Goal: Transaction & Acquisition: Purchase product/service

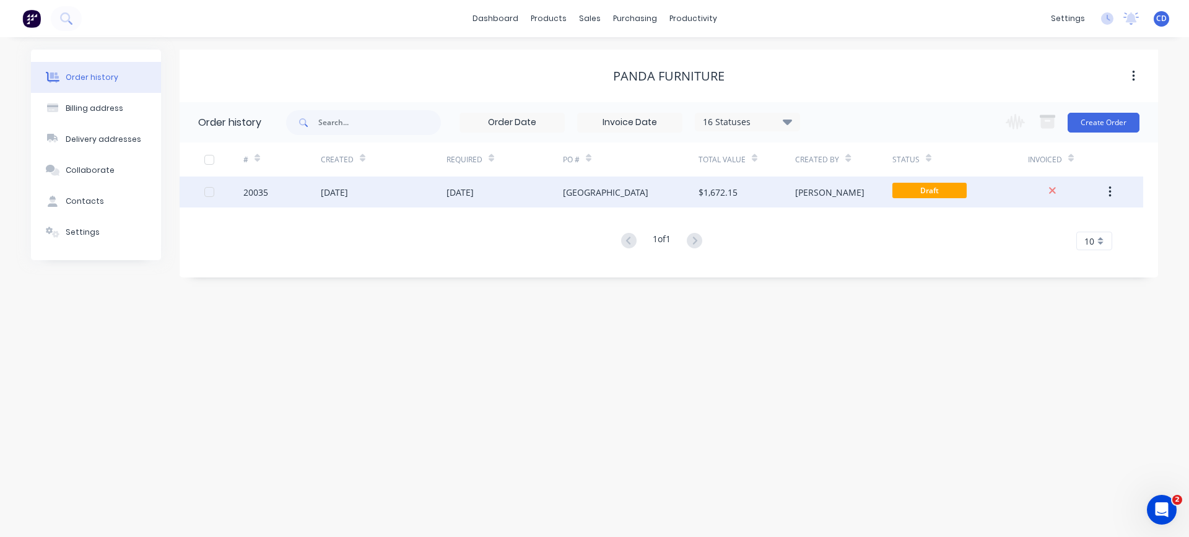
drag, startPoint x: 0, startPoint y: 0, endPoint x: 429, endPoint y: 191, distance: 469.7
click at [429, 191] on div "[DATE]" at bounding box center [384, 192] width 126 height 31
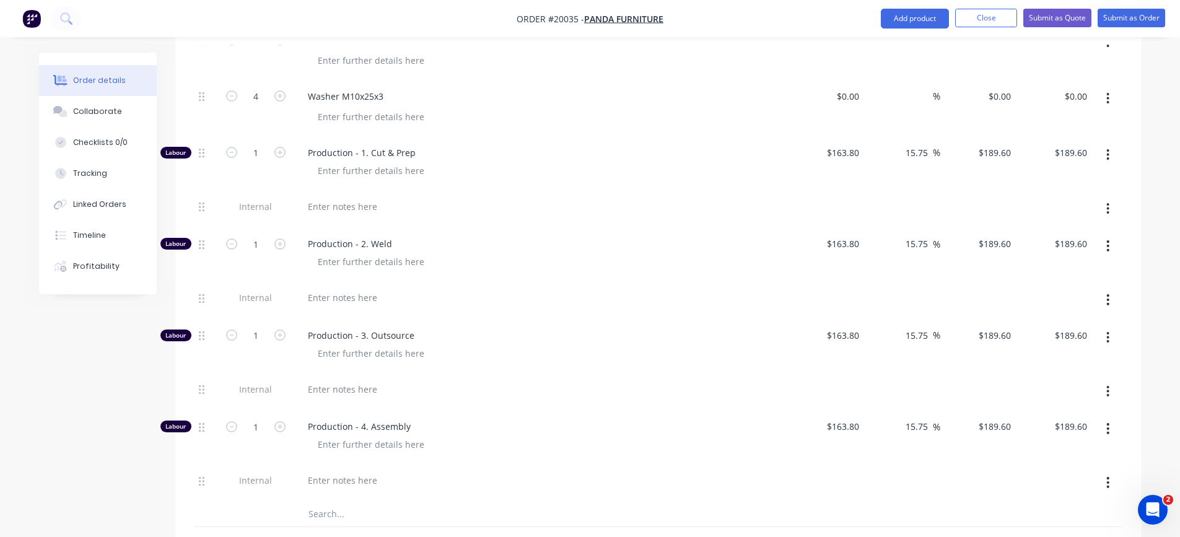
scroll to position [1177, 0]
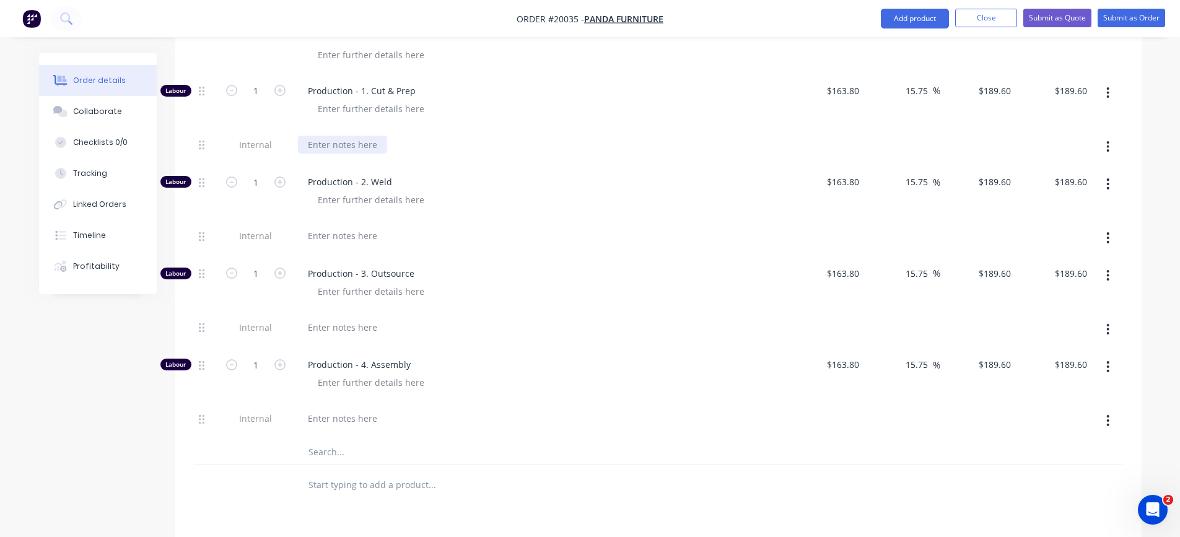
click at [341, 145] on div at bounding box center [342, 145] width 89 height 18
click at [260, 90] on input "1" at bounding box center [256, 91] width 32 height 19
type input "0.75"
type input "$142.20"
click at [464, 138] on div "C&P (45)" at bounding box center [541, 145] width 486 height 18
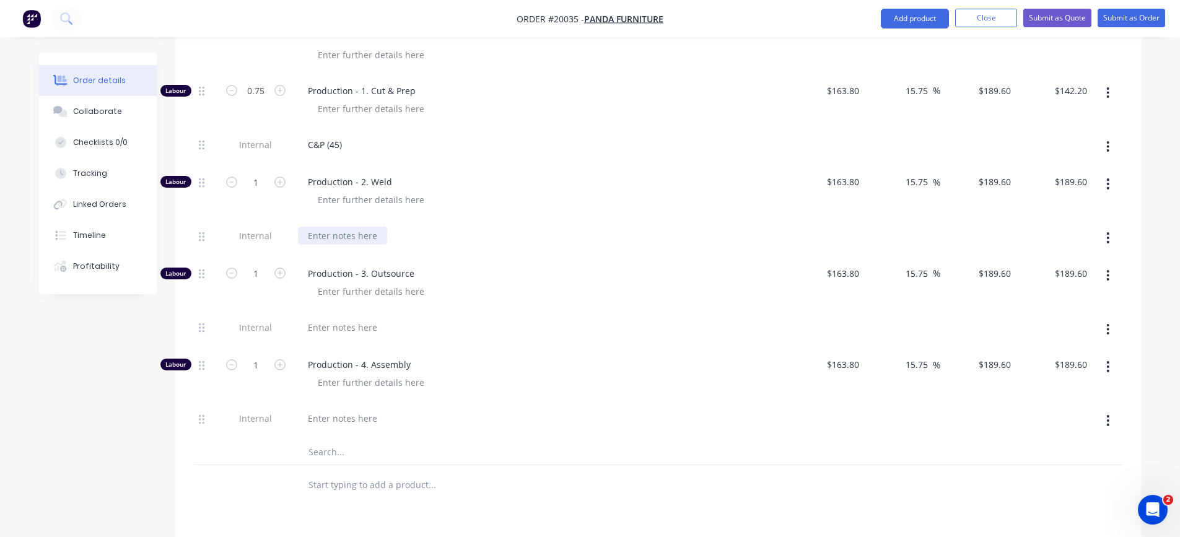
click at [341, 232] on div at bounding box center [342, 236] width 89 height 18
click at [250, 185] on input "1" at bounding box center [256, 182] width 32 height 19
type input "2.32"
type input "$439.87"
click at [455, 206] on div at bounding box center [546, 200] width 476 height 18
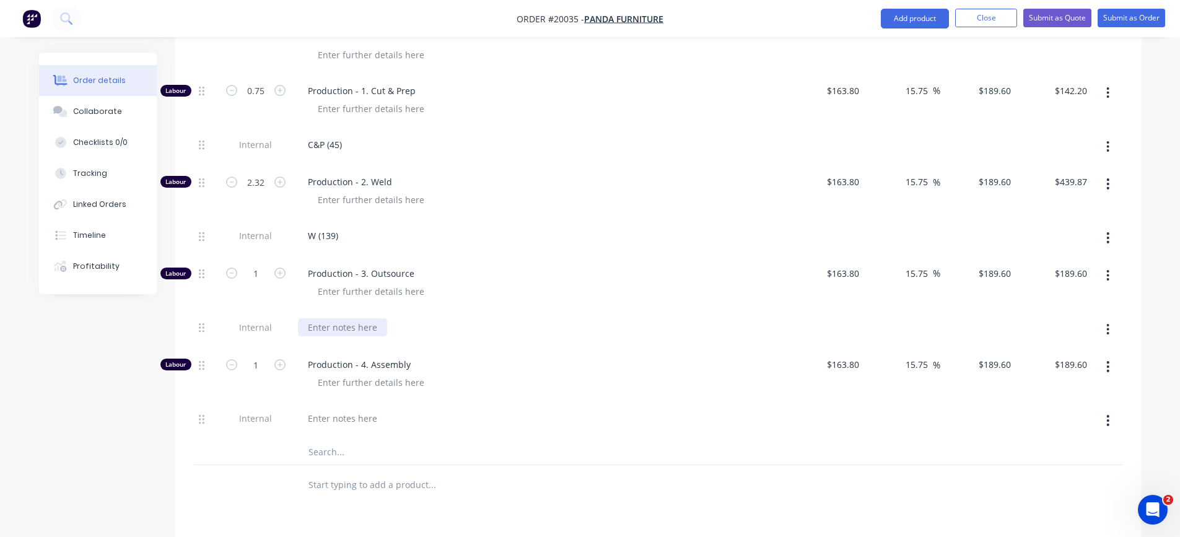
click at [342, 328] on div at bounding box center [342, 327] width 89 height 18
click at [252, 276] on input "1" at bounding box center [256, 273] width 32 height 19
type input "0.25"
type input "$47.40"
click at [331, 419] on div at bounding box center [342, 418] width 89 height 18
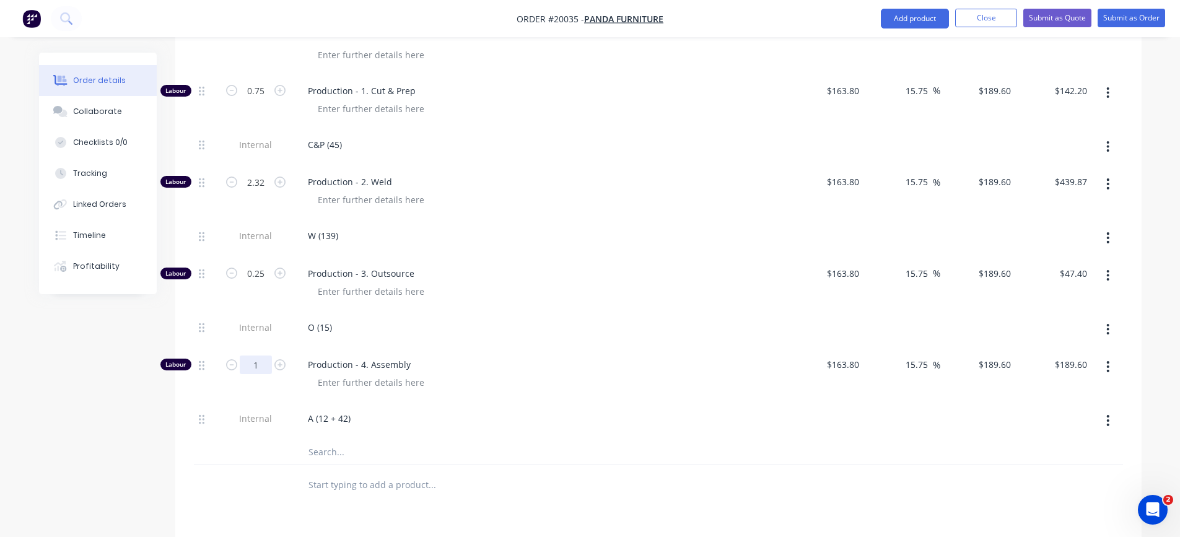
click at [261, 368] on input "1" at bounding box center [256, 365] width 32 height 19
type input "0.9"
type input "$170.64"
click at [521, 396] on div "Production - 4. Assembly" at bounding box center [541, 375] width 496 height 54
click at [461, 419] on div "A (12 + 42)" at bounding box center [541, 418] width 486 height 18
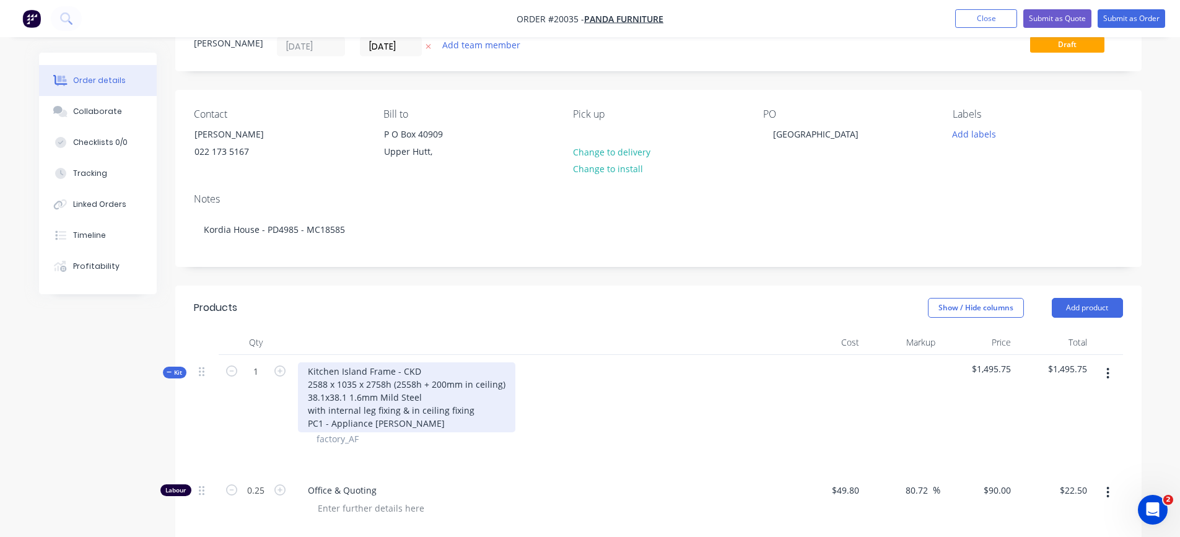
scroll to position [0, 0]
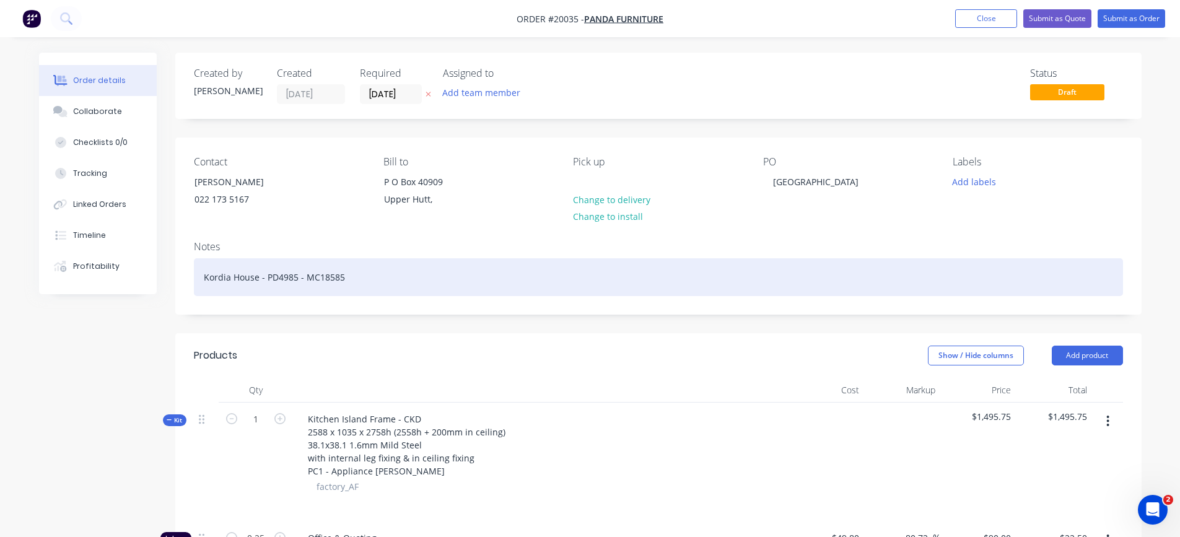
click at [383, 282] on div "Kordia House - PD4985 - MC18585" at bounding box center [658, 277] width 929 height 38
click at [413, 276] on div "Kordia House - PD4985 - MC18585 - Quoted" at bounding box center [658, 277] width 929 height 38
click at [583, 278] on div "Kordia House - PD4985 - MC18585 - Quoted $2938.66 now charge up as per changes" at bounding box center [658, 277] width 929 height 38
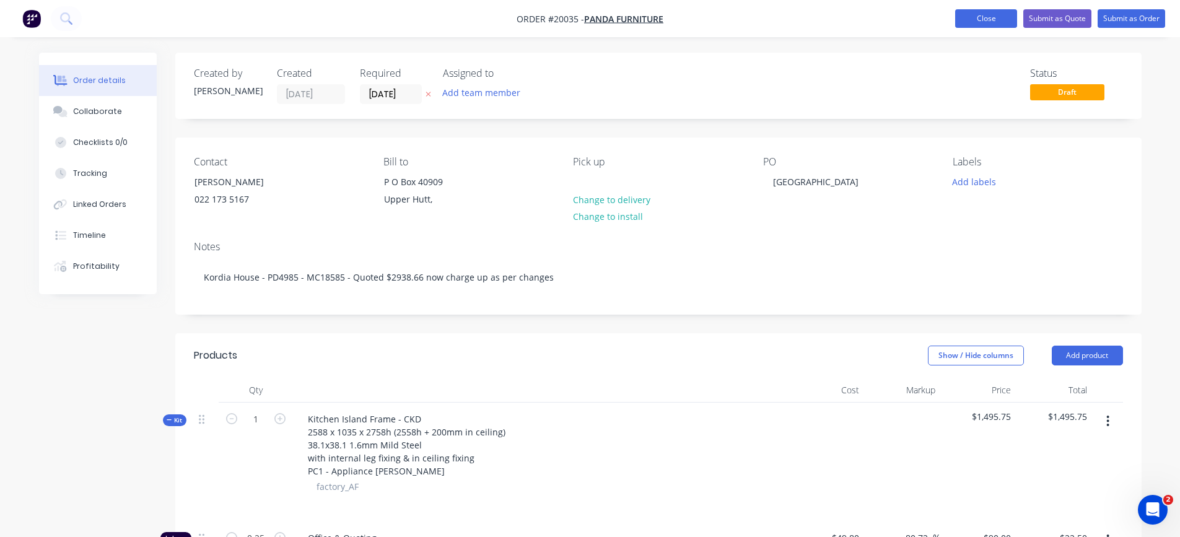
click at [978, 15] on button "Close" at bounding box center [986, 18] width 62 height 19
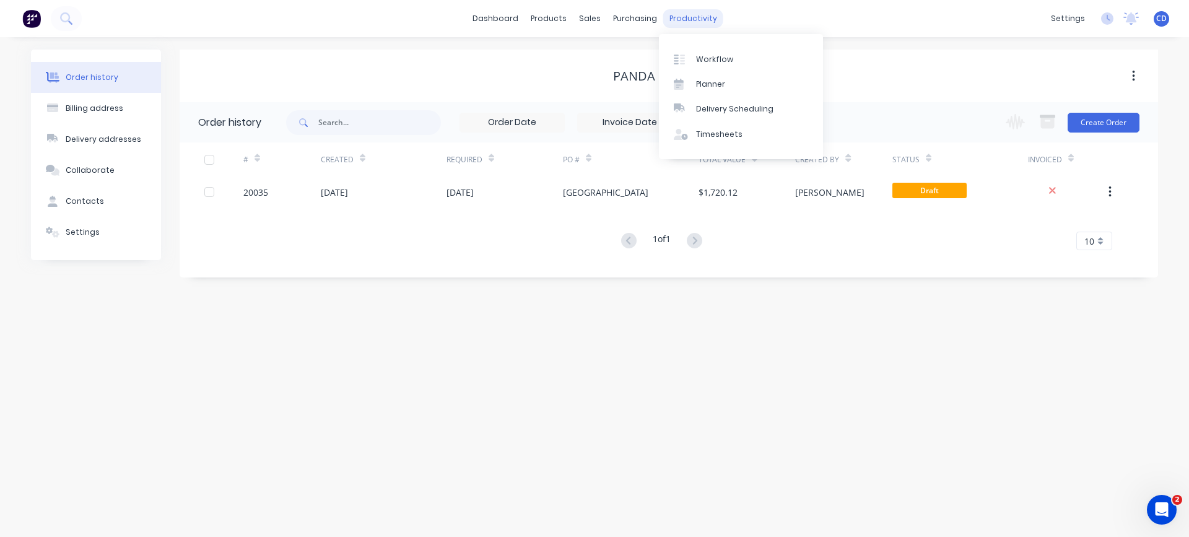
click at [695, 20] on div "productivity" at bounding box center [693, 18] width 60 height 19
click at [706, 51] on link "Workflow" at bounding box center [741, 58] width 164 height 25
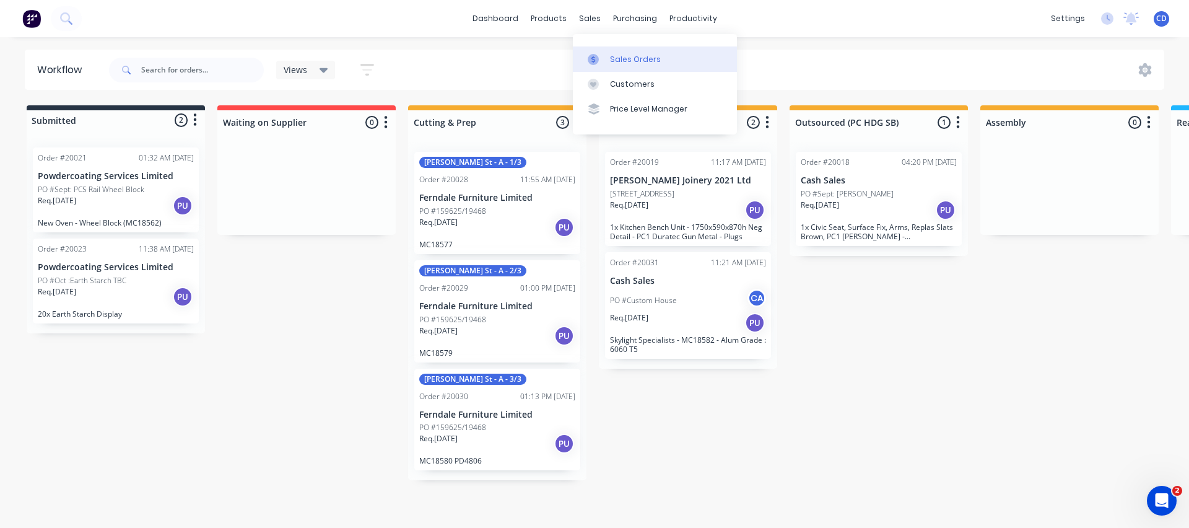
click at [605, 50] on link "Sales Orders" at bounding box center [655, 58] width 164 height 25
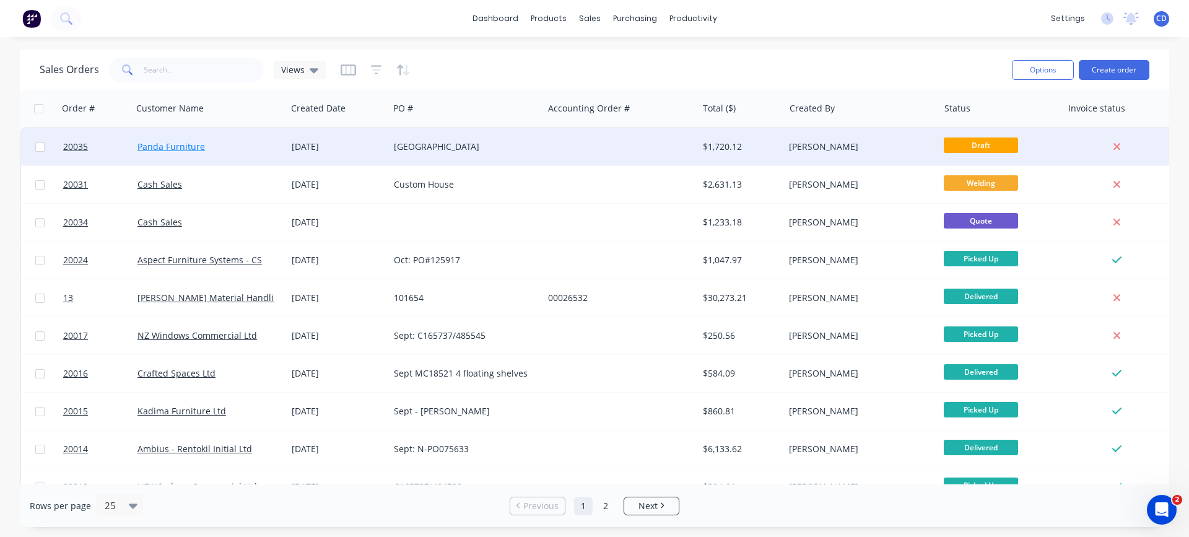
click at [188, 144] on link "Panda Furniture" at bounding box center [172, 147] width 68 height 12
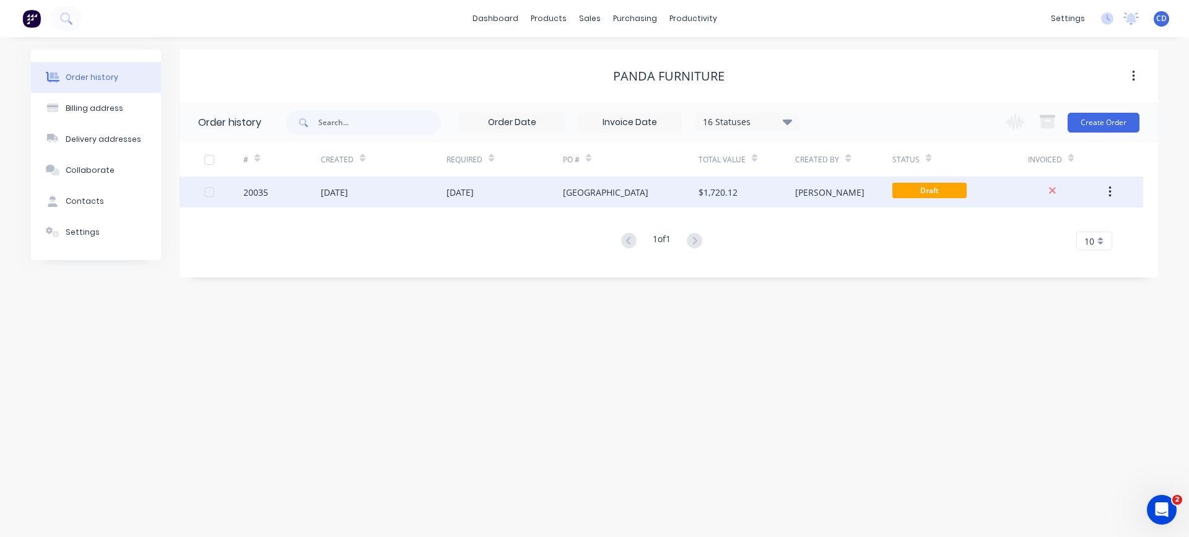
click at [260, 190] on div "20035" at bounding box center [255, 192] width 25 height 13
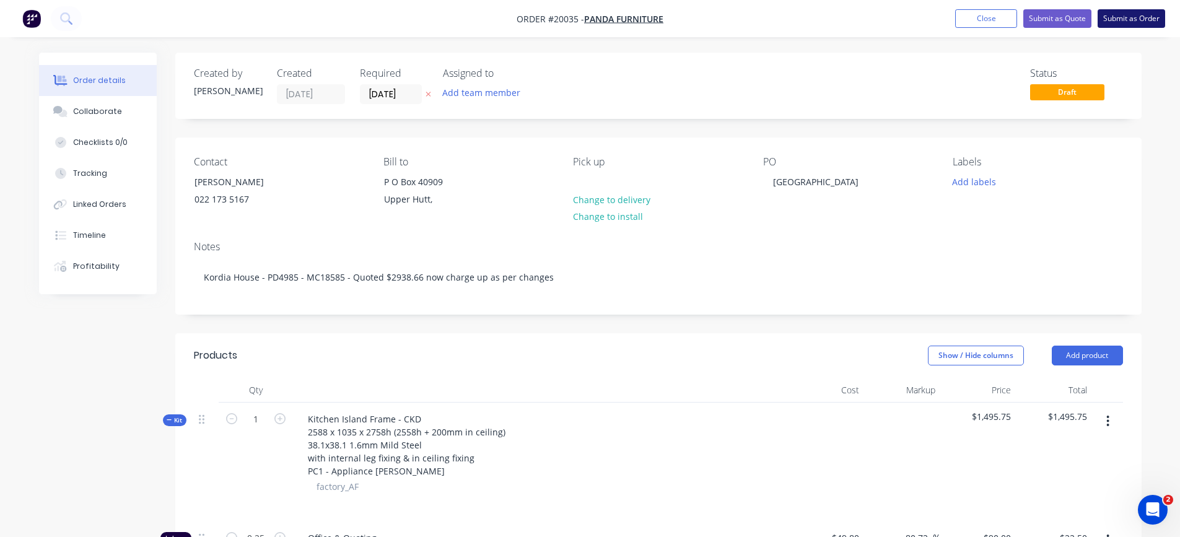
click at [1125, 16] on button "Submit as Order" at bounding box center [1132, 18] width 68 height 19
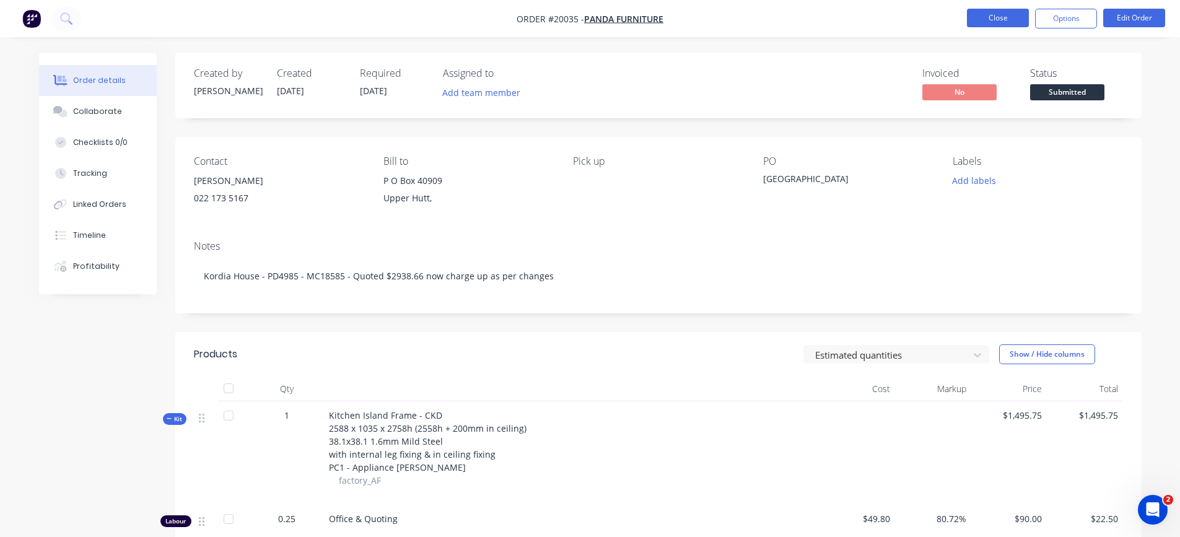
click at [980, 18] on button "Close" at bounding box center [998, 18] width 62 height 19
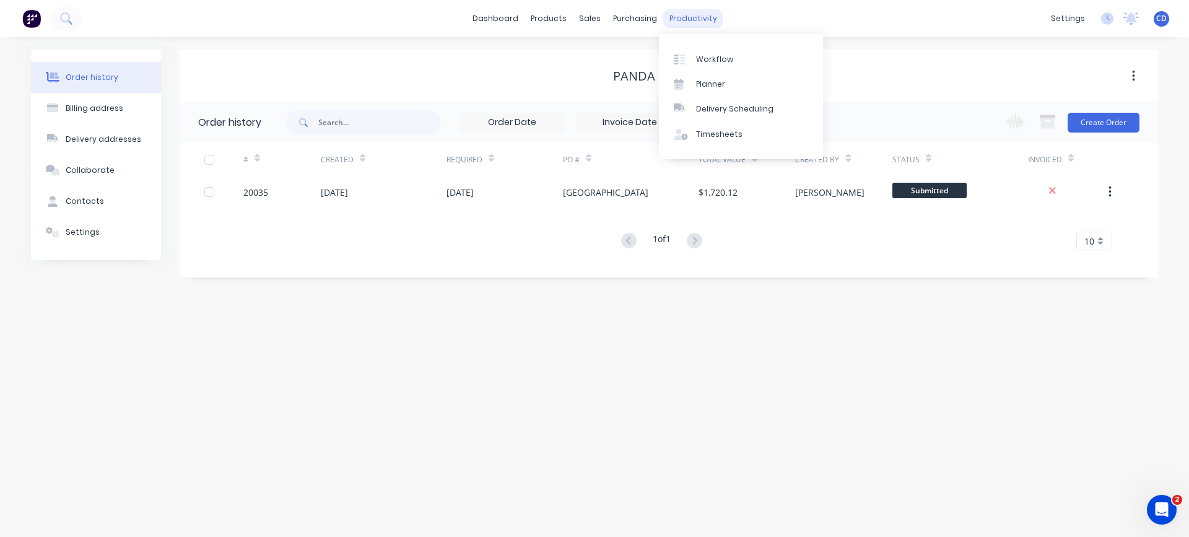
click at [688, 17] on div "productivity" at bounding box center [693, 18] width 60 height 19
click at [699, 55] on div "Workflow" at bounding box center [714, 59] width 37 height 11
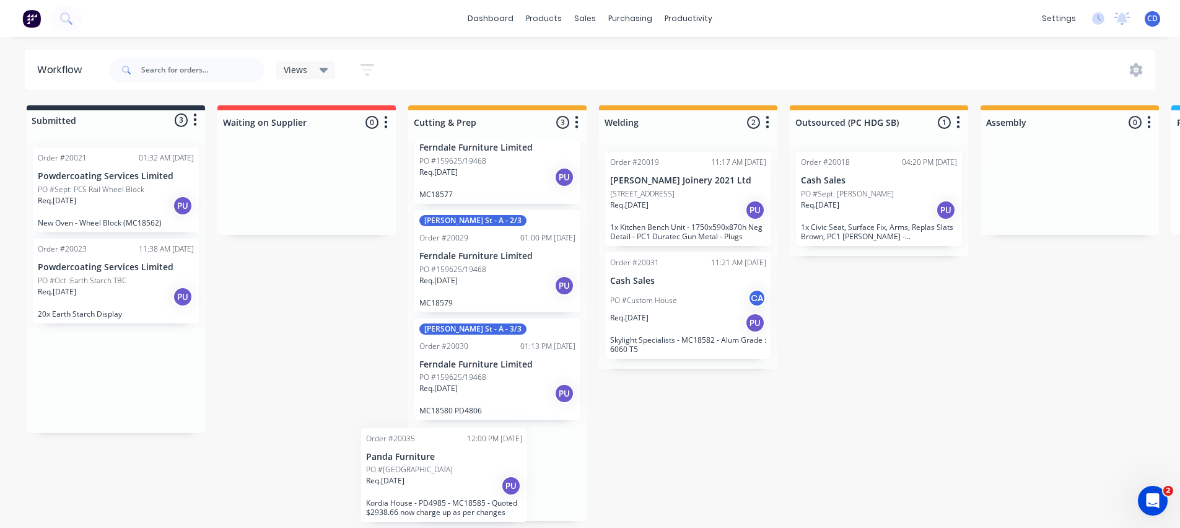
scroll to position [2, 0]
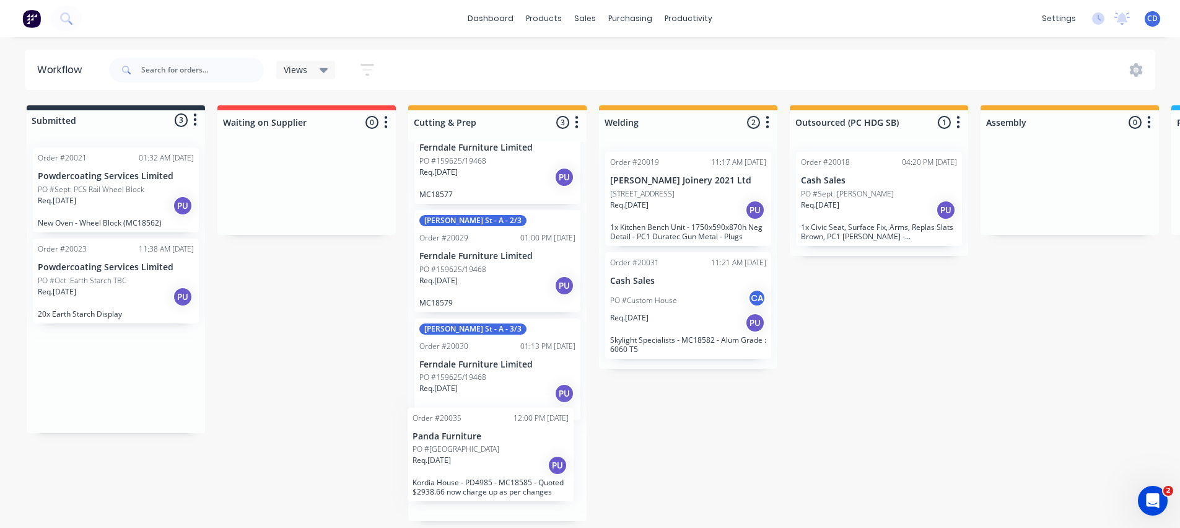
drag, startPoint x: 87, startPoint y: 362, endPoint x: 466, endPoint y: 441, distance: 387.1
click at [466, 441] on div "Submitted 3 Status colour #273444 hex #273444 Save Cancel Summaries Total order…" at bounding box center [1024, 313] width 2066 height 416
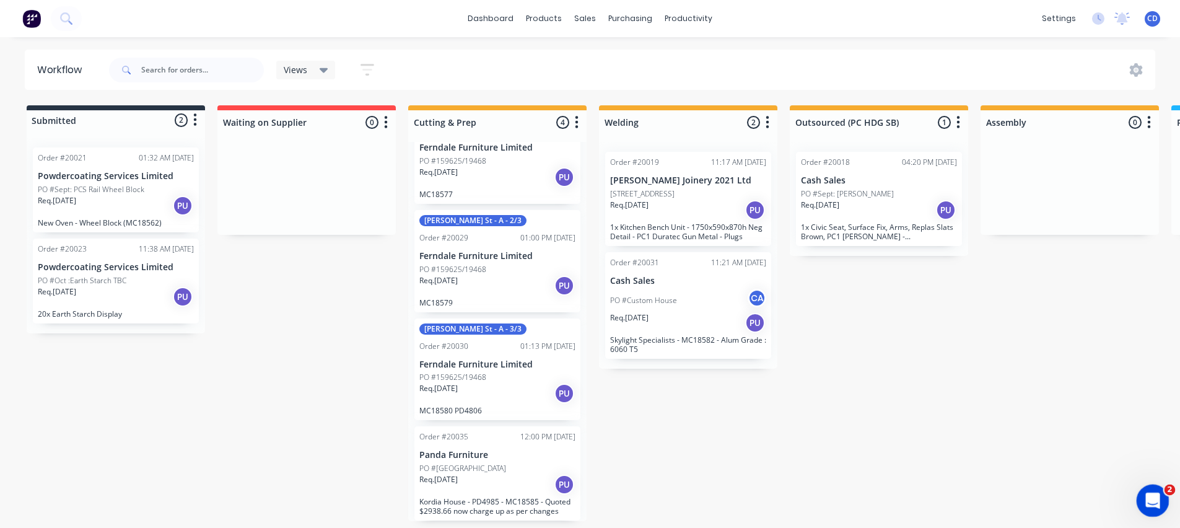
click at [1150, 494] on icon "Open Intercom Messenger" at bounding box center [1151, 499] width 20 height 20
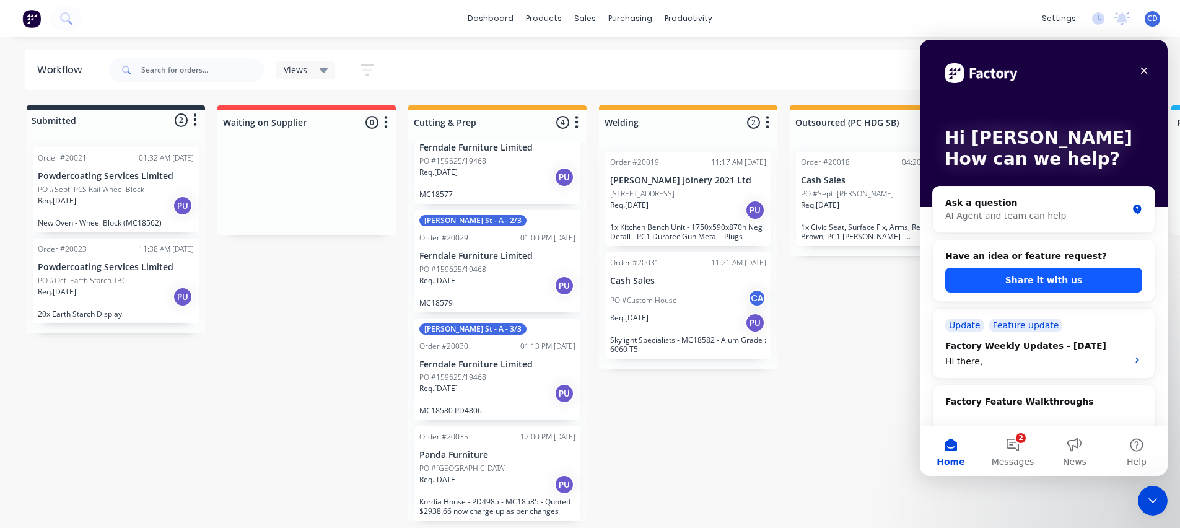
click at [1029, 276] on button "Share it with us" at bounding box center [1043, 280] width 197 height 25
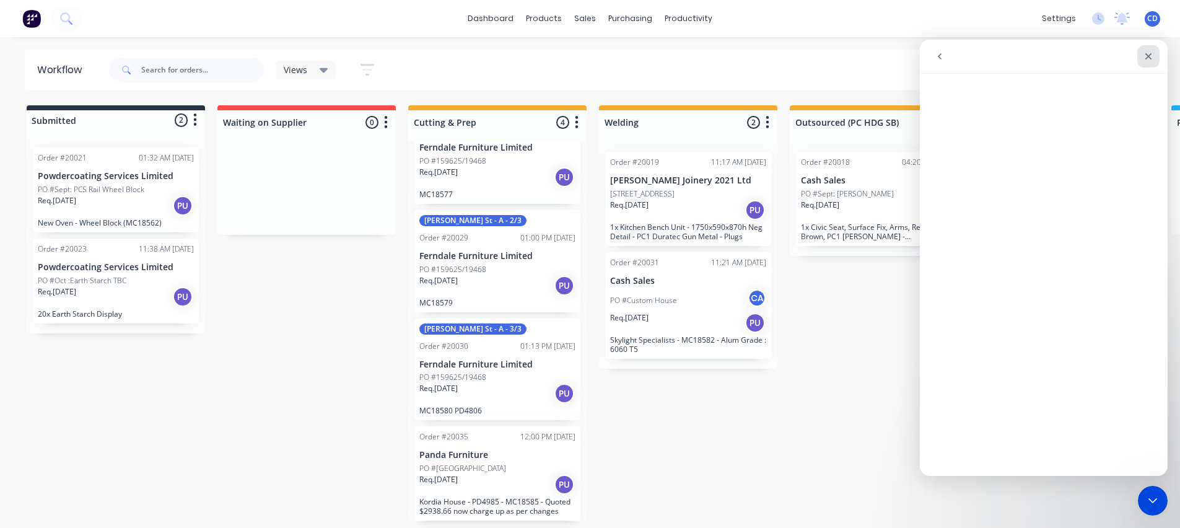
click at [1151, 59] on icon "Close" at bounding box center [1148, 56] width 7 height 7
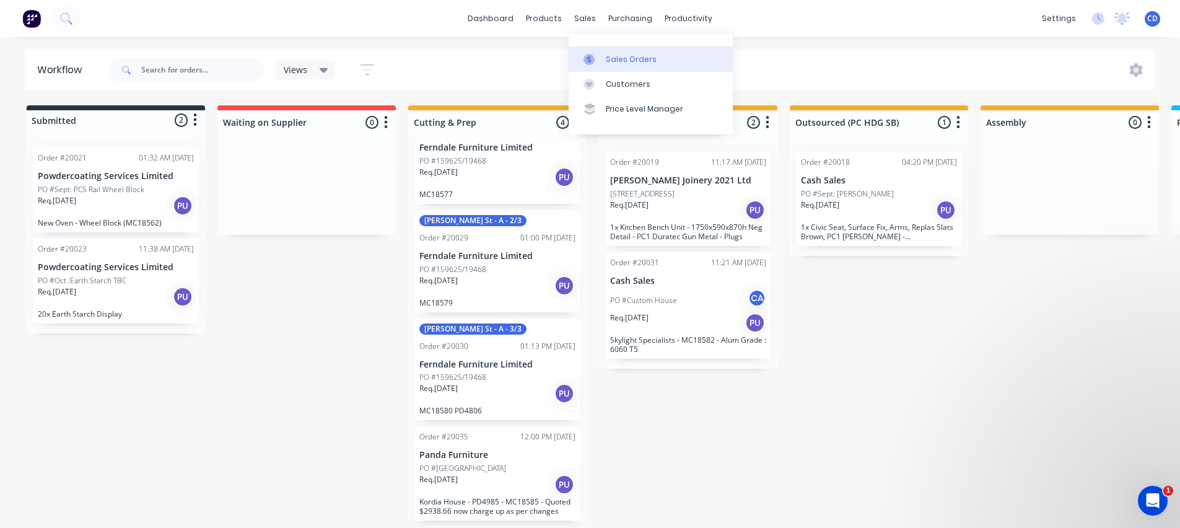
click at [620, 54] on div "Sales Orders" at bounding box center [631, 59] width 51 height 11
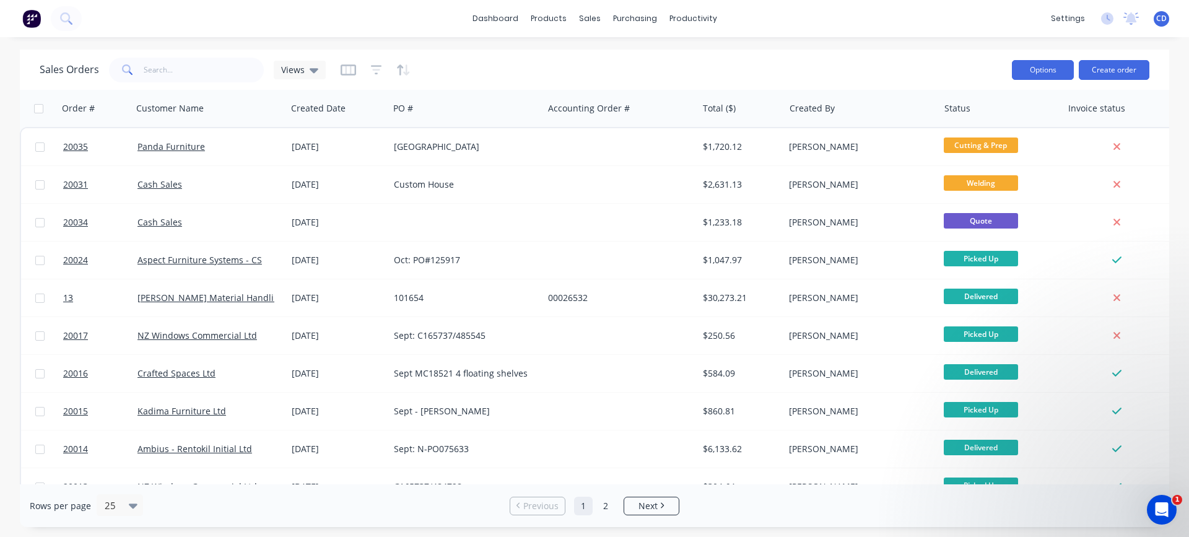
click at [1056, 72] on button "Options" at bounding box center [1043, 70] width 62 height 20
click at [1108, 66] on button "Create order" at bounding box center [1114, 70] width 71 height 20
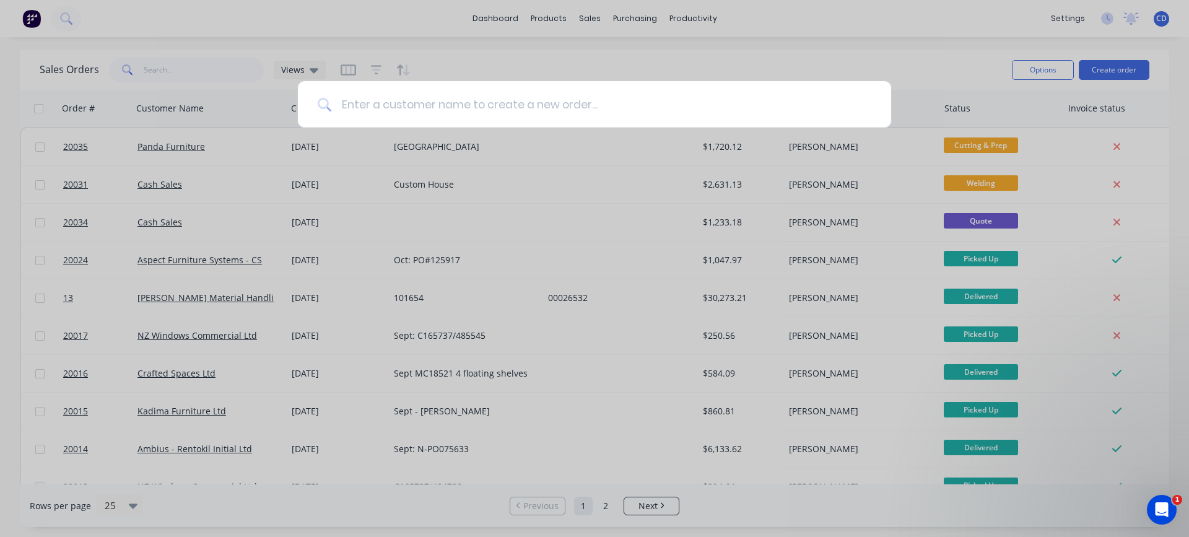
click at [623, 100] on input at bounding box center [601, 104] width 540 height 46
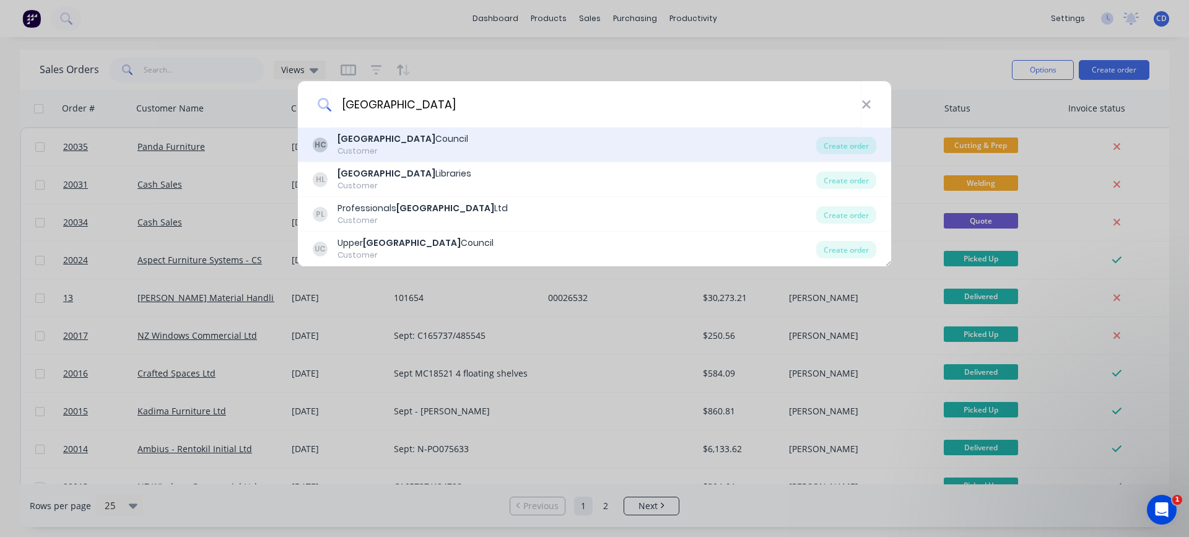
type input "[GEOGRAPHIC_DATA]"
click at [382, 141] on div "Hutt City Council" at bounding box center [403, 139] width 131 height 13
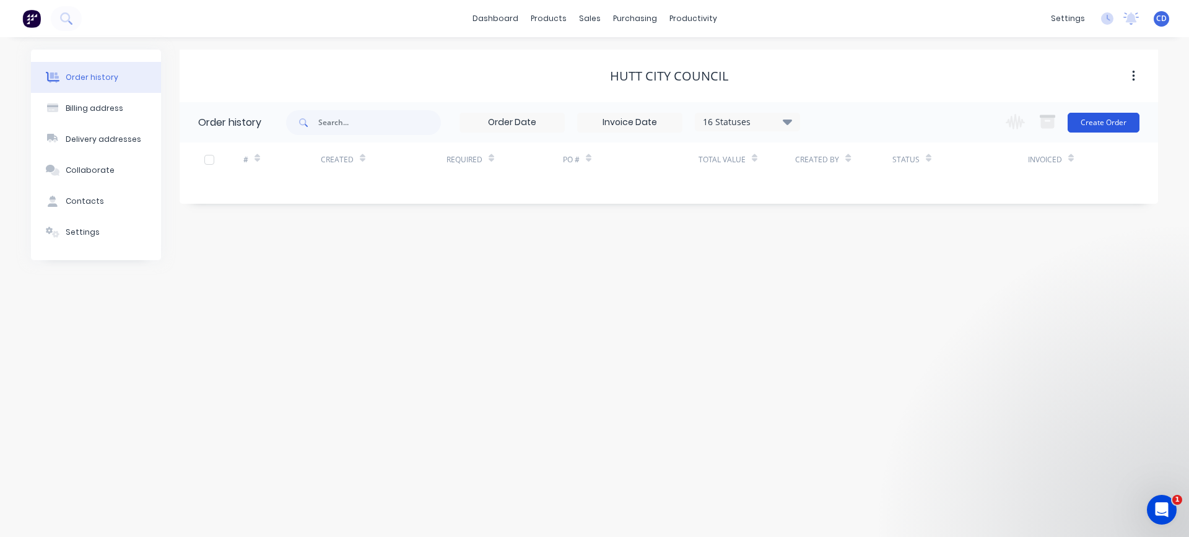
click at [1098, 126] on button "Create Order" at bounding box center [1104, 123] width 72 height 20
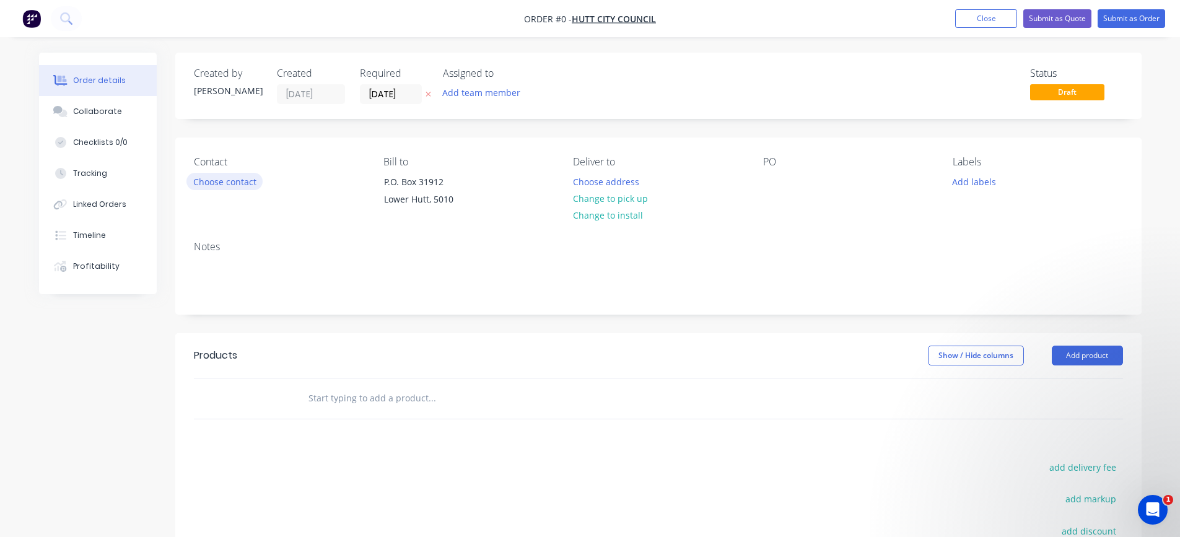
click at [238, 182] on button "Choose contact" at bounding box center [224, 181] width 76 height 17
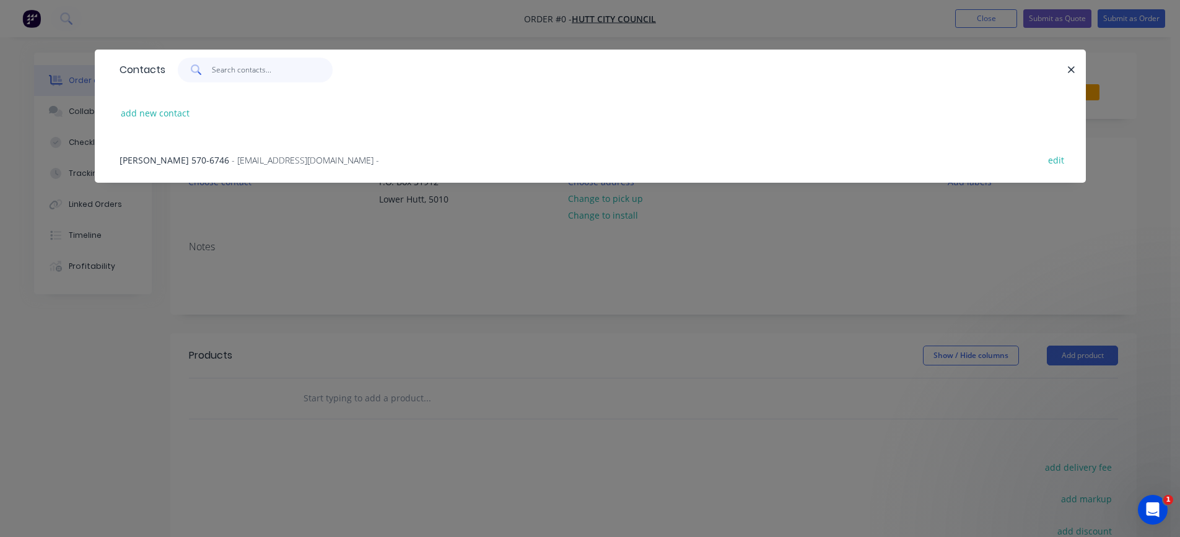
click at [235, 69] on input "text" at bounding box center [272, 70] width 121 height 25
click at [170, 108] on button "add new contact" at bounding box center [156, 113] width 82 height 17
select select "NZ"
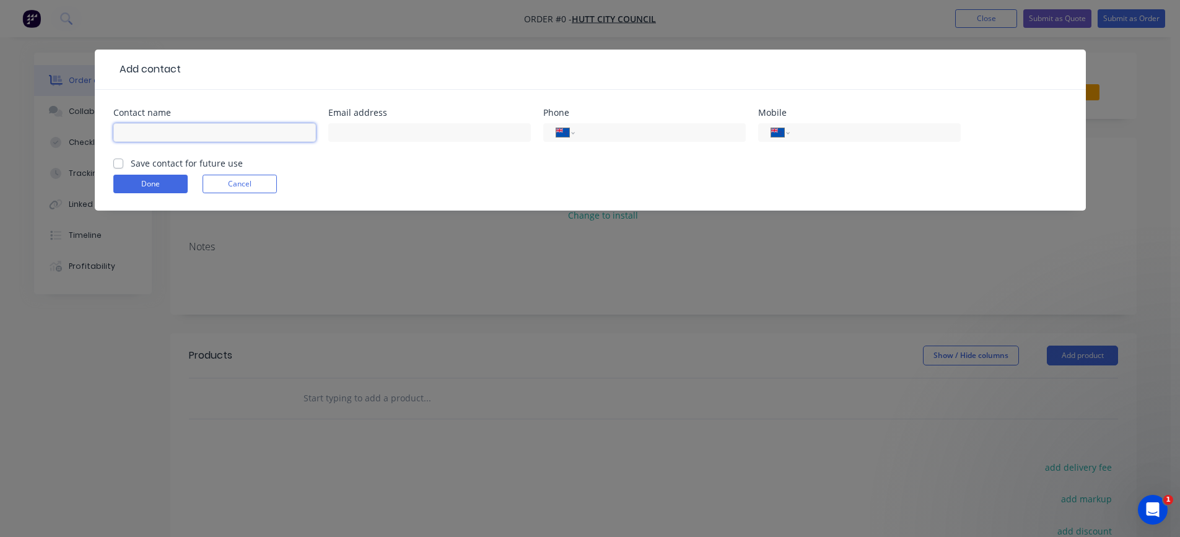
click at [166, 126] on input "text" at bounding box center [214, 132] width 203 height 19
type input "[PERSON_NAME]"
click at [834, 131] on input "tel" at bounding box center [872, 133] width 149 height 14
type input "027 267 5194"
click at [131, 163] on label "Save contact for future use" at bounding box center [187, 163] width 112 height 13
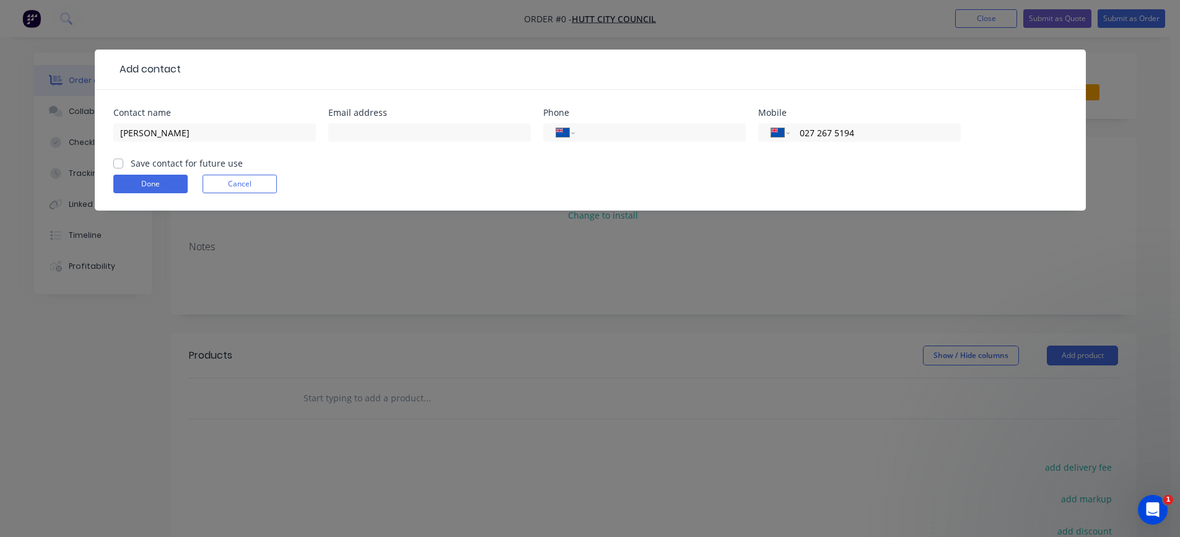
click at [118, 163] on input "Save contact for future use" at bounding box center [118, 163] width 10 height 12
checkbox input "true"
click at [135, 186] on button "Done" at bounding box center [150, 184] width 74 height 19
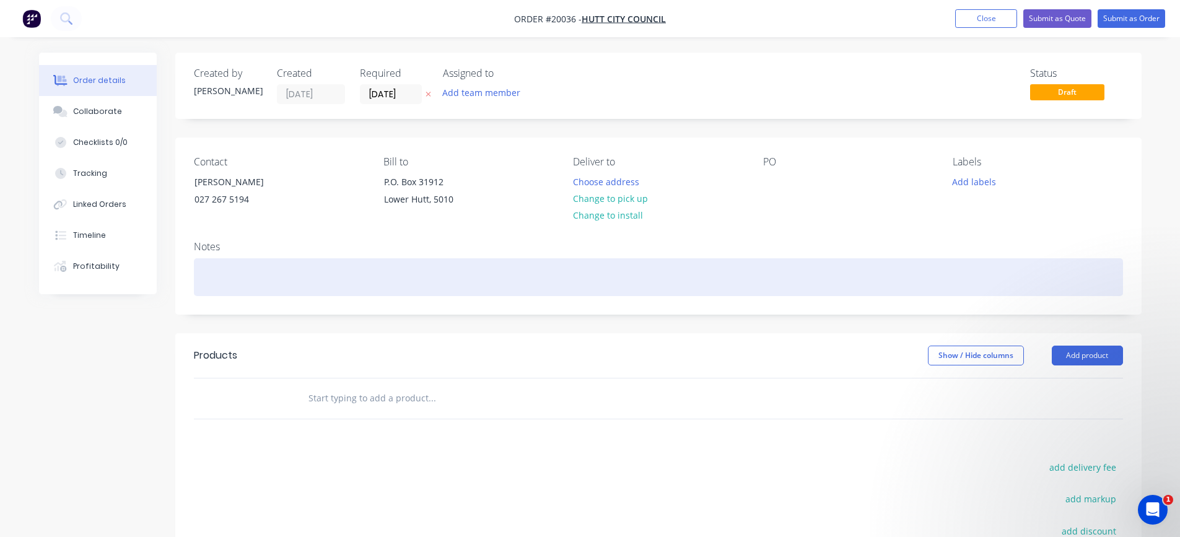
click at [269, 266] on div at bounding box center [658, 277] width 929 height 38
click at [257, 277] on div "Sport Shelter Extra Modification" at bounding box center [658, 277] width 929 height 38
click at [344, 281] on div "Sport Shelter, Extra Modification" at bounding box center [658, 277] width 929 height 38
click at [335, 277] on div "Sport Shelter, Extra Modification - PD5109 MC18586" at bounding box center [658, 277] width 929 height 38
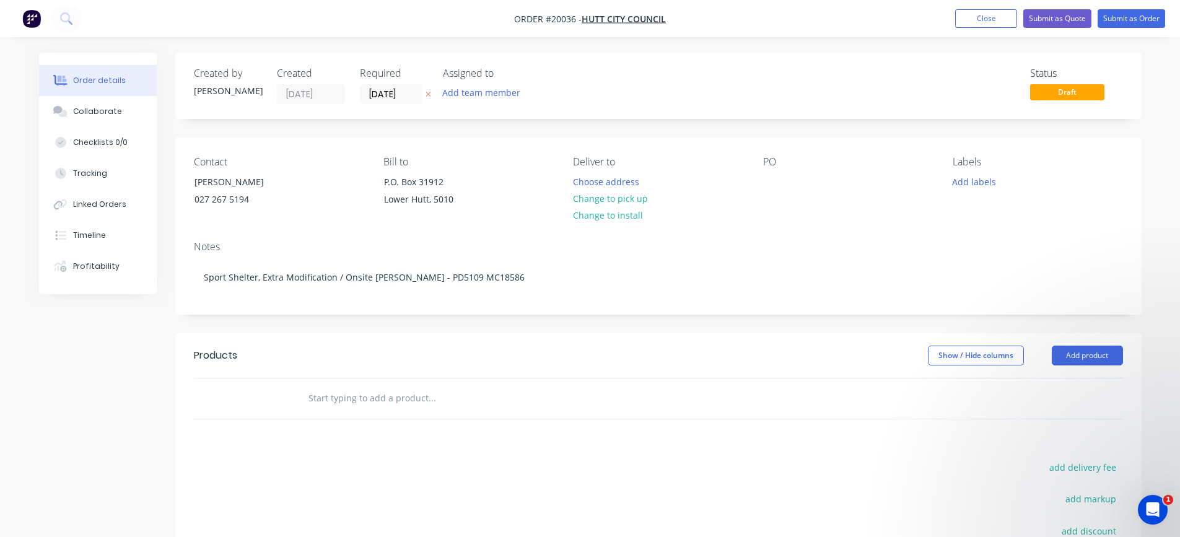
click at [784, 169] on div "PO" at bounding box center [848, 184] width 170 height 56
click at [782, 162] on div "PO" at bounding box center [848, 162] width 170 height 12
click at [775, 161] on div "PO" at bounding box center [848, 162] width 170 height 12
click at [764, 174] on div at bounding box center [773, 182] width 20 height 18
click at [761, 222] on div "Contact [PERSON_NAME] 027 267 5194 Bill to P.O. [GEOGRAPHIC_DATA] Deliver to Ch…" at bounding box center [658, 185] width 966 height 94
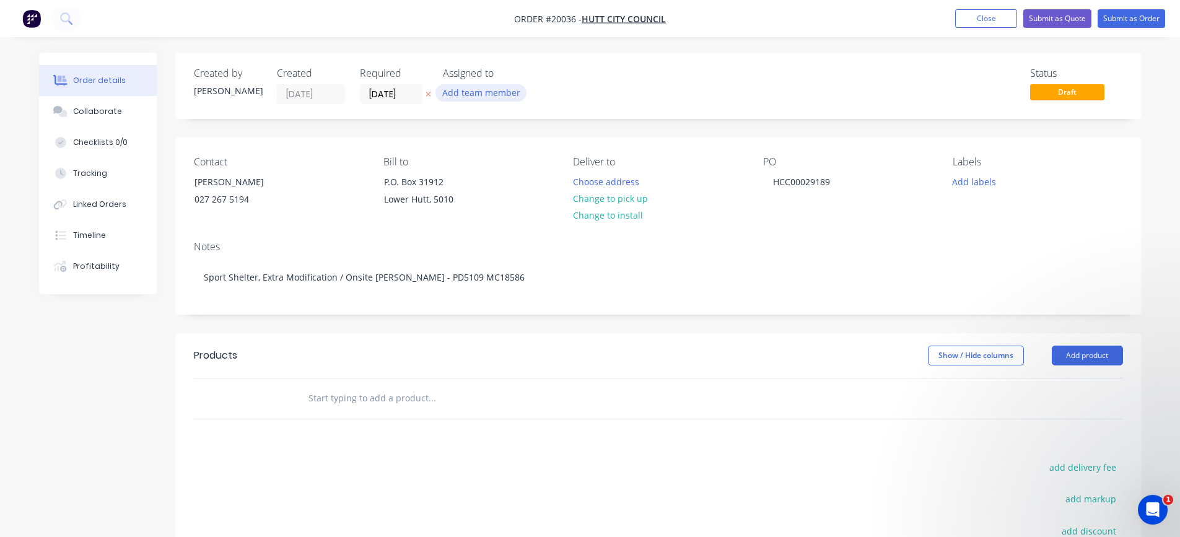
click at [478, 91] on button "Add team member" at bounding box center [480, 92] width 91 height 17
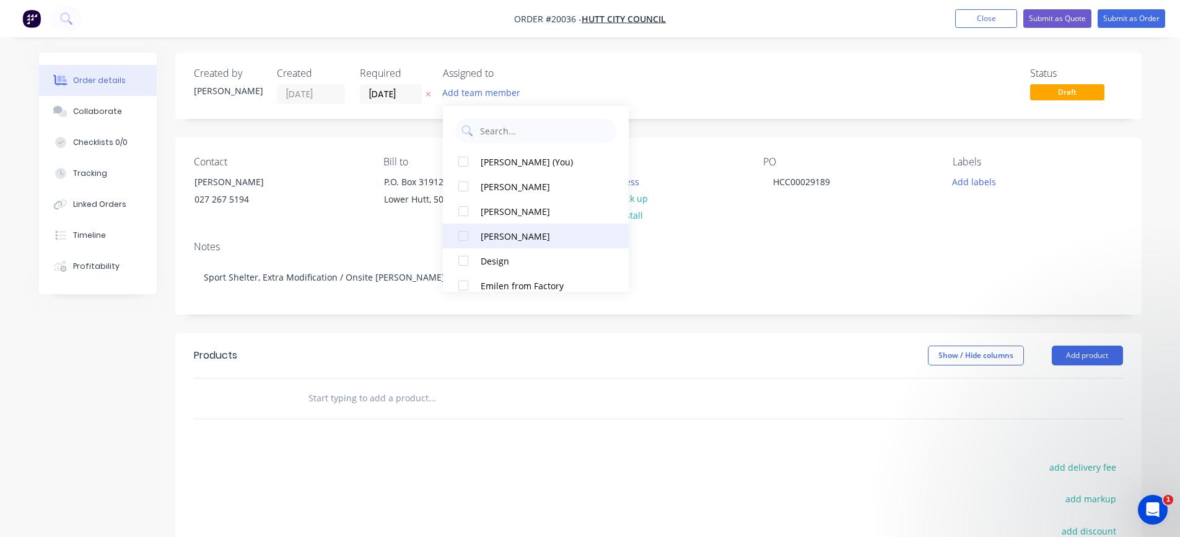
click at [463, 237] on div at bounding box center [463, 236] width 25 height 25
click at [596, 386] on div at bounding box center [484, 398] width 372 height 25
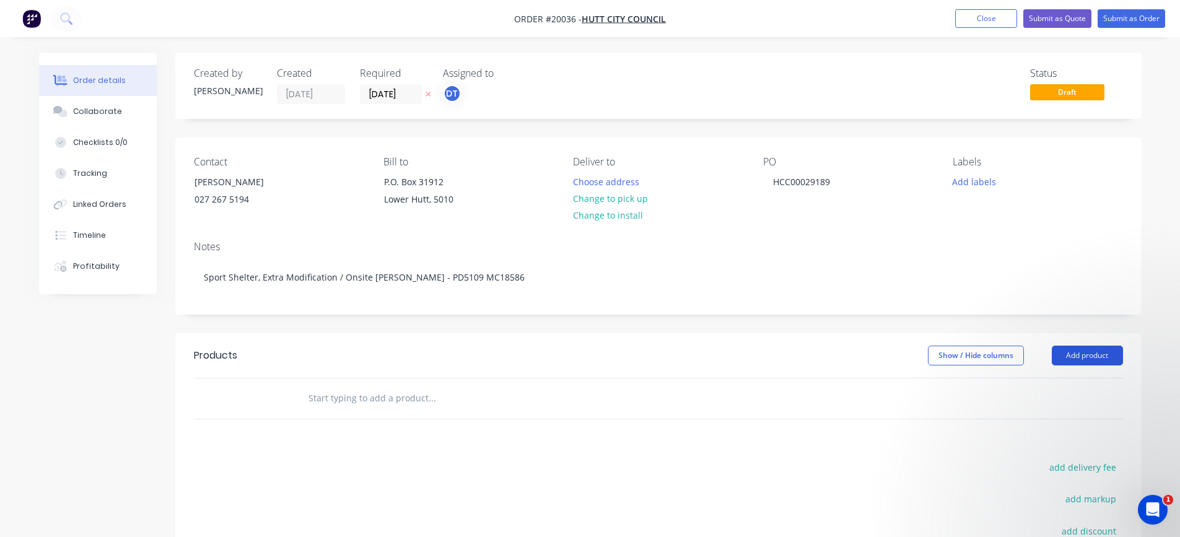
click at [1090, 357] on button "Add product" at bounding box center [1087, 356] width 71 height 20
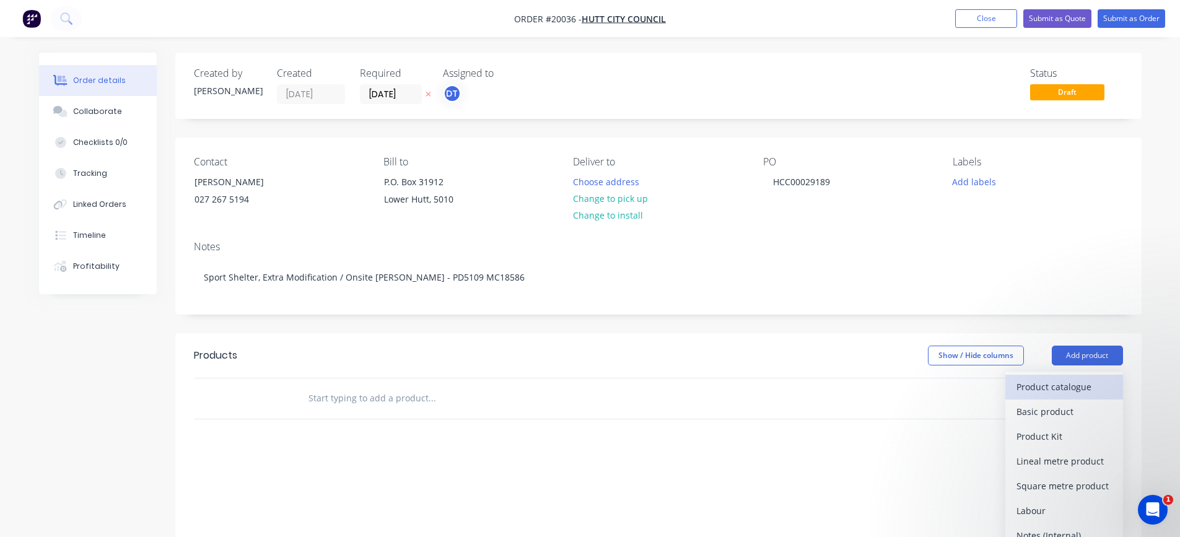
click at [1036, 391] on div "Product catalogue" at bounding box center [1063, 387] width 95 height 18
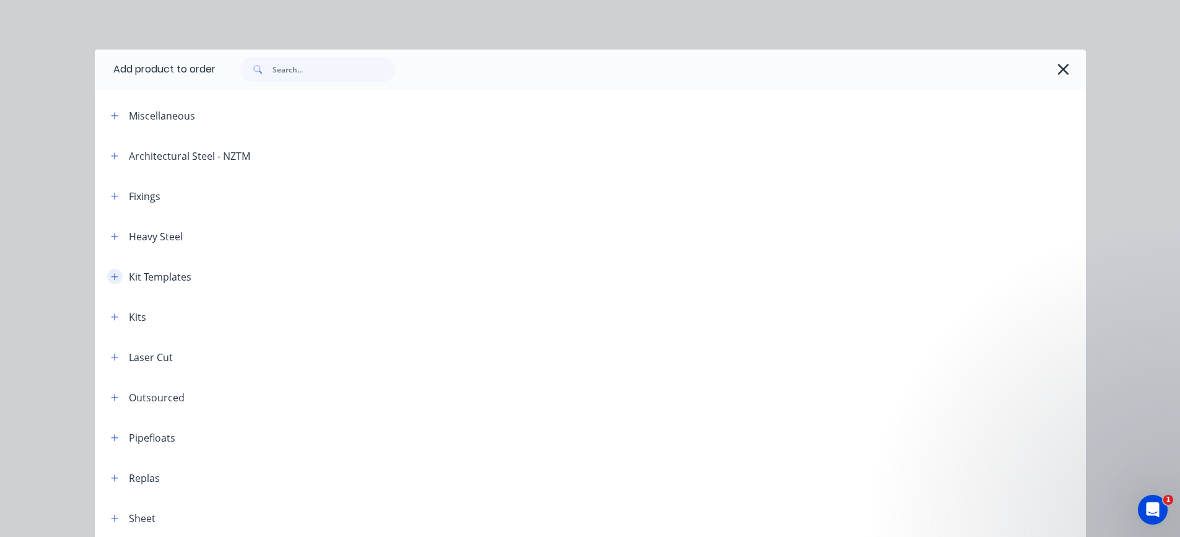
click at [111, 276] on icon "button" at bounding box center [114, 276] width 7 height 7
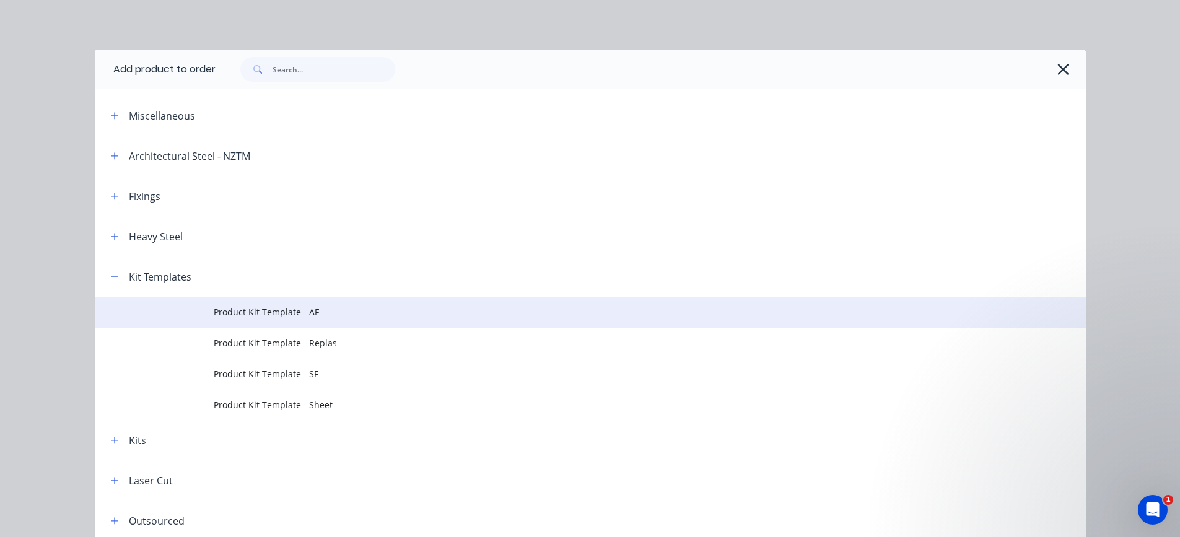
click at [278, 310] on span "Product Kit Template - AF" at bounding box center [562, 311] width 697 height 13
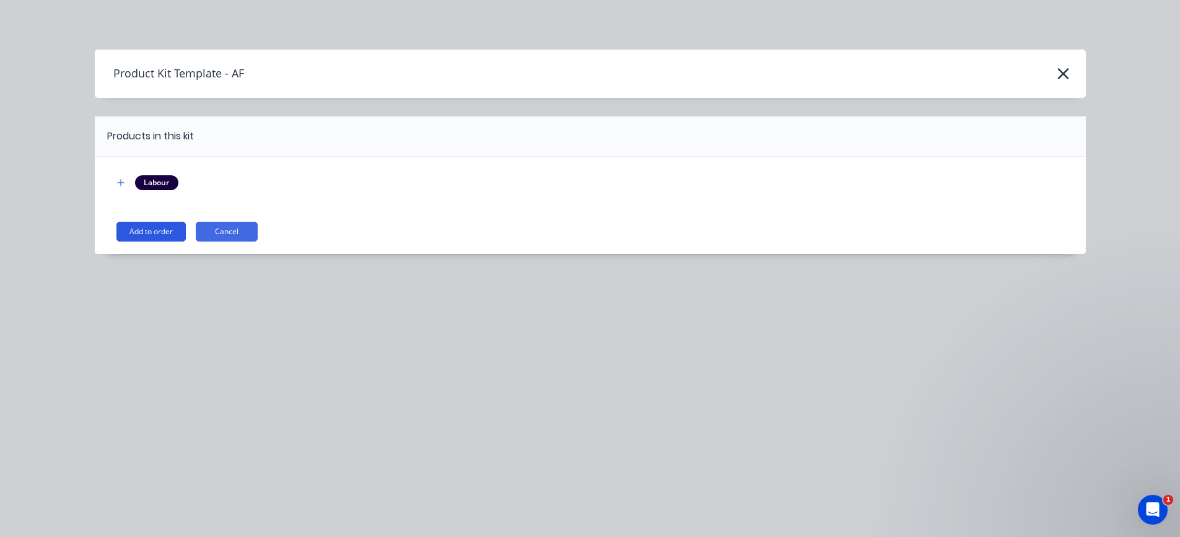
click at [149, 228] on button "Add to order" at bounding box center [150, 232] width 69 height 20
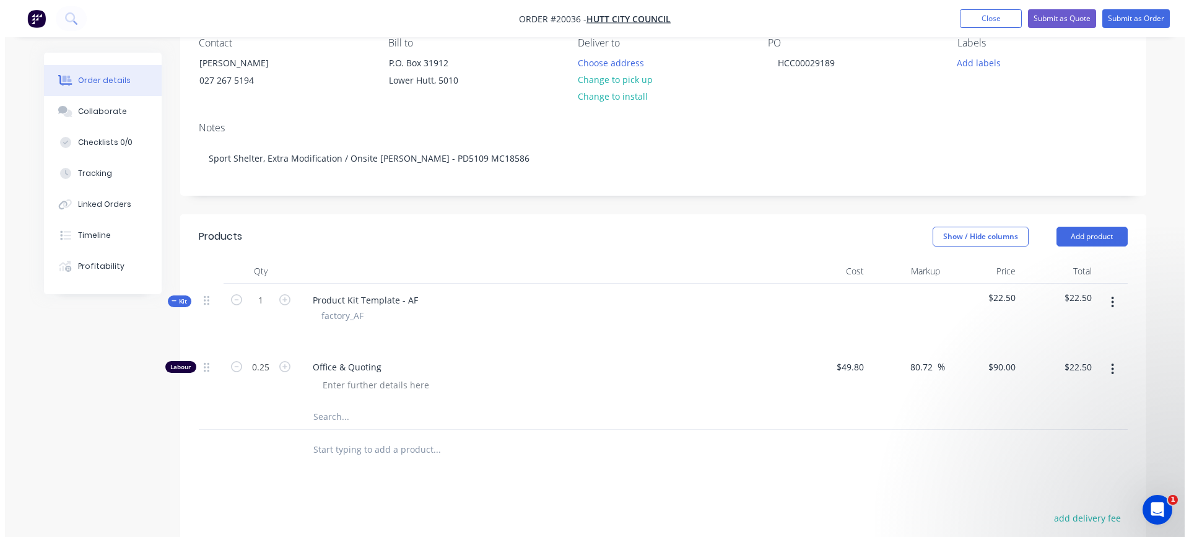
scroll to position [124, 0]
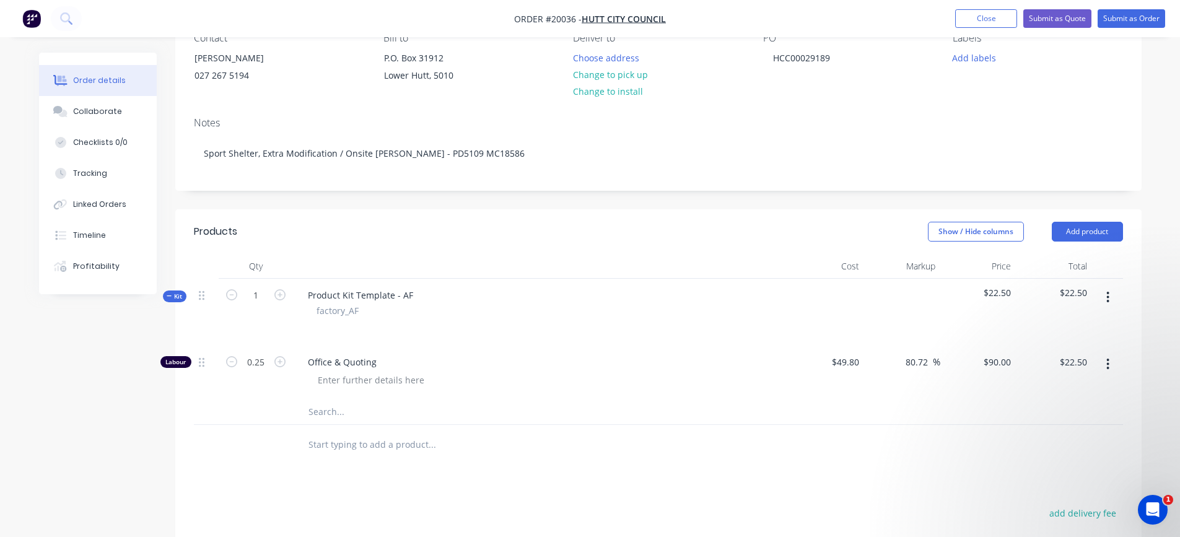
click at [1109, 293] on icon "button" at bounding box center [1108, 297] width 2 height 11
click at [1079, 324] on div "Add product to kit" at bounding box center [1063, 330] width 95 height 18
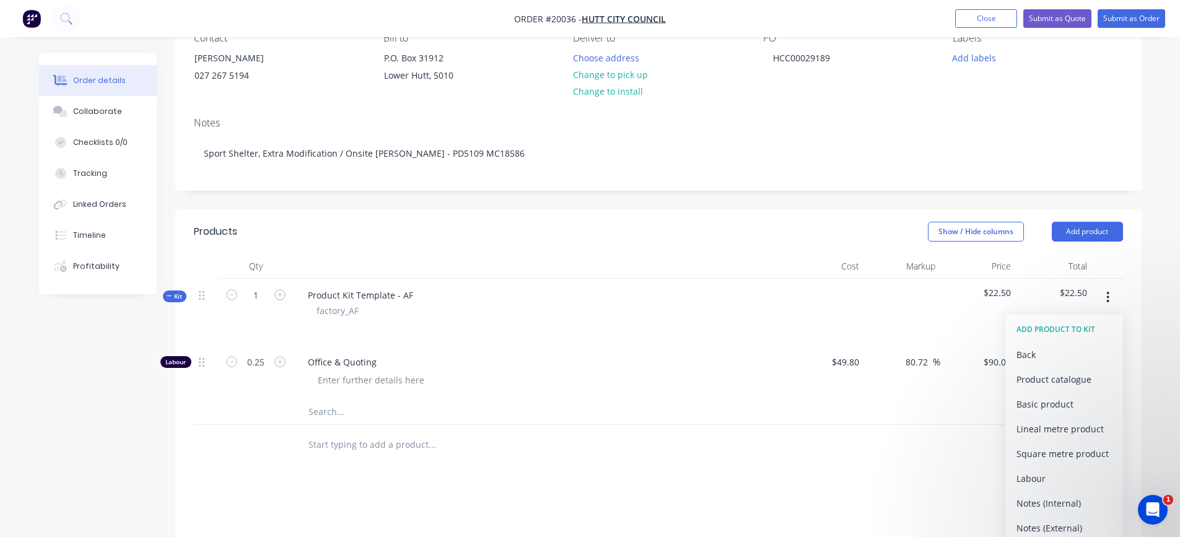
click at [320, 409] on input "text" at bounding box center [432, 412] width 248 height 25
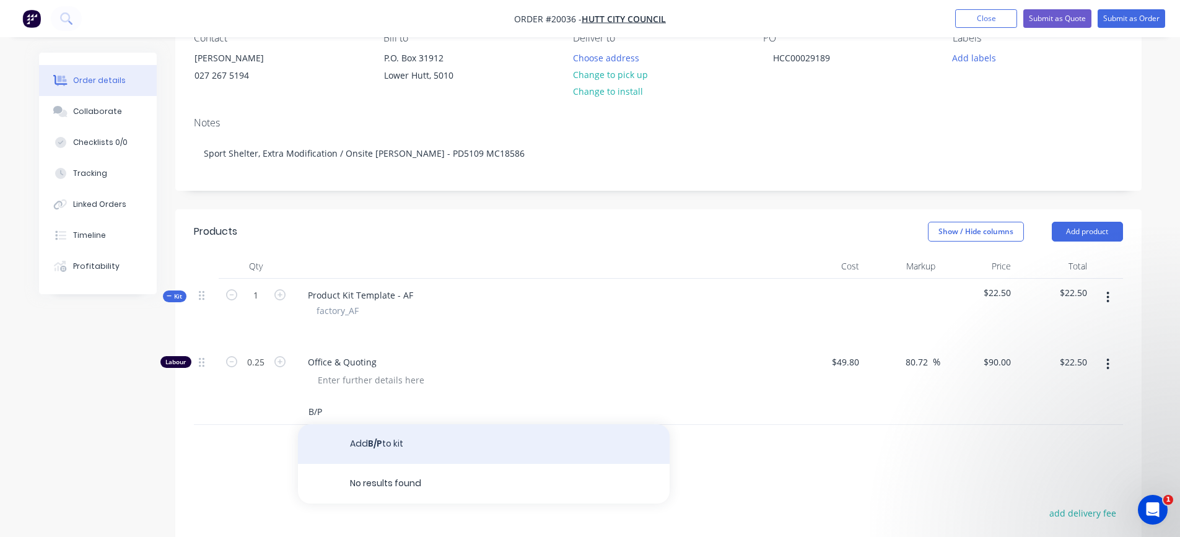
type input "B/P"
click at [372, 444] on button "Add B/P to kit" at bounding box center [484, 444] width 372 height 40
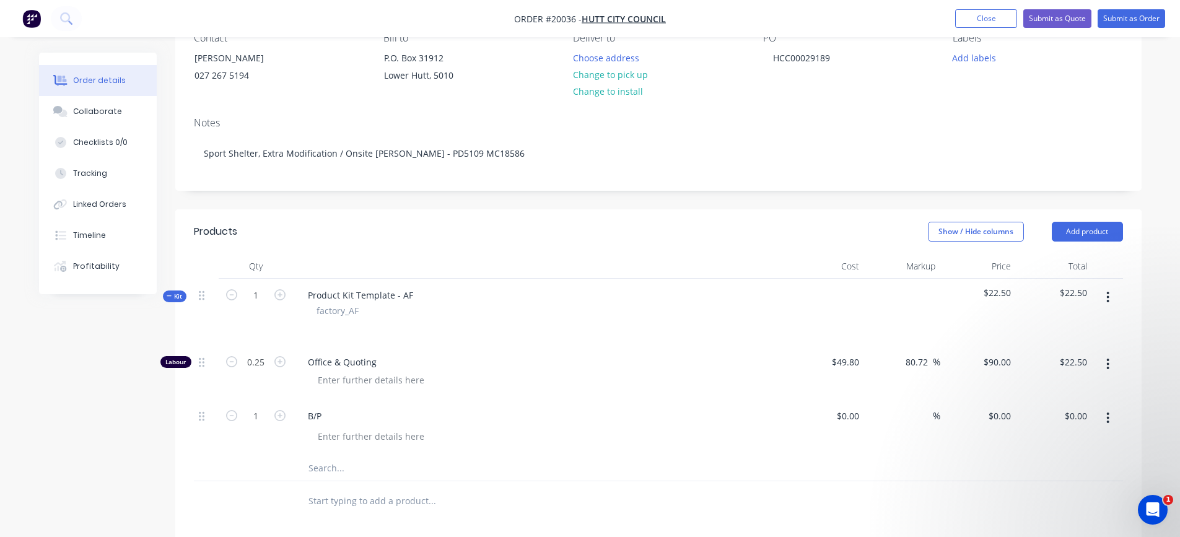
click at [1108, 299] on icon "button" at bounding box center [1107, 297] width 3 height 14
click at [1089, 332] on div "Add product to kit" at bounding box center [1063, 330] width 95 height 18
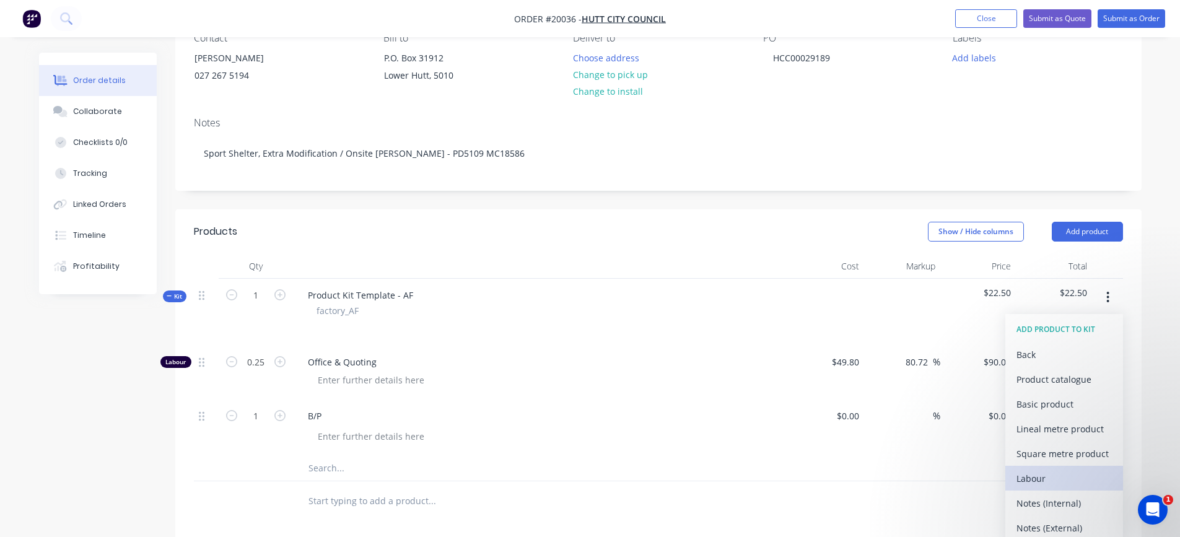
click at [1033, 479] on div "Labour" at bounding box center [1063, 478] width 95 height 18
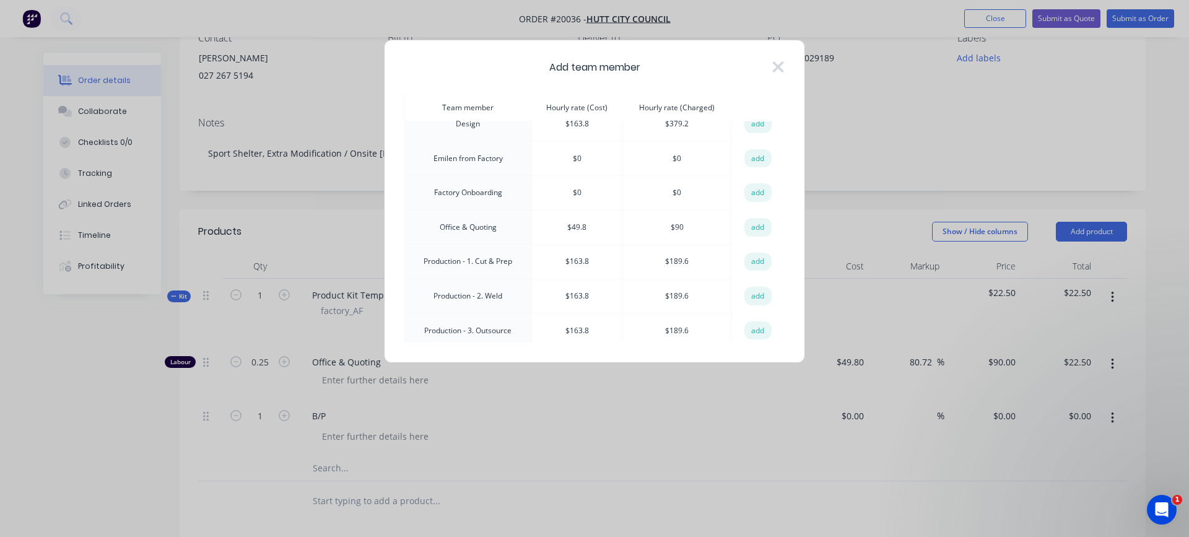
scroll to position [186, 0]
click at [750, 227] on button "add" at bounding box center [757, 231] width 27 height 19
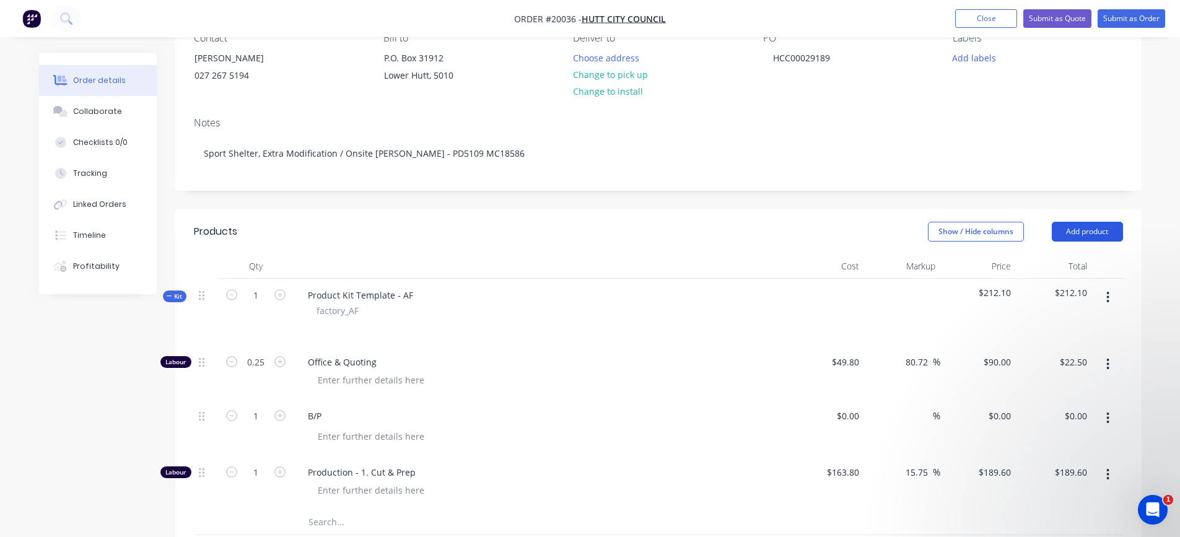
click at [1094, 230] on button "Add product" at bounding box center [1087, 232] width 71 height 20
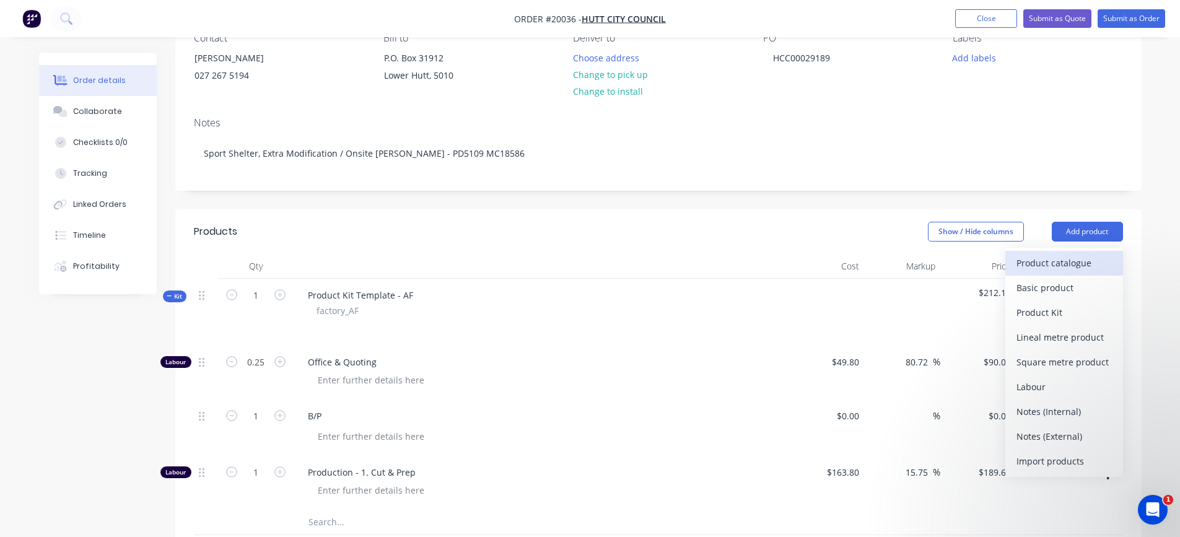
click at [1075, 256] on div "Product catalogue" at bounding box center [1063, 263] width 95 height 18
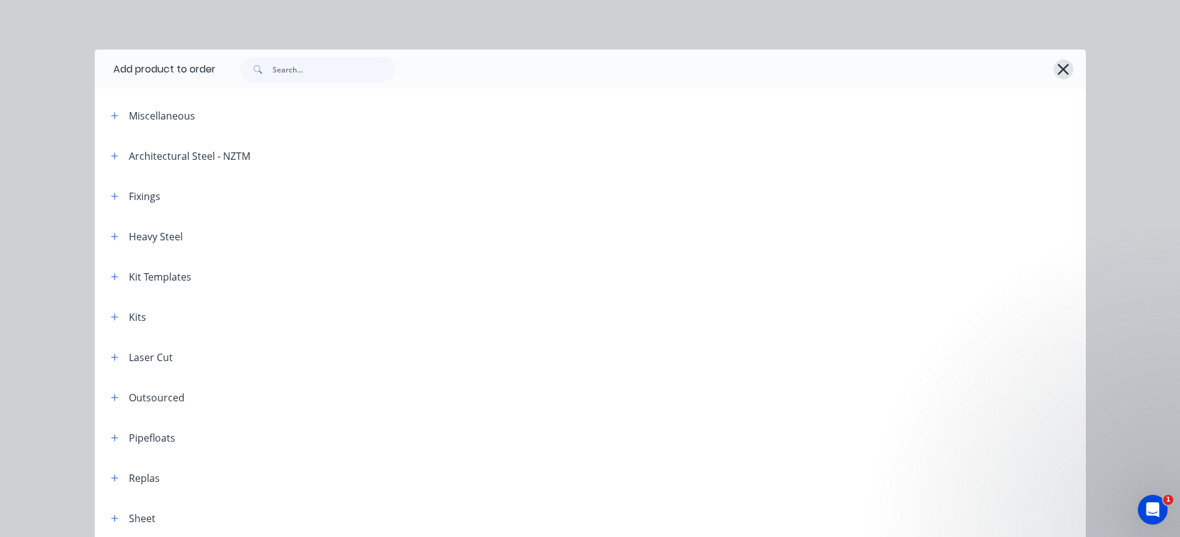
drag, startPoint x: 1054, startPoint y: 69, endPoint x: 1059, endPoint y: 83, distance: 14.9
click at [1057, 69] on icon "button" at bounding box center [1063, 69] width 13 height 17
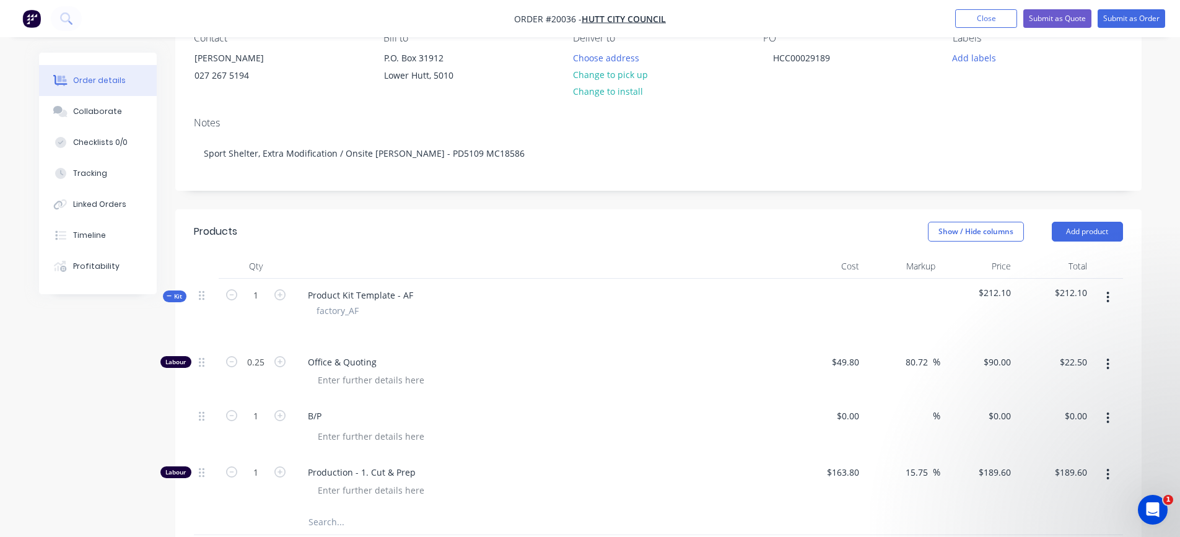
click at [1104, 300] on button "button" at bounding box center [1107, 297] width 29 height 22
click at [1076, 326] on div "Add product to kit" at bounding box center [1063, 330] width 95 height 18
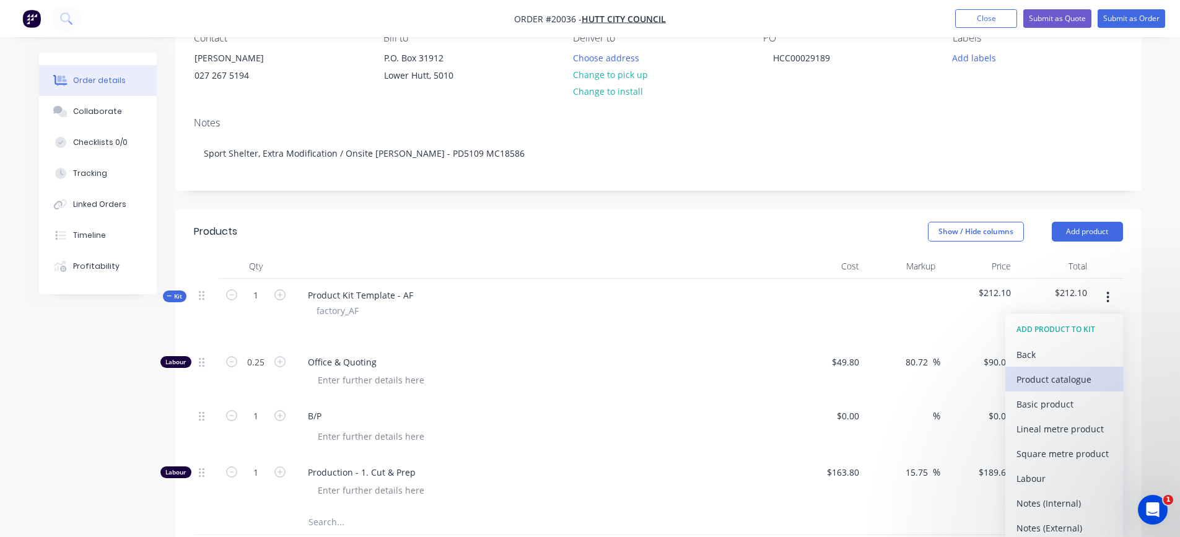
click at [1051, 379] on div "Product catalogue" at bounding box center [1063, 379] width 95 height 18
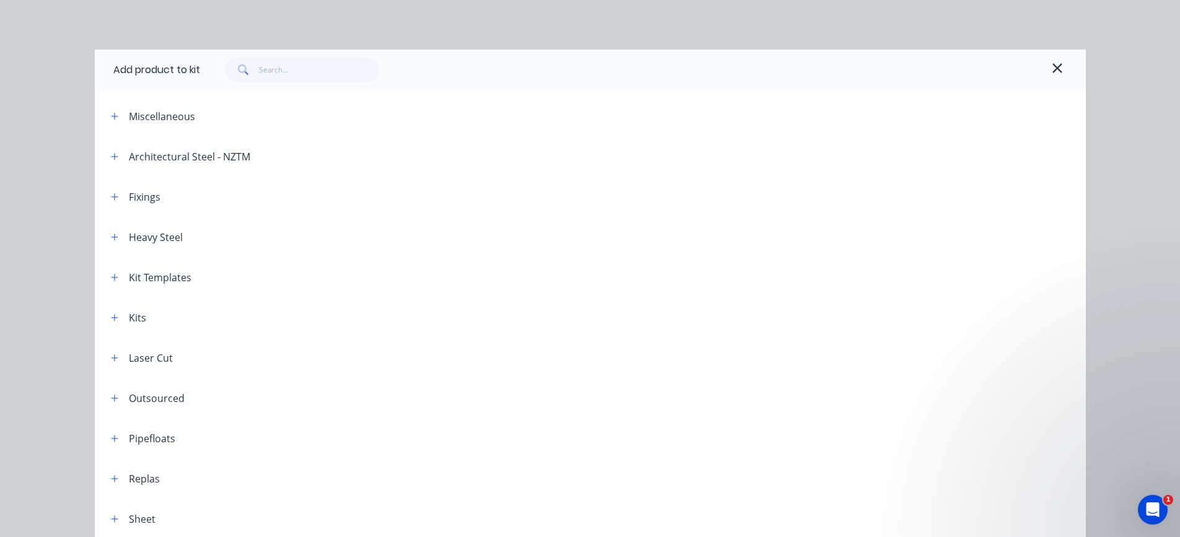
click at [1062, 74] on div at bounding box center [1057, 70] width 20 height 25
click at [1052, 71] on icon "button" at bounding box center [1057, 68] width 11 height 15
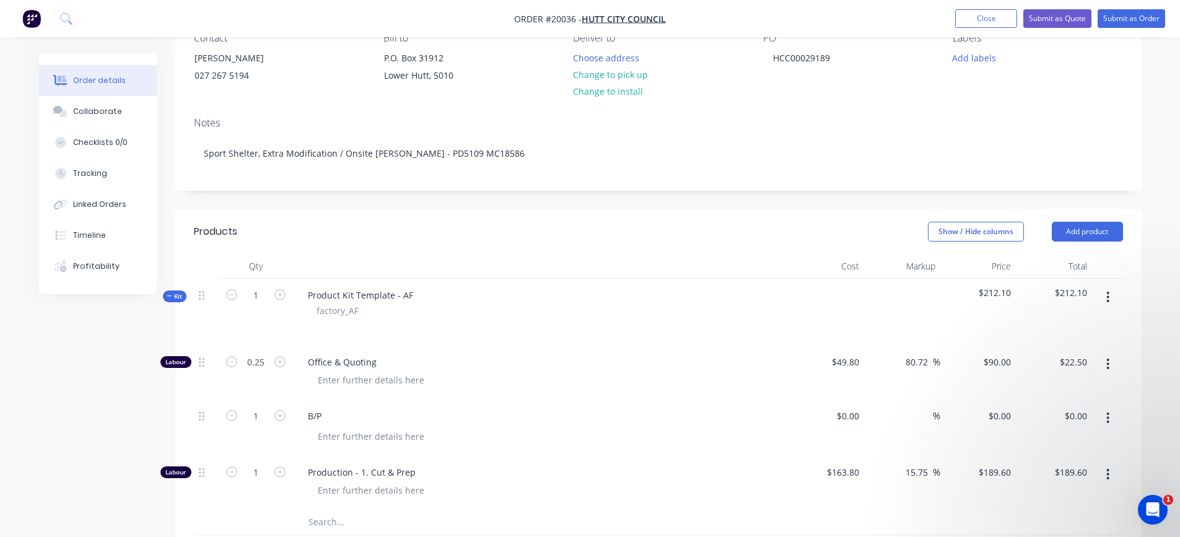
click at [1109, 300] on icon "button" at bounding box center [1107, 297] width 3 height 14
click at [1085, 328] on div "Add product to kit" at bounding box center [1063, 330] width 95 height 18
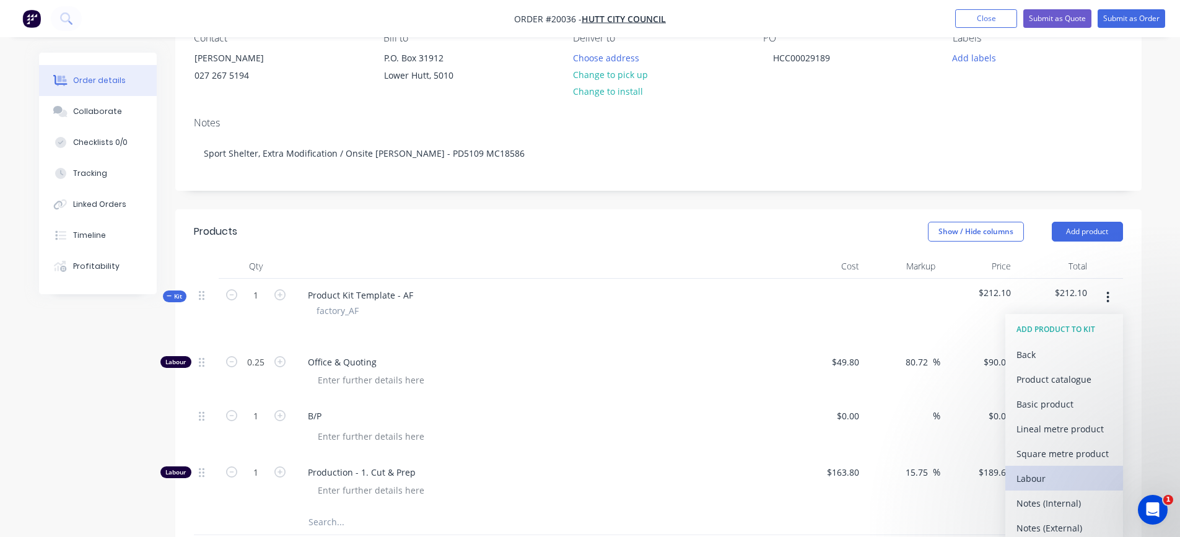
click at [1054, 470] on div "Labour" at bounding box center [1063, 478] width 95 height 18
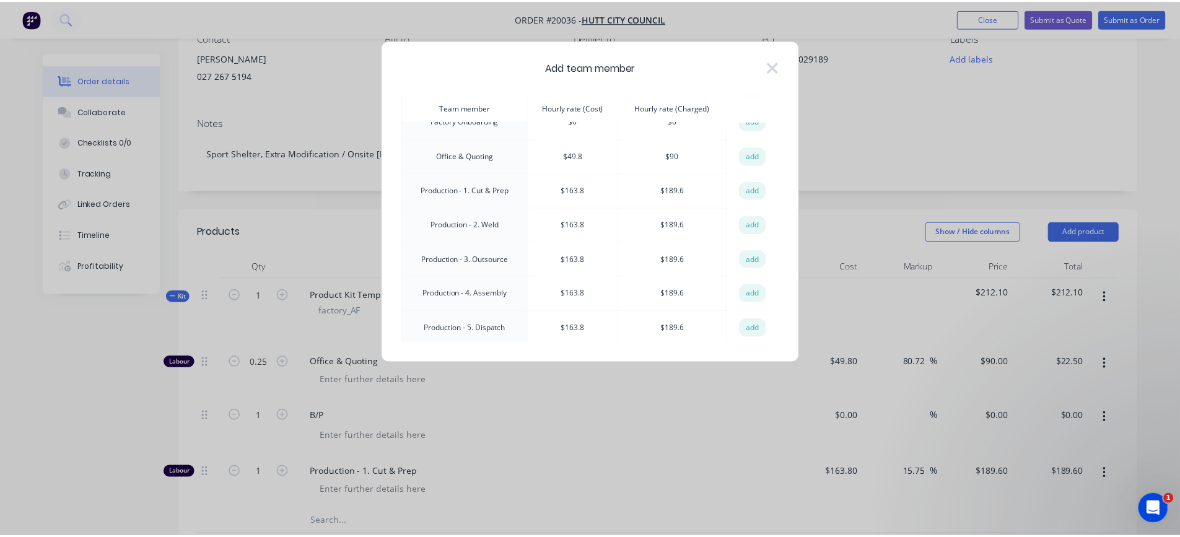
scroll to position [248, 0]
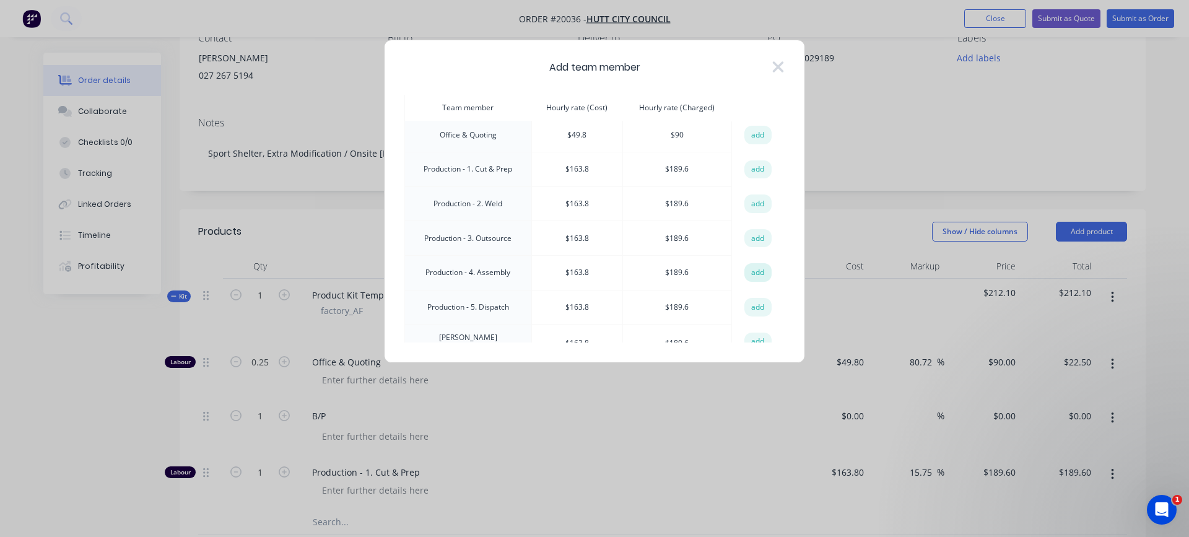
click at [749, 273] on button "add" at bounding box center [757, 272] width 27 height 19
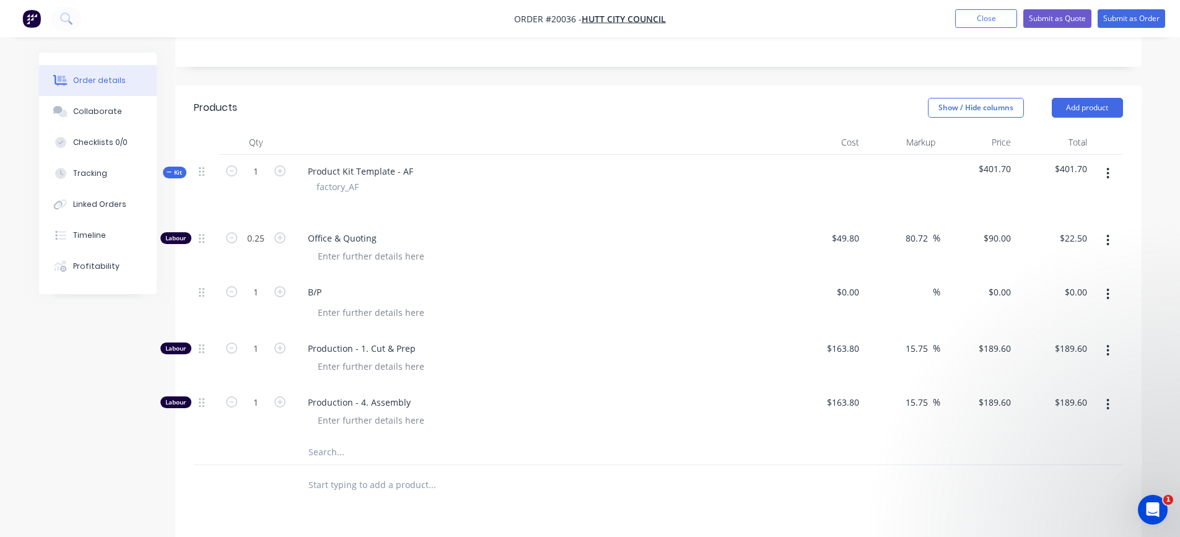
click at [1107, 175] on icon "button" at bounding box center [1107, 174] width 3 height 14
click at [1063, 206] on div "Add product to kit" at bounding box center [1063, 206] width 95 height 18
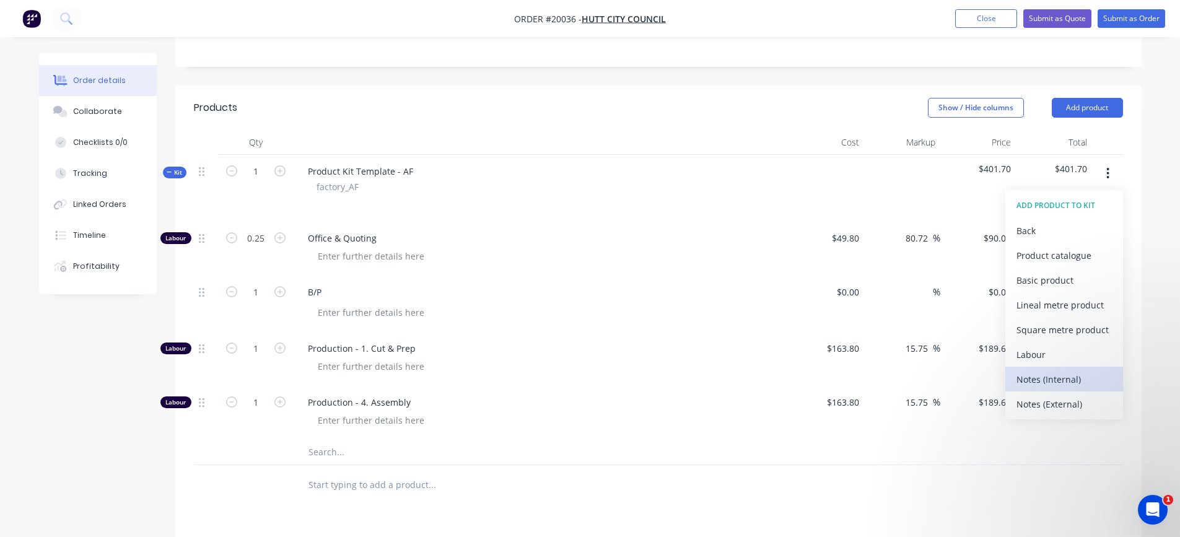
click at [1051, 370] on div "Notes (Internal)" at bounding box center [1063, 379] width 95 height 18
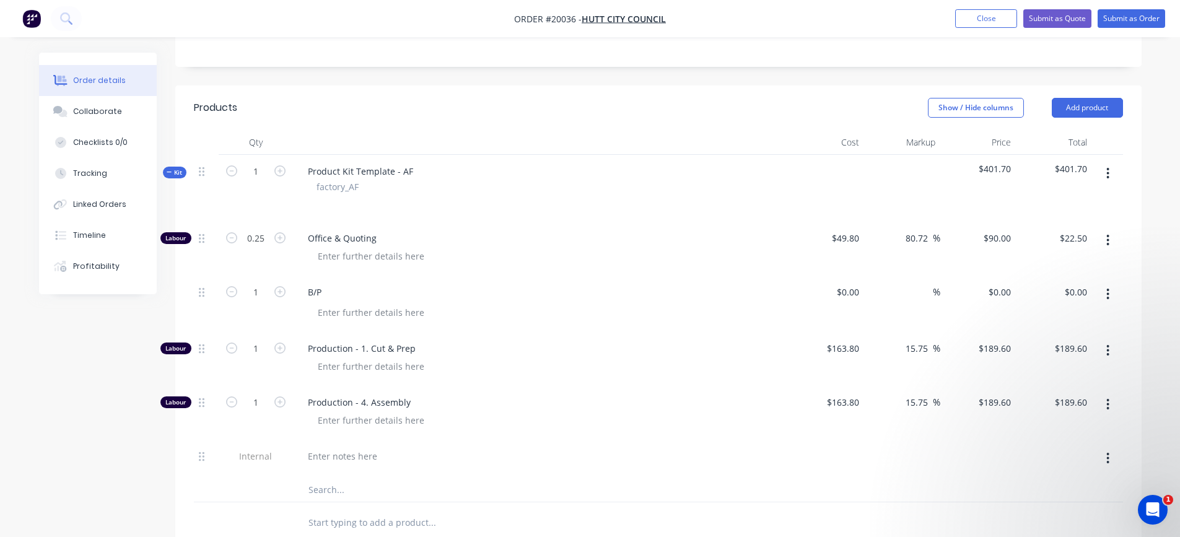
click at [1105, 175] on button "button" at bounding box center [1107, 173] width 29 height 22
click at [1089, 201] on div "Add product to kit" at bounding box center [1063, 206] width 95 height 18
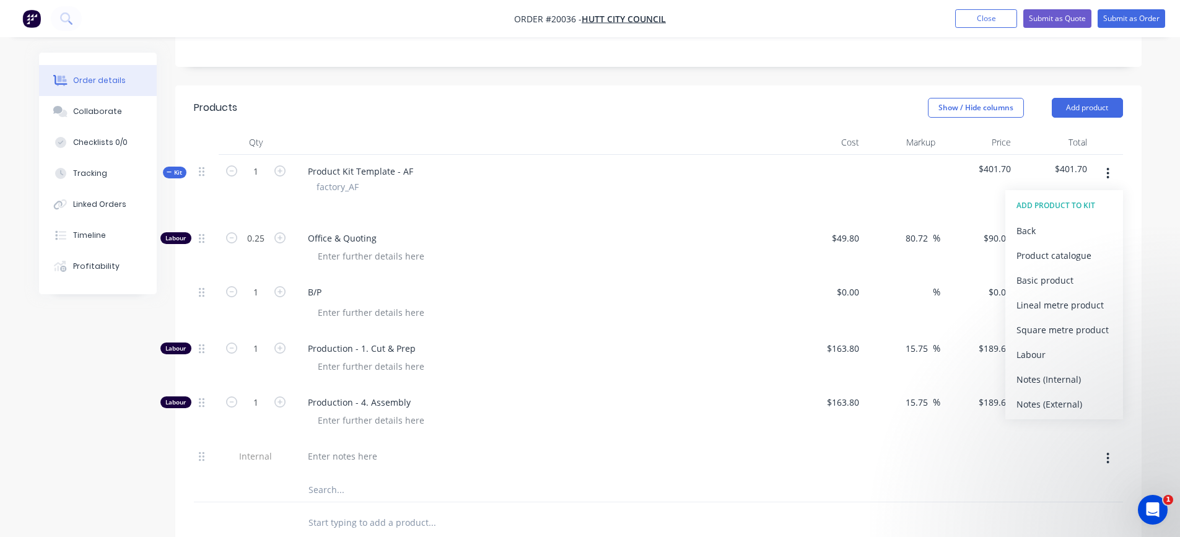
click at [1055, 371] on div "Notes (Internal)" at bounding box center [1063, 379] width 95 height 18
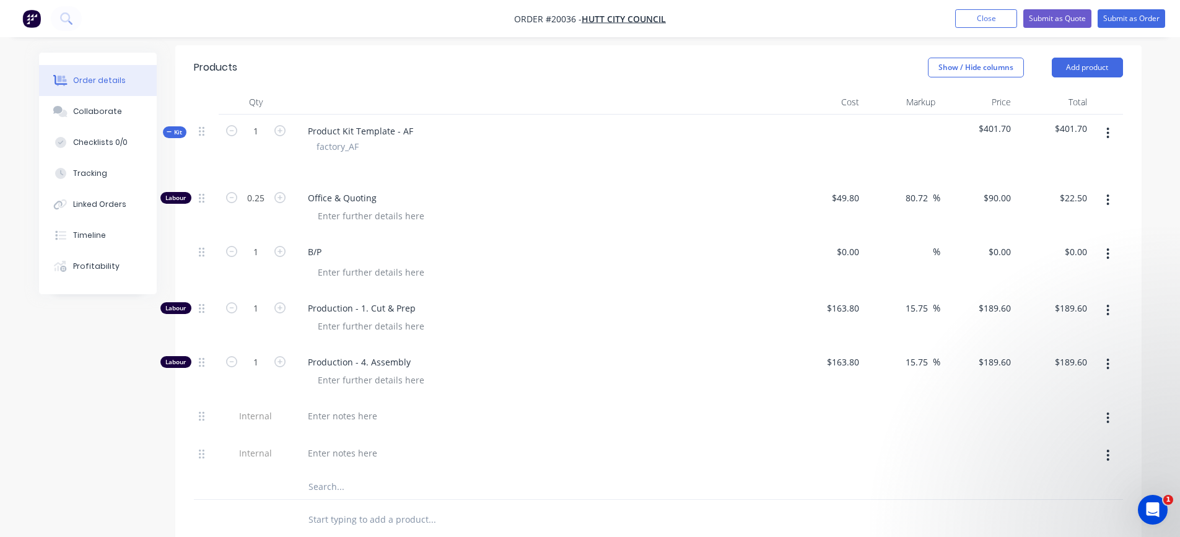
scroll to position [310, 0]
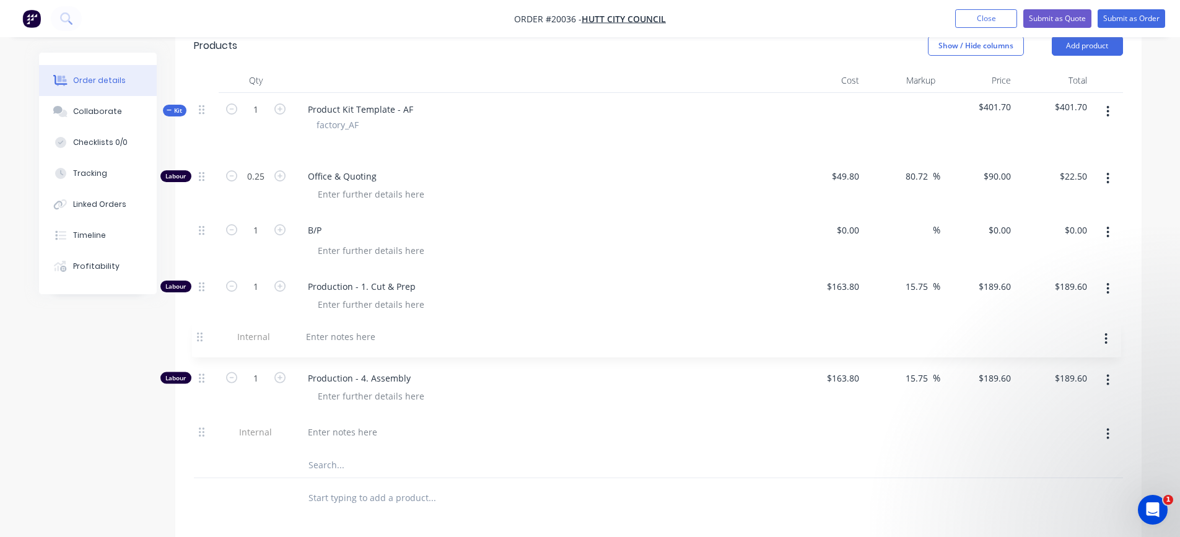
drag, startPoint x: 199, startPoint y: 395, endPoint x: 198, endPoint y: 331, distance: 63.2
click at [198, 331] on div "Labour 0.25 Office & Quoting $49.80 $49.80 80.72 80.72 % $90.00 $90.00 $22.50 $…" at bounding box center [658, 306] width 929 height 293
click at [325, 341] on div at bounding box center [342, 340] width 89 height 18
click at [330, 434] on div at bounding box center [342, 431] width 89 height 18
click at [370, 429] on div "A - Wet Spray" at bounding box center [336, 431] width 76 height 18
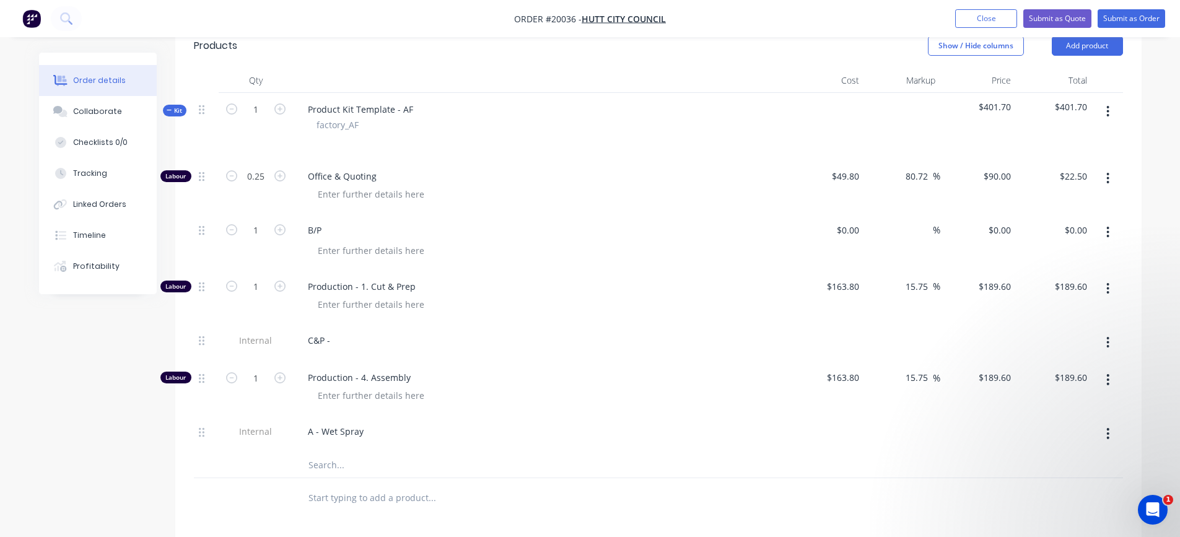
click at [417, 429] on div "A - Wet Spray" at bounding box center [541, 431] width 486 height 18
click at [363, 435] on div "A - Wet Spray" at bounding box center [336, 431] width 76 height 18
click at [541, 442] on div "A - Wet Spray, Zinc" at bounding box center [541, 434] width 496 height 38
click at [334, 344] on div "C&P -" at bounding box center [319, 340] width 42 height 18
click at [422, 429] on div "A - Wet Spray, Zinc" at bounding box center [541, 431] width 486 height 18
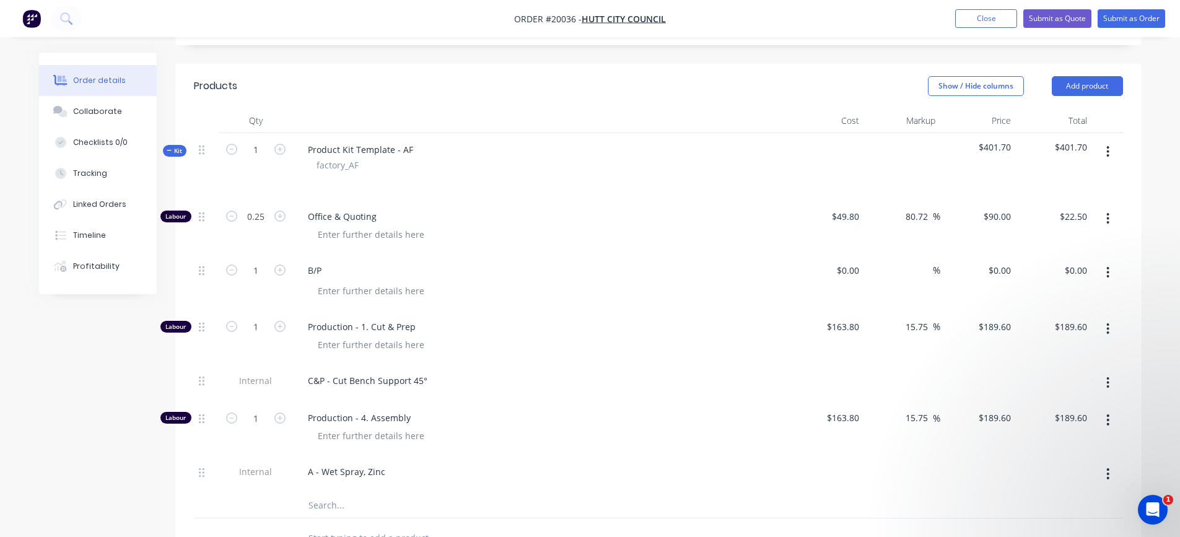
scroll to position [248, 0]
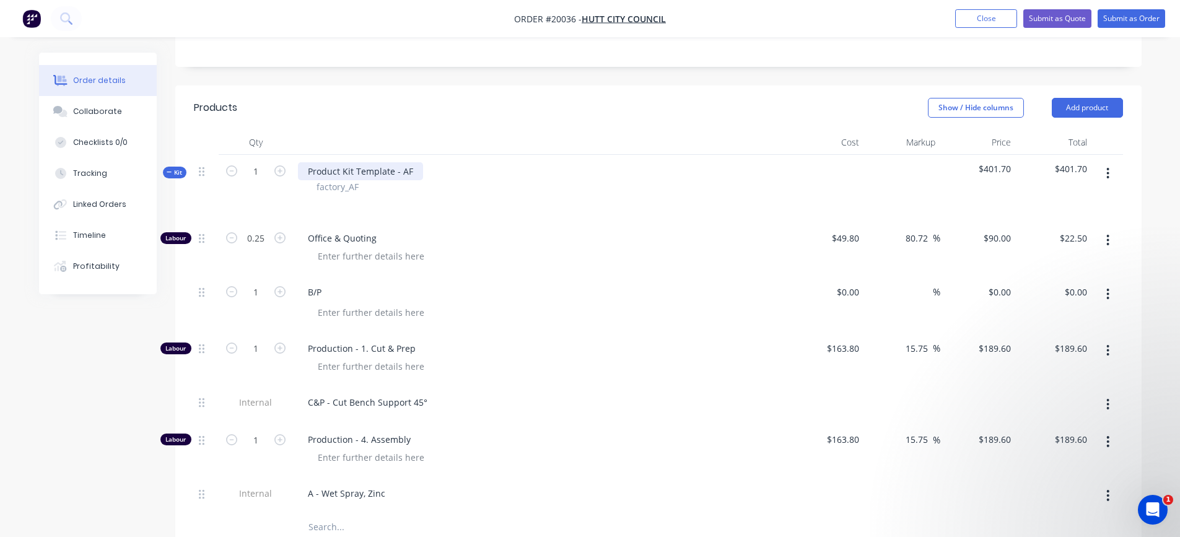
click at [370, 172] on div "Product Kit Template - AF" at bounding box center [360, 171] width 125 height 18
drag, startPoint x: 410, startPoint y: 173, endPoint x: 309, endPoint y: 173, distance: 101.0
click at [309, 173] on div "Product Kit Template - AF" at bounding box center [360, 171] width 125 height 18
paste div
click at [426, 173] on div "Shelters - Extra Modification, Cut back bench support brackets & zinc spray" at bounding box center [464, 171] width 332 height 18
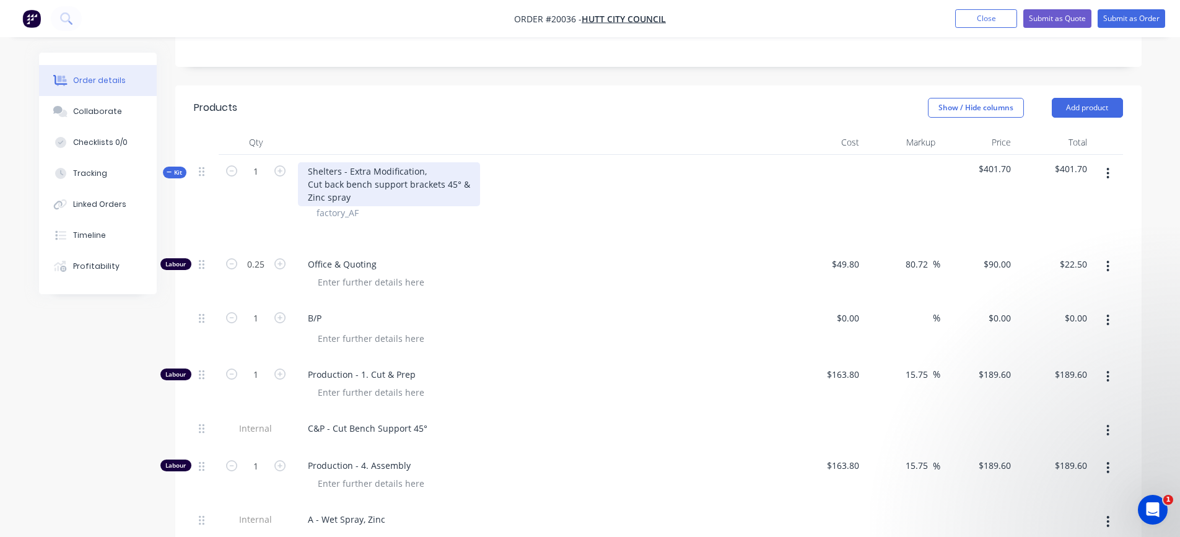
click at [466, 186] on div "Shelters - Extra Modification, Cut back bench support brackets 45° & Zinc spray" at bounding box center [389, 184] width 182 height 44
click at [427, 169] on div "Shelters - Extra Modification, Cut back bench support brackets 45° Zinc spray" at bounding box center [384, 184] width 173 height 44
click at [683, 116] on div "Show / Hide columns Add product" at bounding box center [756, 108] width 731 height 20
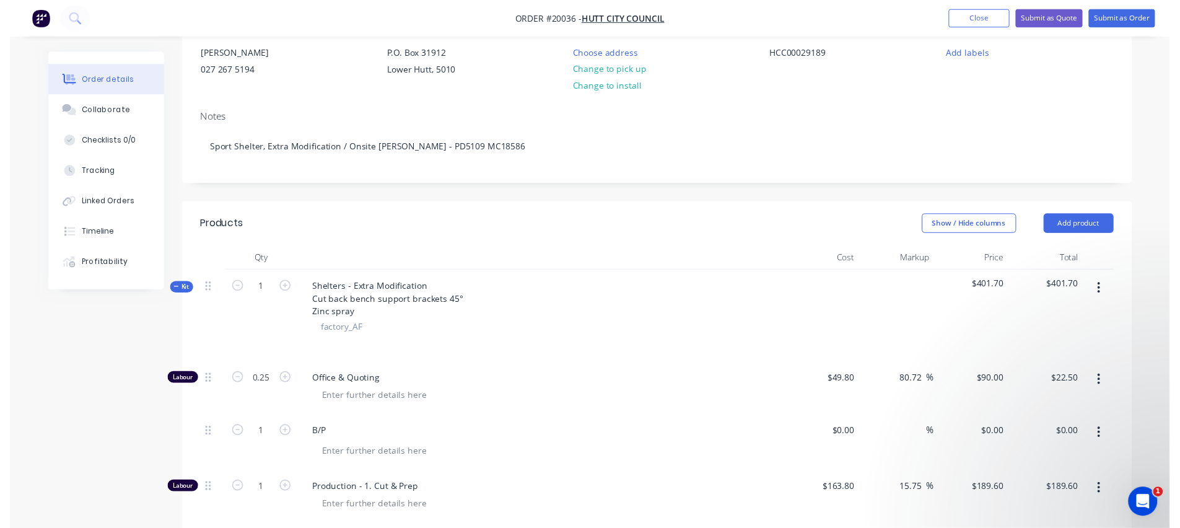
scroll to position [0, 0]
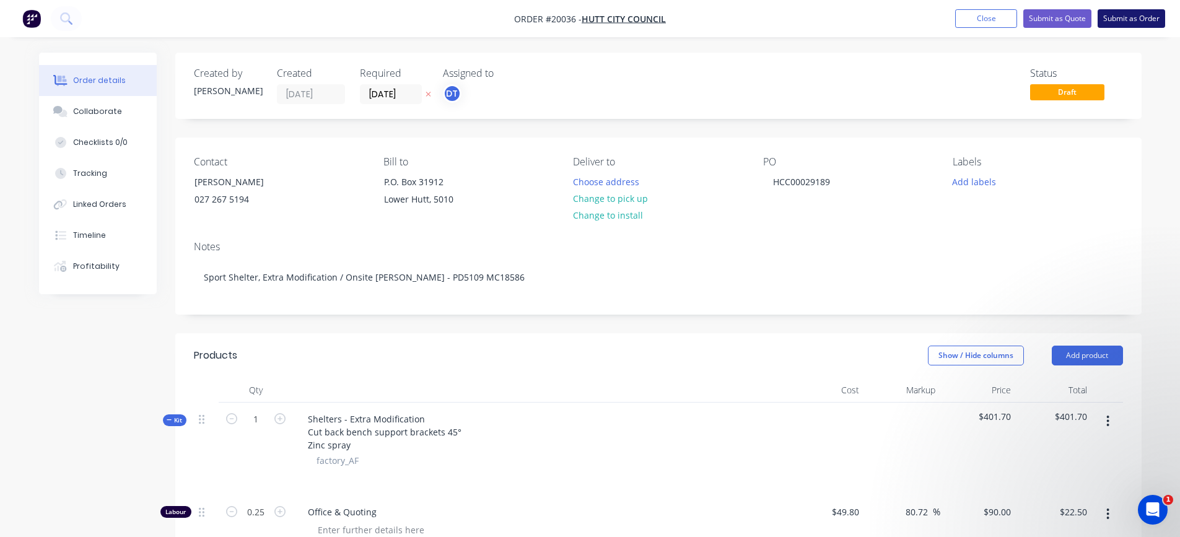
click at [1141, 18] on button "Submit as Order" at bounding box center [1132, 18] width 68 height 19
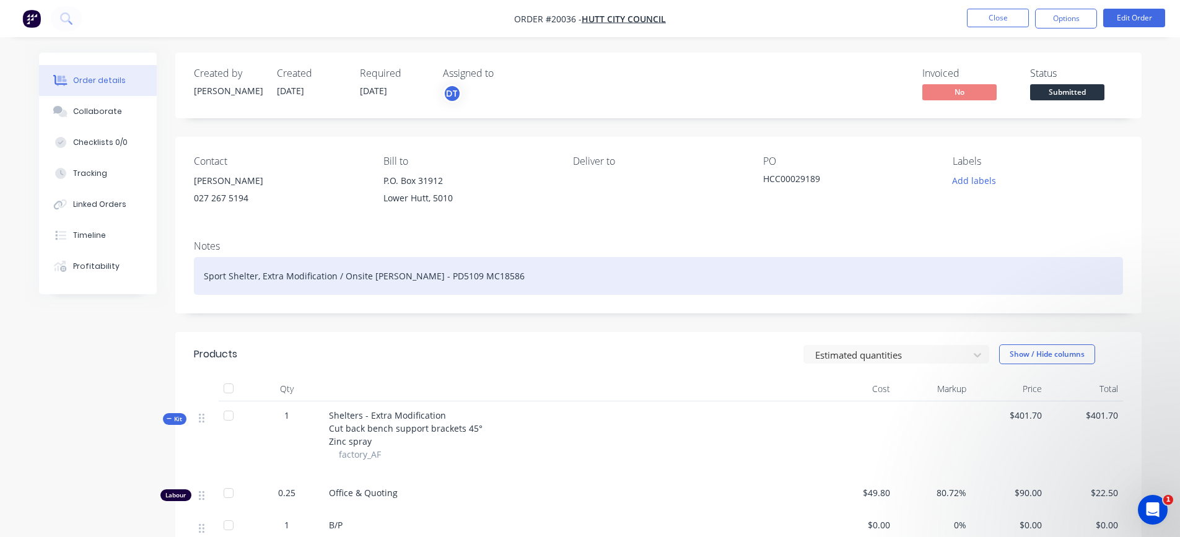
click at [513, 282] on div "Sport Shelter, Extra Modification / Onsite [PERSON_NAME] - PD5109 MC18586" at bounding box center [658, 276] width 929 height 38
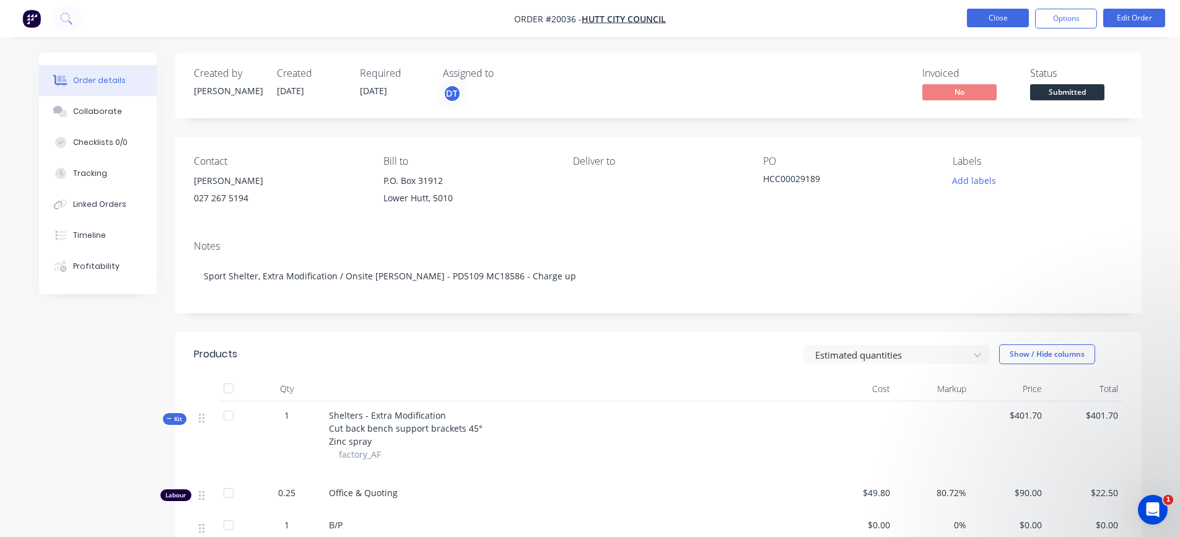
click at [990, 20] on button "Close" at bounding box center [998, 18] width 62 height 19
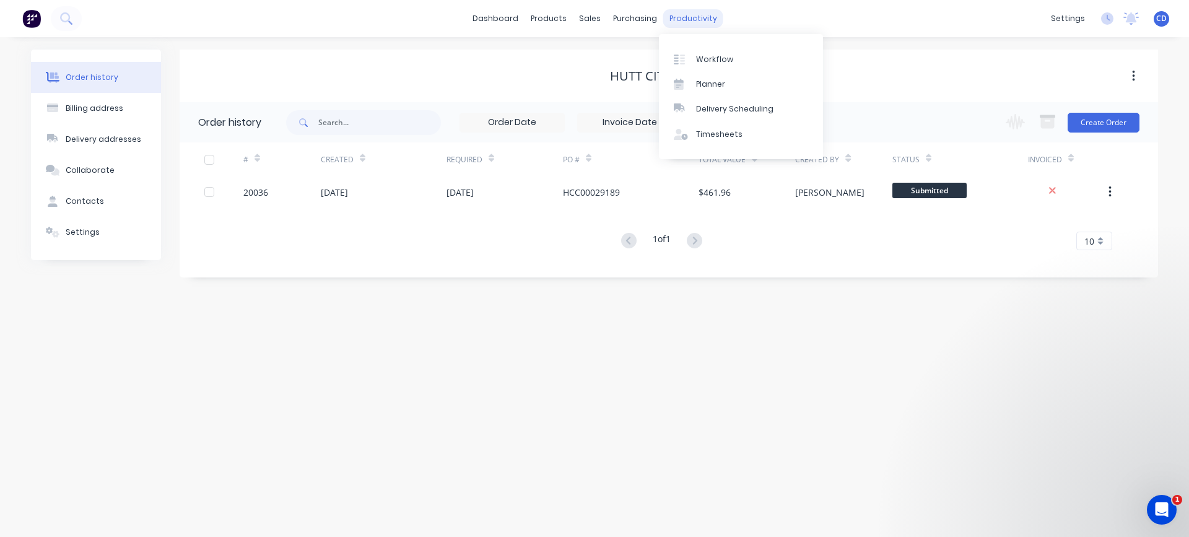
click at [689, 20] on div "productivity" at bounding box center [693, 18] width 60 height 19
click at [705, 57] on div "Workflow" at bounding box center [714, 59] width 37 height 11
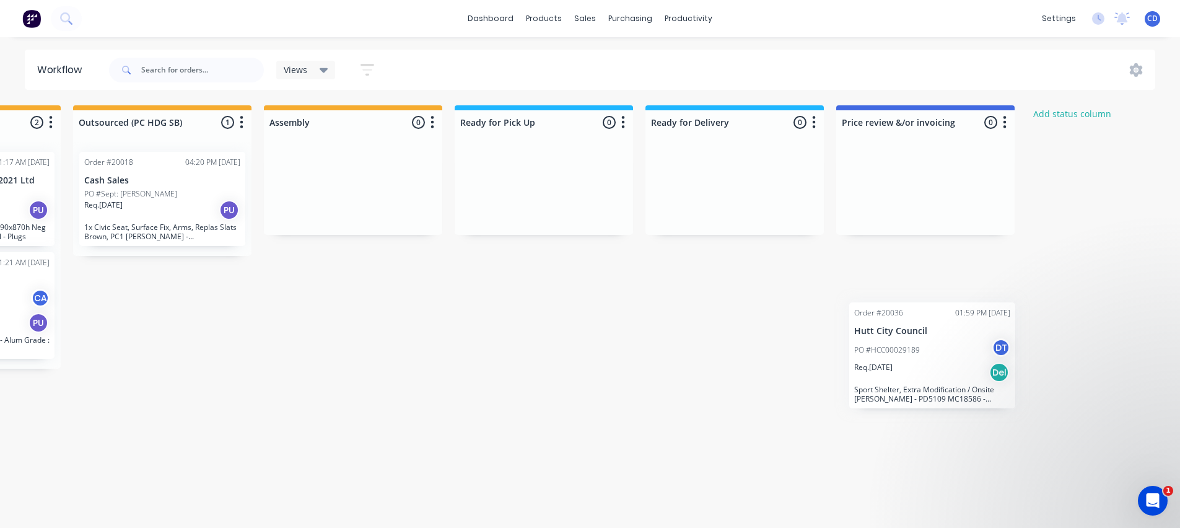
scroll to position [0, 770]
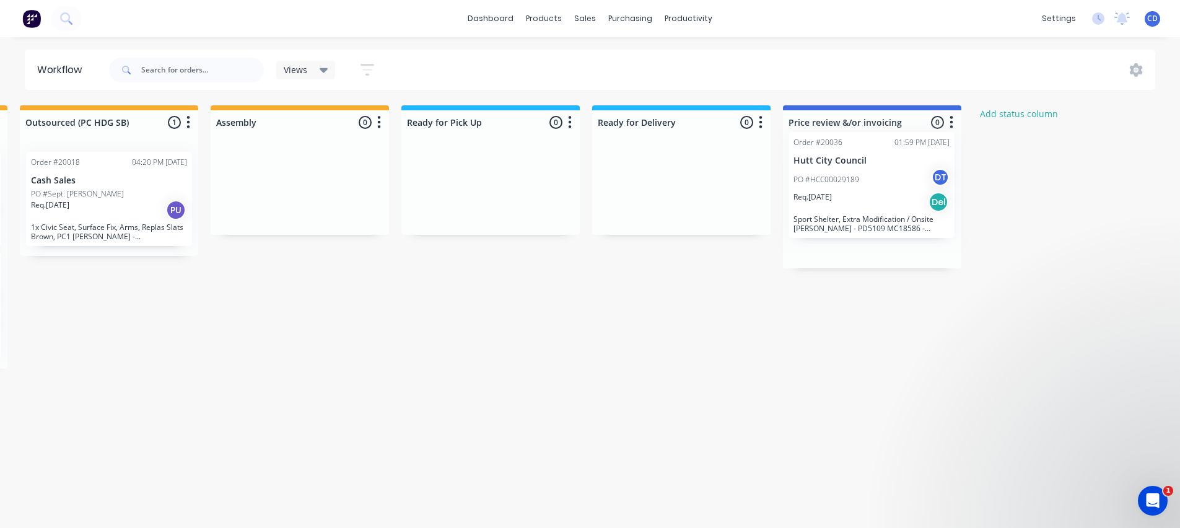
drag, startPoint x: 120, startPoint y: 383, endPoint x: 879, endPoint y: 185, distance: 784.6
click at [879, 185] on div "Submitted 3 Status colour #273444 hex #273444 Save Cancel Summaries Total order…" at bounding box center [254, 313] width 2066 height 416
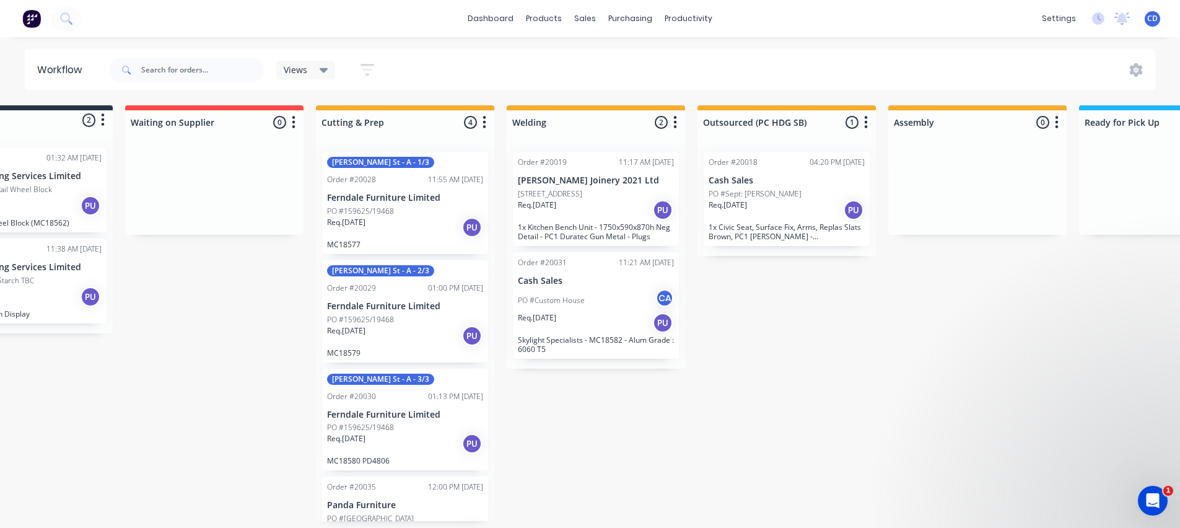
scroll to position [0, 91]
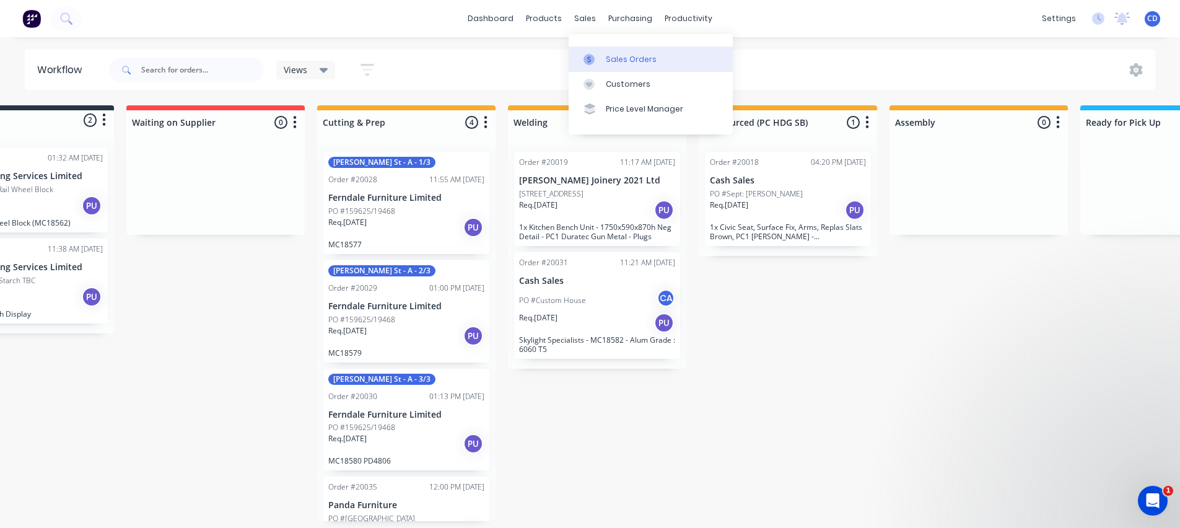
click at [584, 53] on link "Sales Orders" at bounding box center [651, 58] width 164 height 25
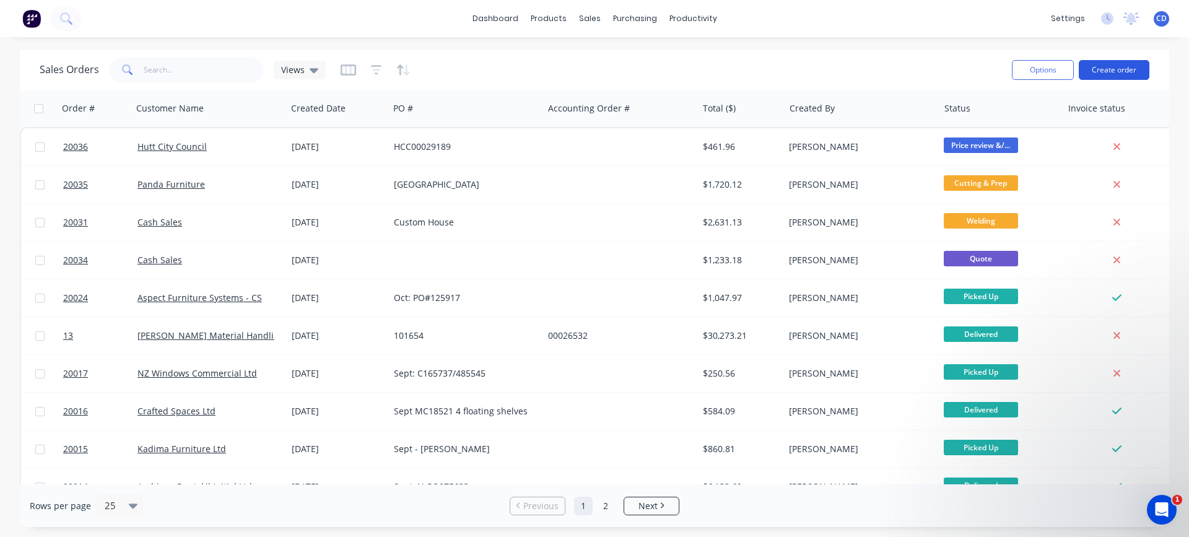
click at [1122, 73] on button "Create order" at bounding box center [1114, 70] width 71 height 20
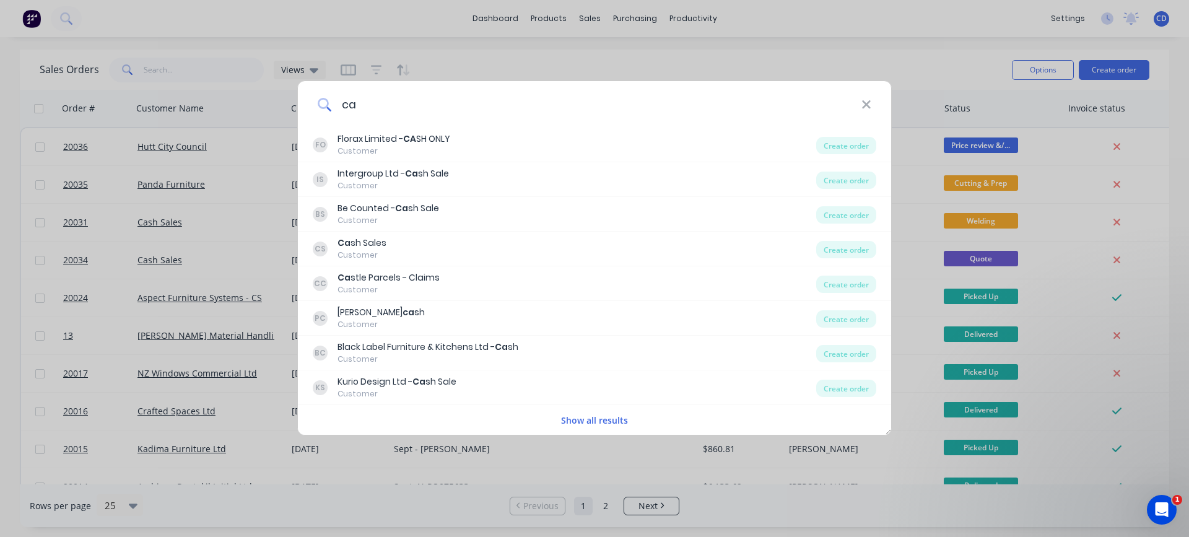
type input "c"
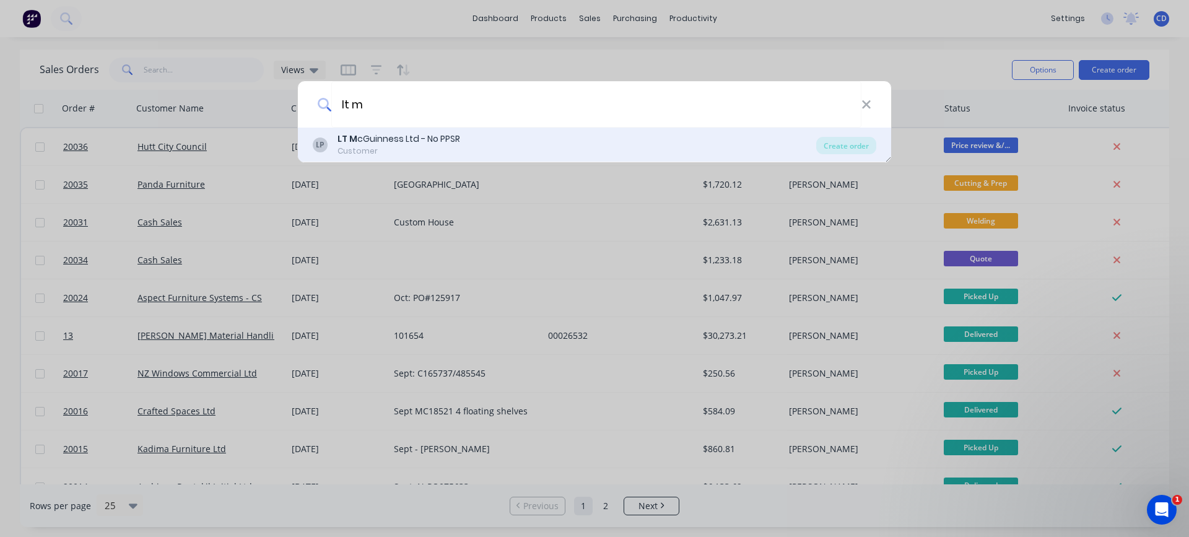
type input "lt m"
click at [373, 143] on div "LT M cGuinness Ltd - No PPSR" at bounding box center [399, 139] width 123 height 13
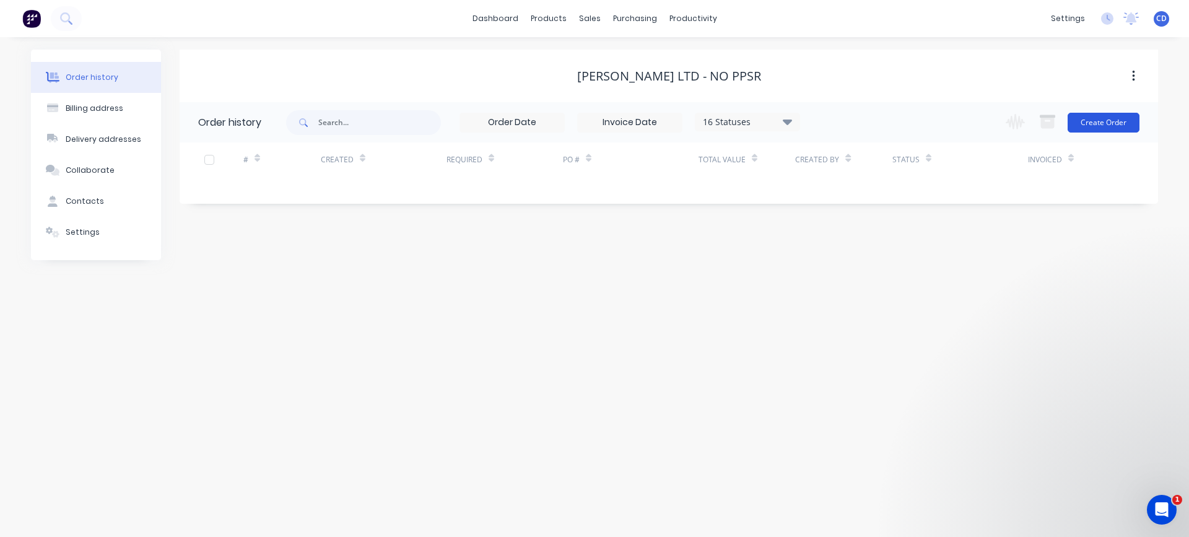
click at [1094, 124] on button "Create Order" at bounding box center [1104, 123] width 72 height 20
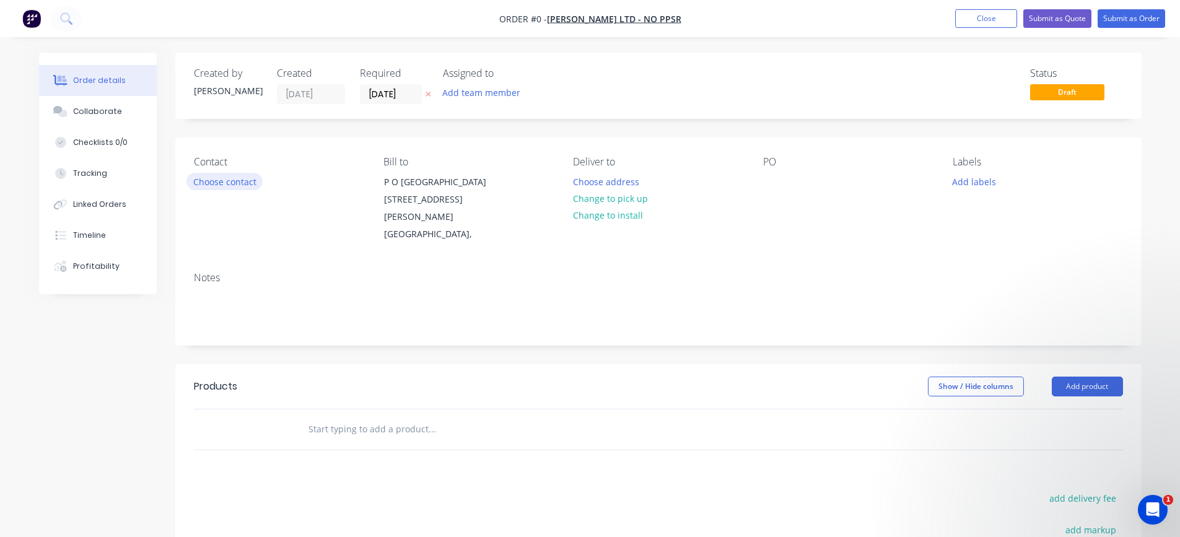
click at [241, 181] on button "Choose contact" at bounding box center [224, 181] width 76 height 17
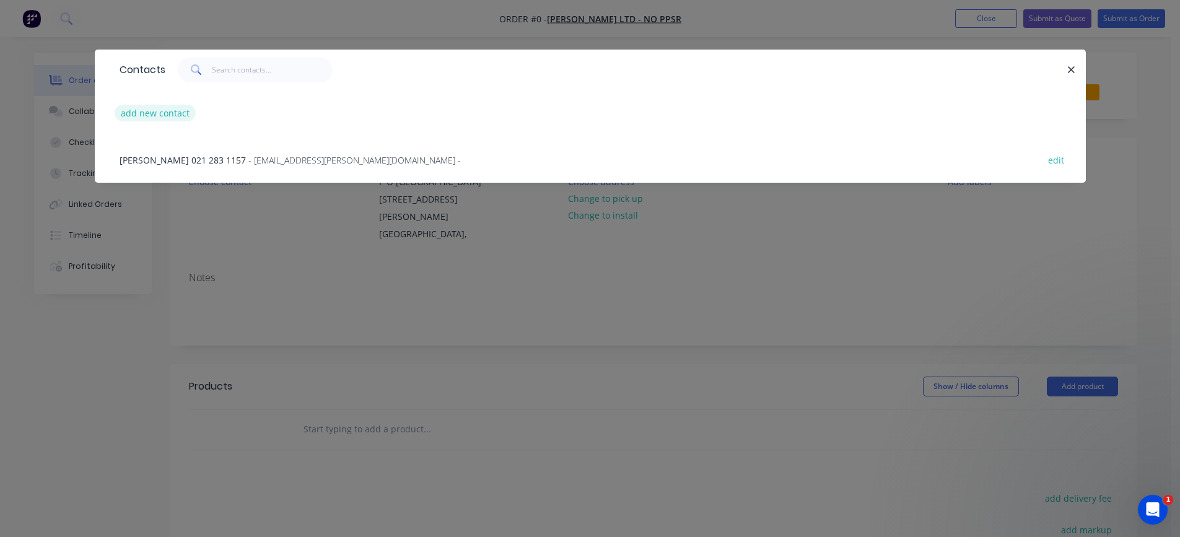
click at [159, 113] on button "add new contact" at bounding box center [156, 113] width 82 height 17
select select "NZ"
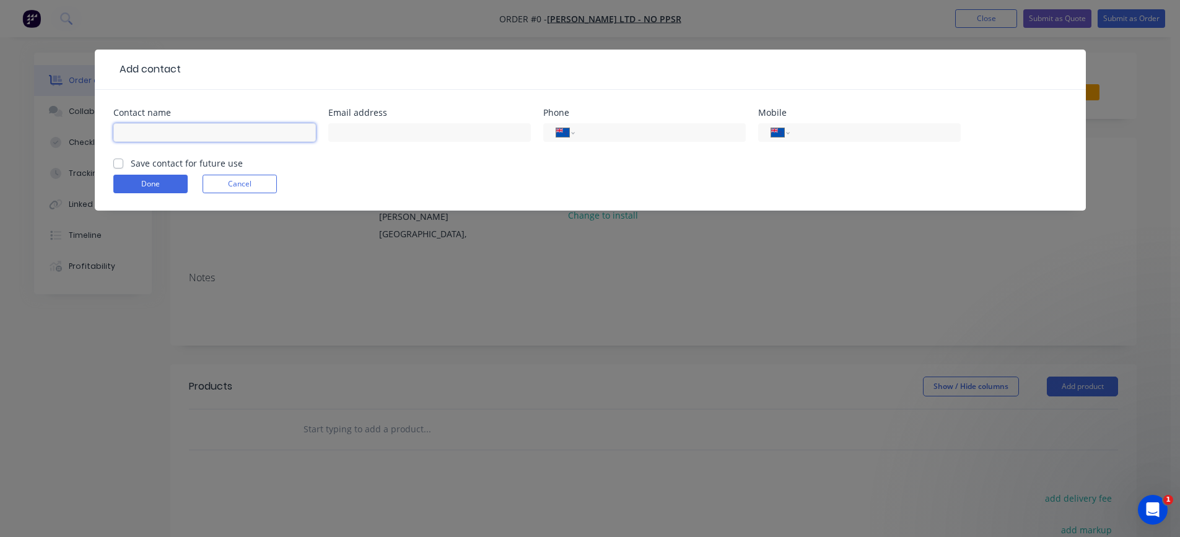
click at [154, 126] on input "text" at bounding box center [214, 132] width 203 height 19
type input "[PERSON_NAME]"
click at [817, 133] on input "tel" at bounding box center [872, 133] width 149 height 14
type input "022 073 7402"
click at [159, 161] on label "Save contact for future use" at bounding box center [187, 163] width 112 height 13
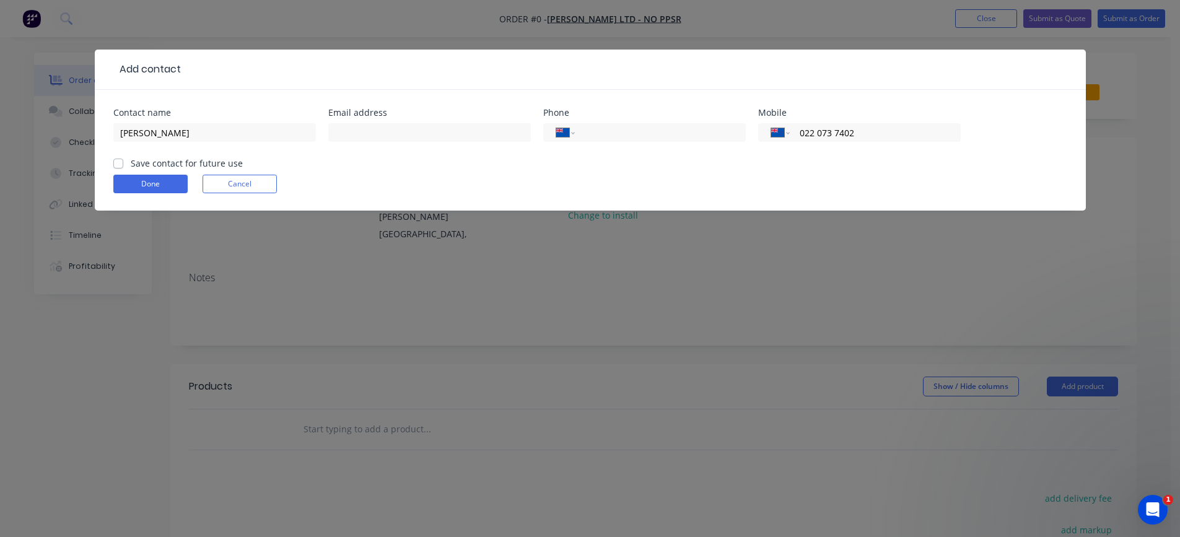
click at [123, 161] on input "Save contact for future use" at bounding box center [118, 163] width 10 height 12
checkbox input "true"
click at [136, 183] on button "Done" at bounding box center [150, 184] width 74 height 19
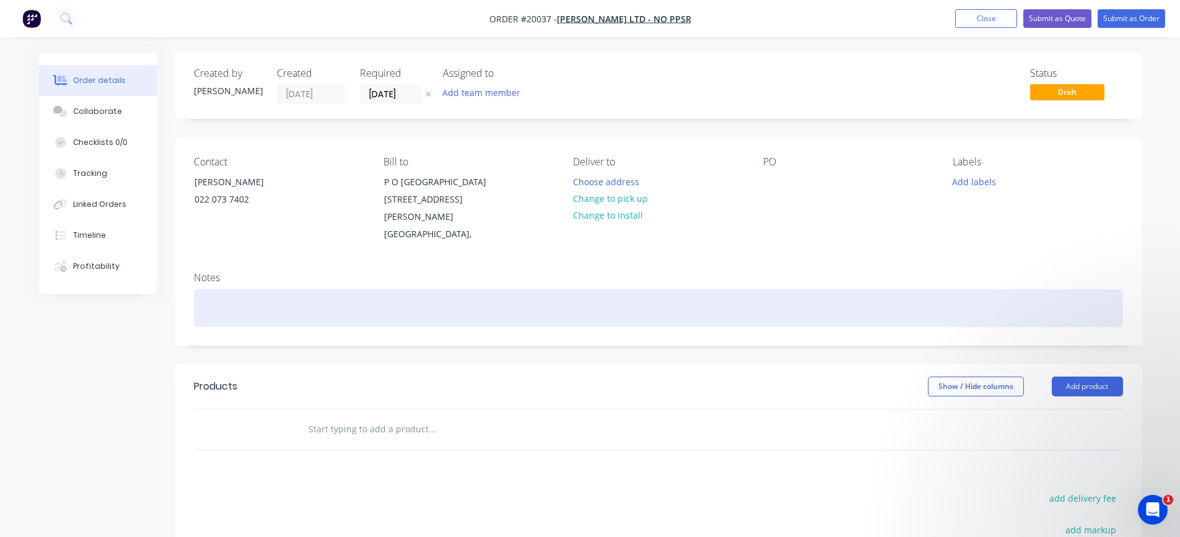
click at [232, 289] on div at bounding box center [658, 308] width 929 height 38
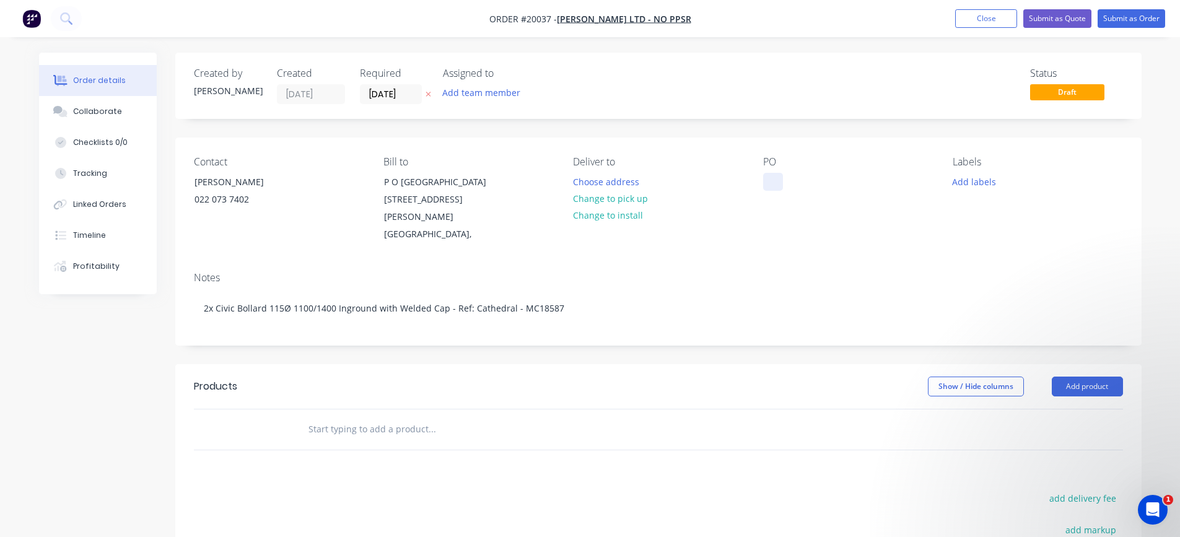
click at [775, 177] on div at bounding box center [773, 182] width 20 height 18
click at [765, 242] on div "Contact [PERSON_NAME] 022 073 7402 Bill to [STREET_ADDRESS][PERSON_NAME], Deliv…" at bounding box center [658, 200] width 966 height 124
click at [607, 199] on button "Change to pick up" at bounding box center [610, 198] width 88 height 17
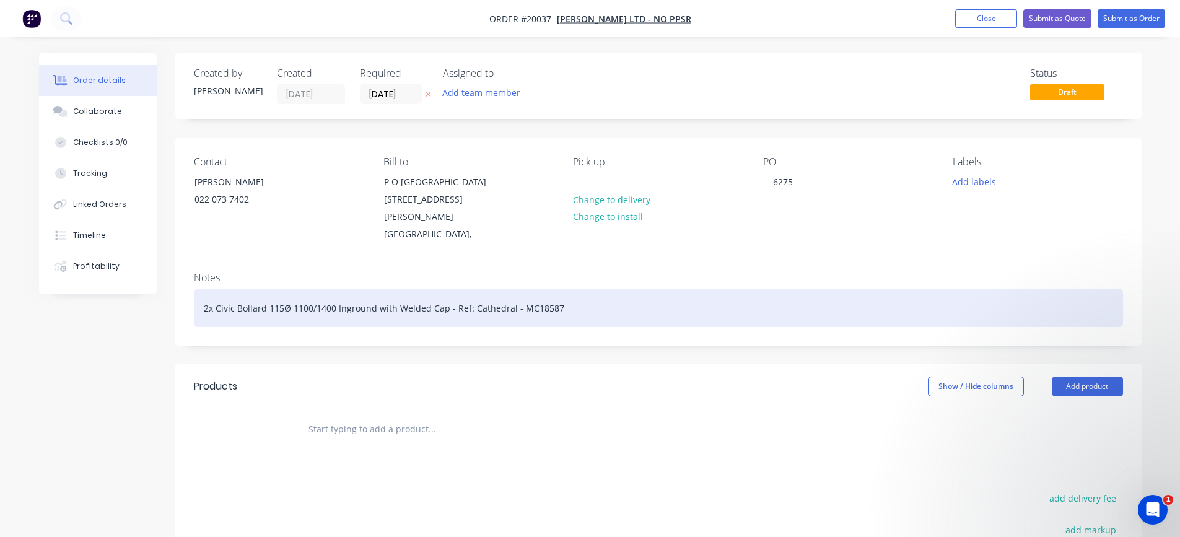
click at [571, 293] on div "2x Civic Bollard 115Ø 1100/1400 Inground with Welded Cap - Ref: Cathedral - MC1…" at bounding box center [658, 308] width 929 height 38
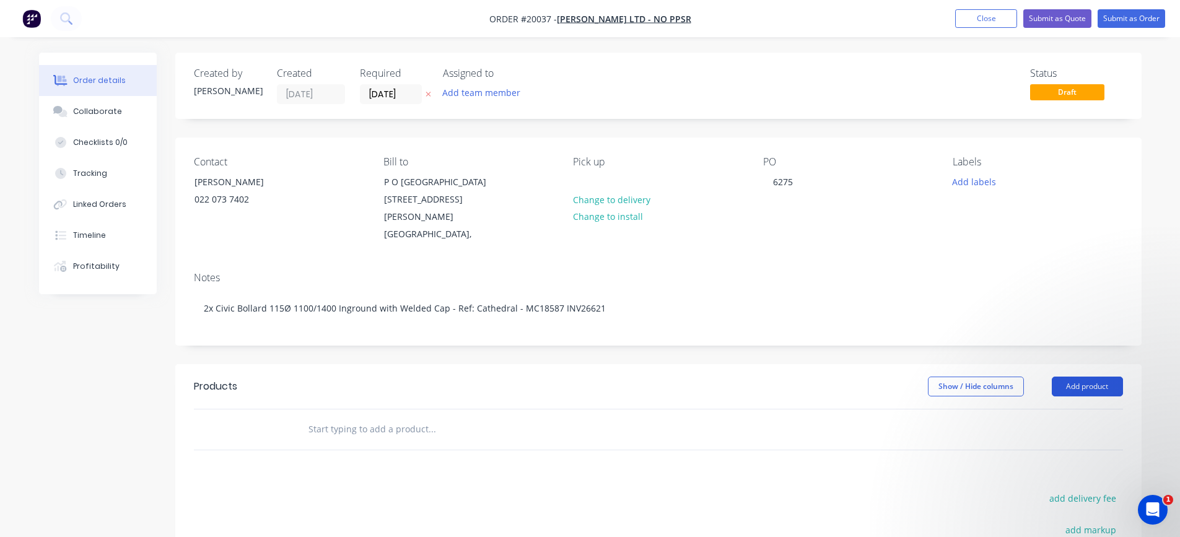
click at [1085, 377] on button "Add product" at bounding box center [1087, 387] width 71 height 20
click at [1065, 409] on div "Product catalogue" at bounding box center [1063, 418] width 95 height 18
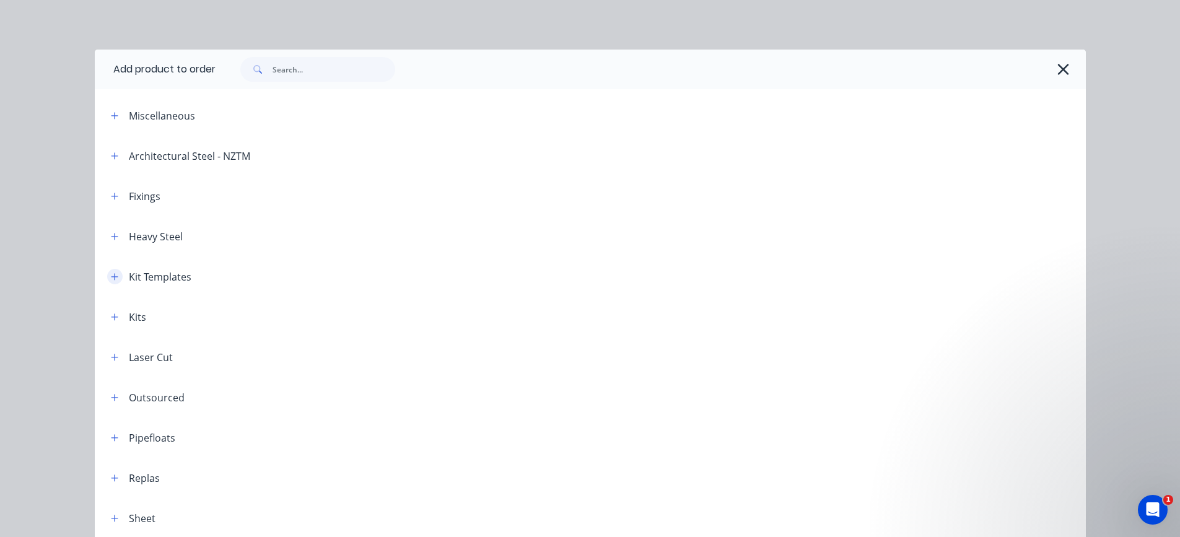
click at [107, 276] on button "button" at bounding box center [114, 276] width 15 height 15
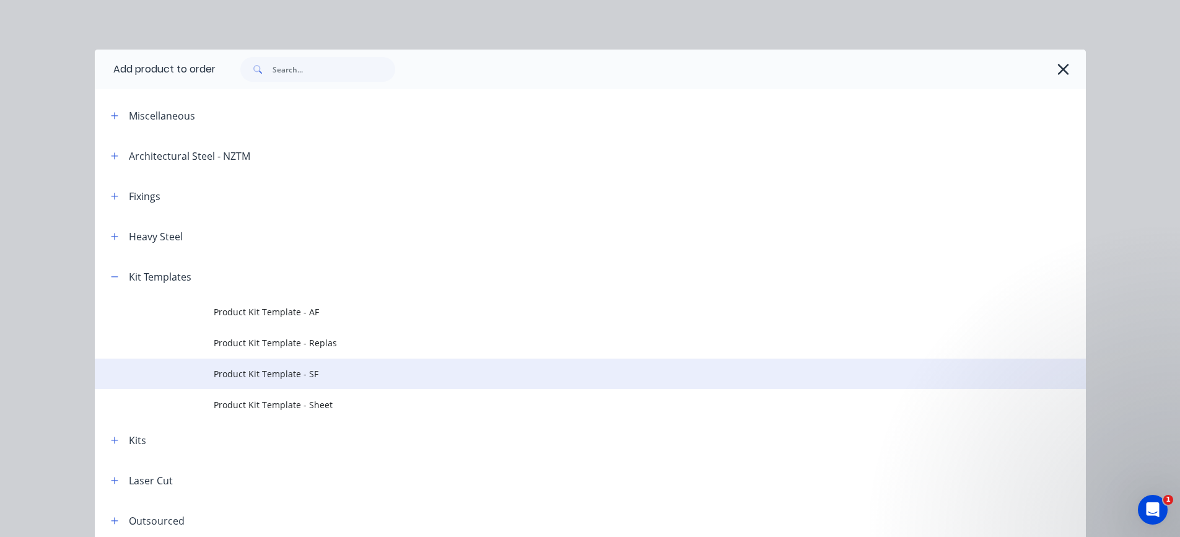
click at [278, 372] on span "Product Kit Template - SF" at bounding box center [562, 373] width 697 height 13
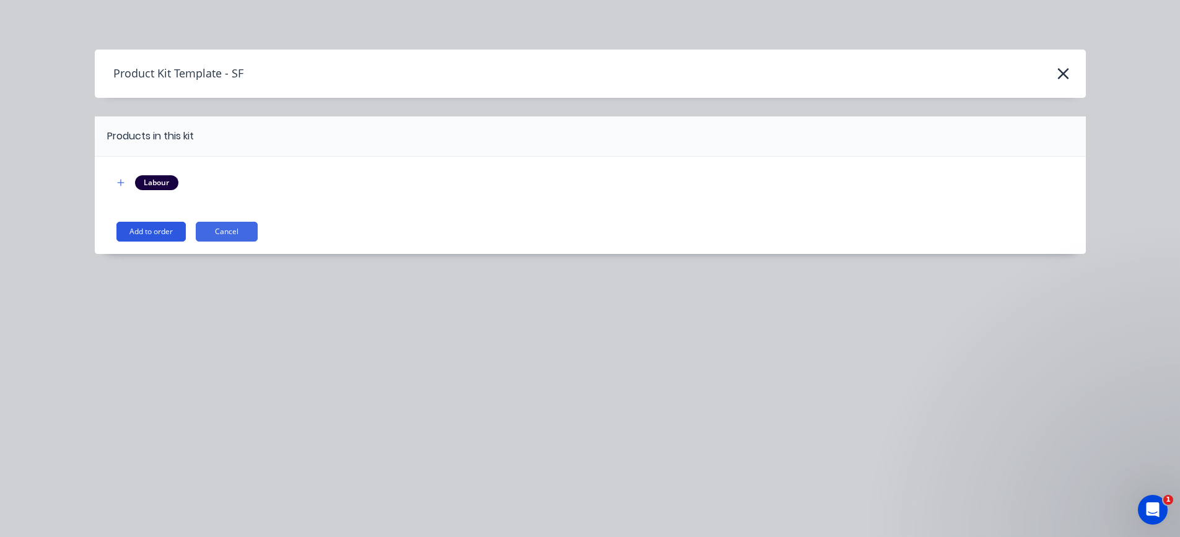
click at [158, 234] on button "Add to order" at bounding box center [150, 232] width 69 height 20
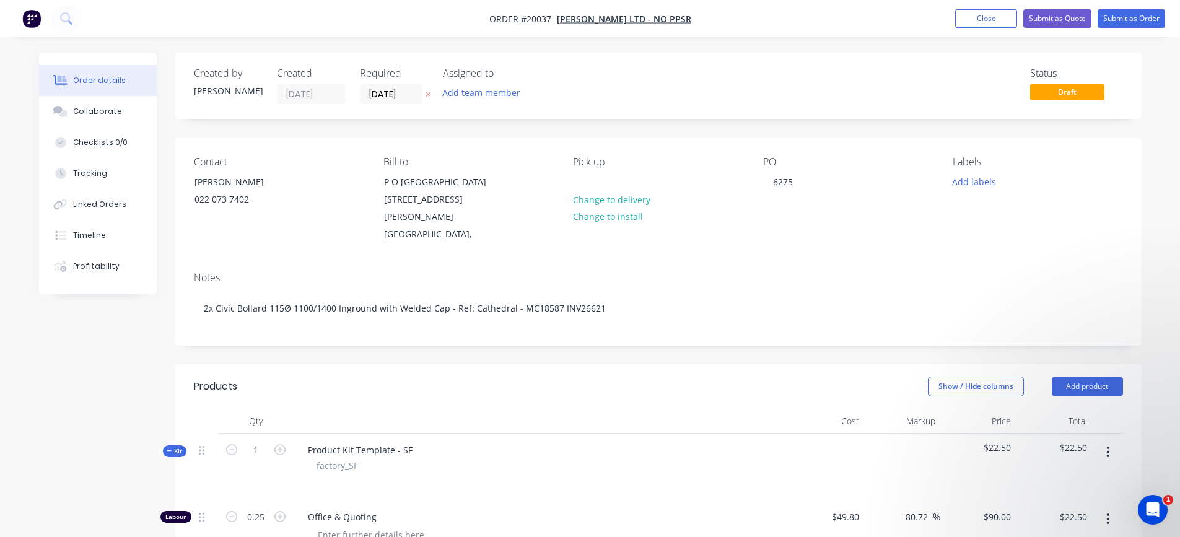
scroll to position [62, 0]
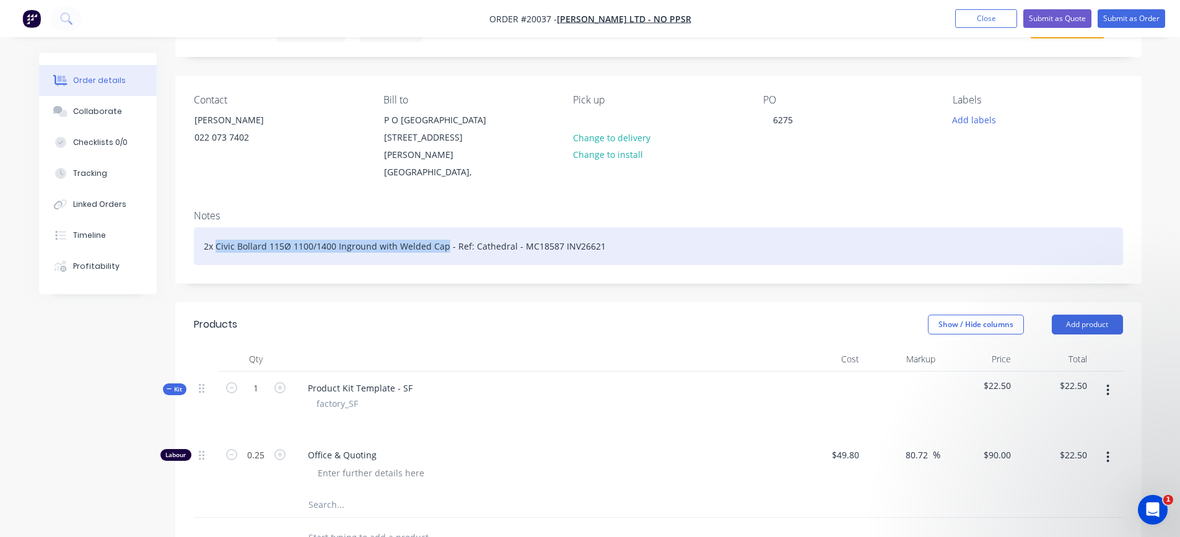
drag, startPoint x: 214, startPoint y: 230, endPoint x: 442, endPoint y: 233, distance: 227.3
click at [442, 233] on div "2x Civic Bollard 115Ø 1100/1400 Inground with Welded Cap - Ref: Cathedral - MC1…" at bounding box center [658, 246] width 929 height 38
copy div "Civic Bollard 115Ø 1100/1400 Inground with Welded Cap"
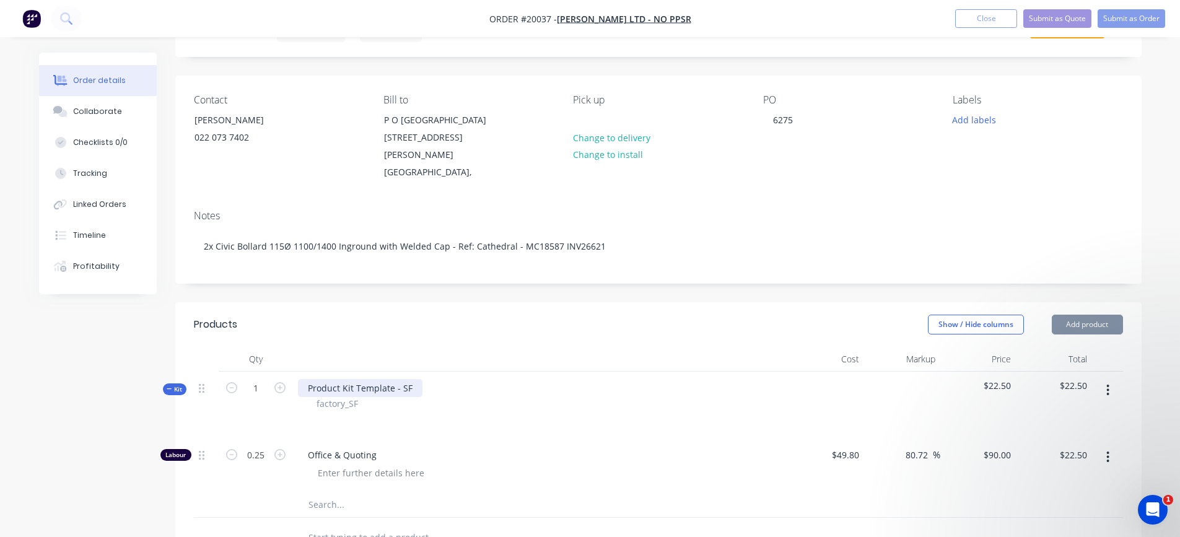
click at [370, 379] on div "Product Kit Template - SF" at bounding box center [360, 388] width 124 height 18
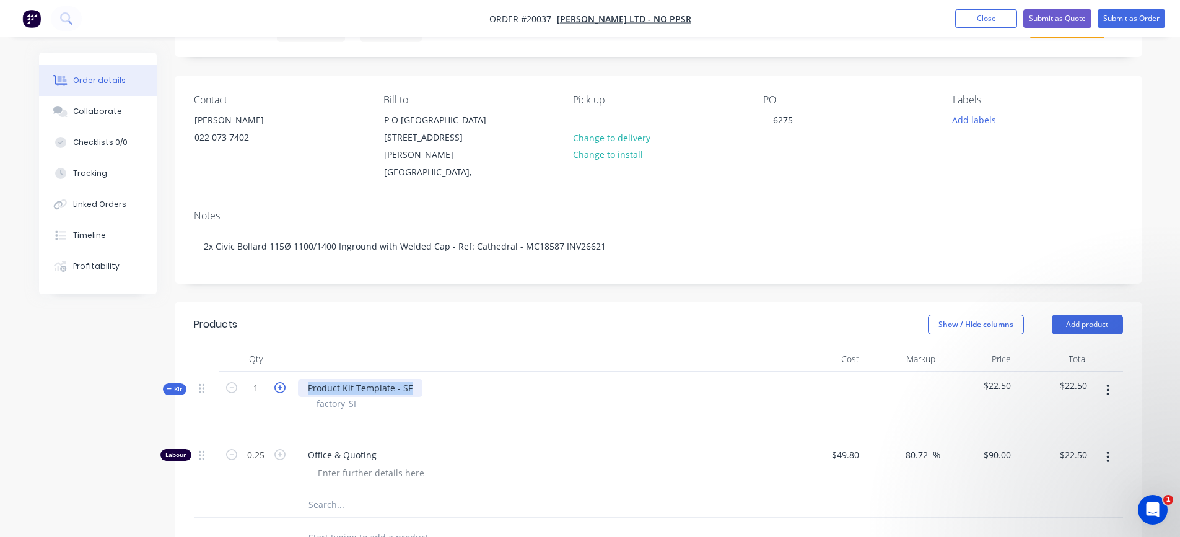
drag, startPoint x: 409, startPoint y: 370, endPoint x: 276, endPoint y: 369, distance: 133.2
click at [277, 372] on div "Kit 1 Product Kit Template - SF factory_SF $22.50 $22.50" at bounding box center [658, 405] width 929 height 67
paste div
click at [424, 321] on header "Products Show / Hide columns Add product" at bounding box center [658, 324] width 966 height 45
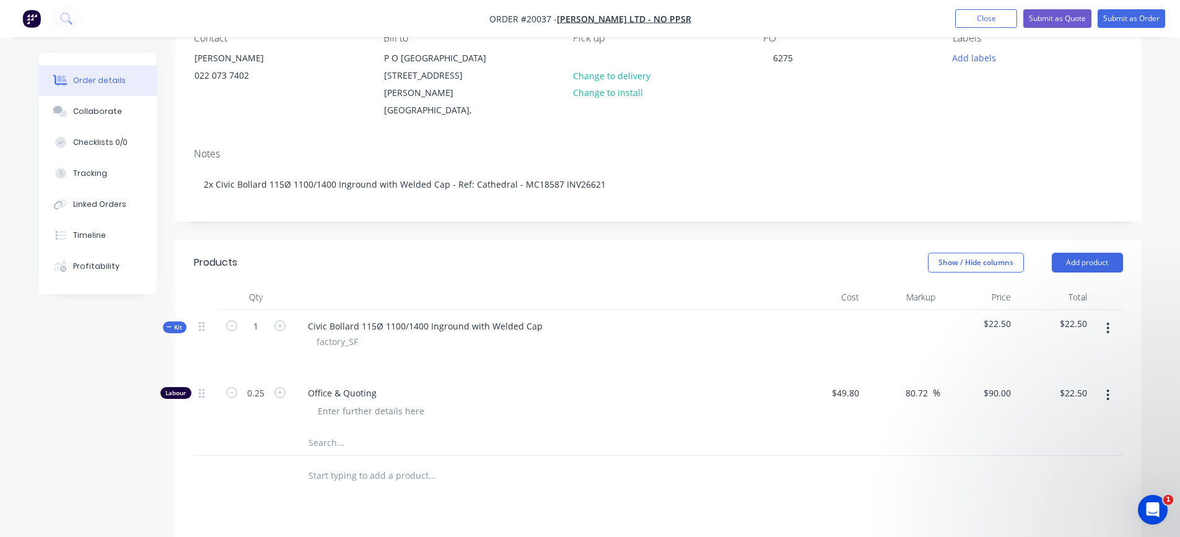
scroll to position [186, 0]
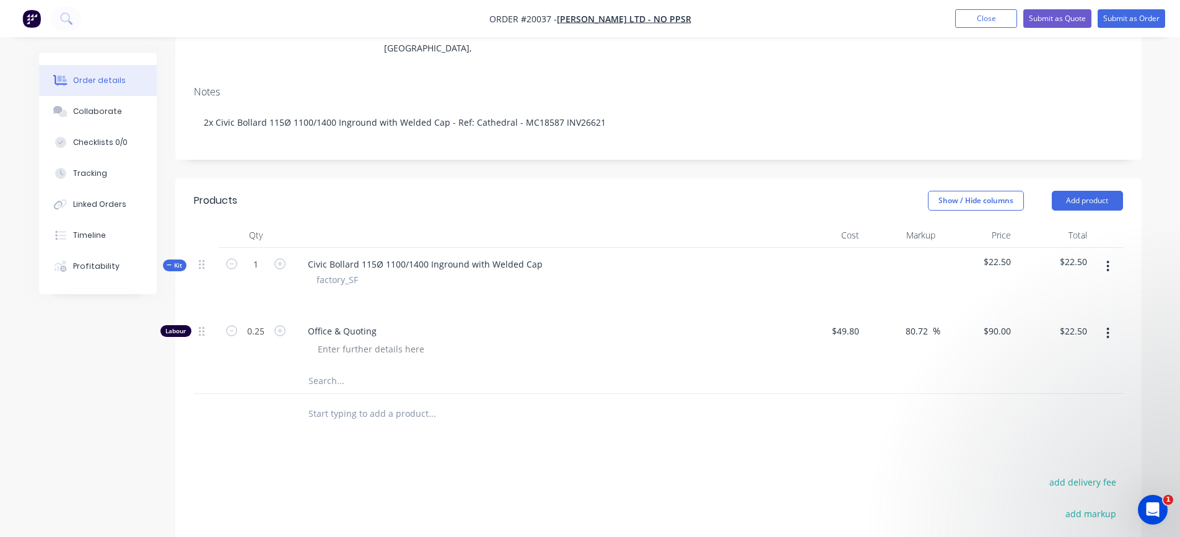
click at [1109, 260] on icon "button" at bounding box center [1107, 267] width 3 height 14
click at [1076, 290] on div "Add product to kit" at bounding box center [1063, 299] width 95 height 18
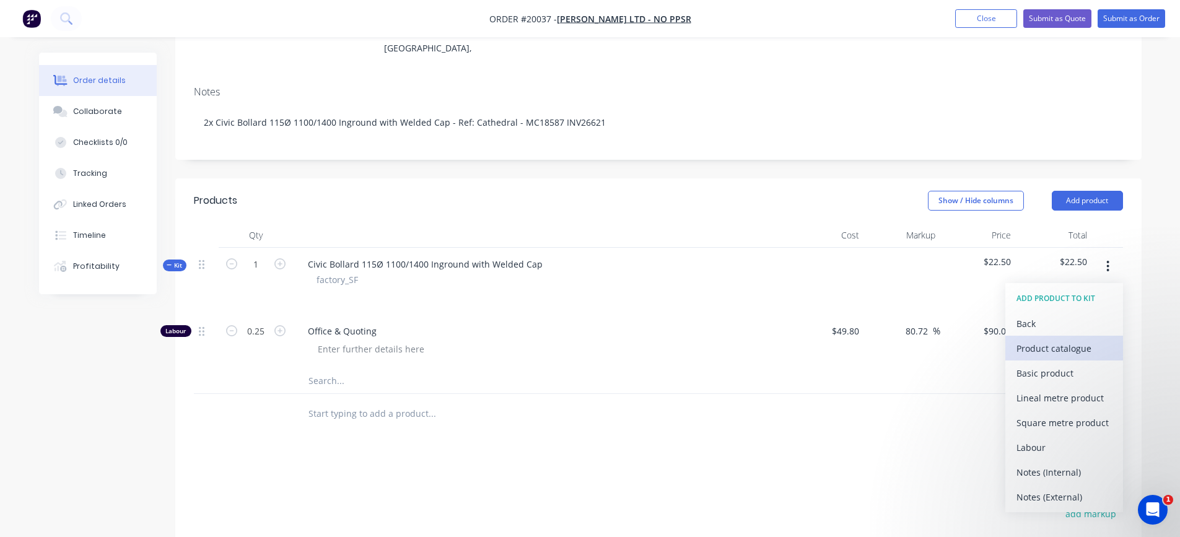
click at [1051, 339] on div "Product catalogue" at bounding box center [1063, 348] width 95 height 18
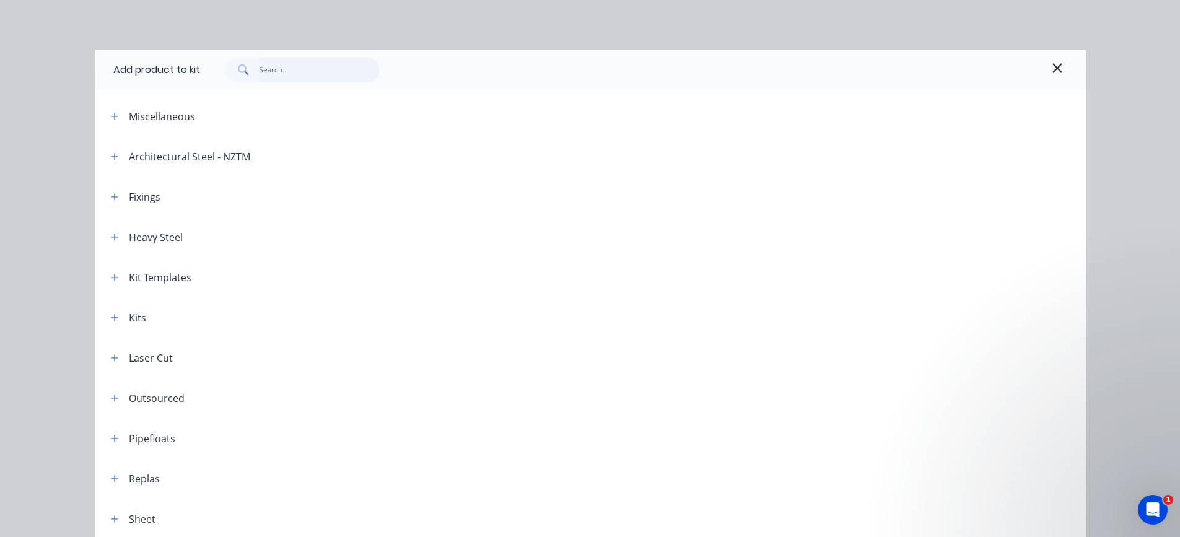
click at [292, 70] on input "text" at bounding box center [319, 70] width 121 height 25
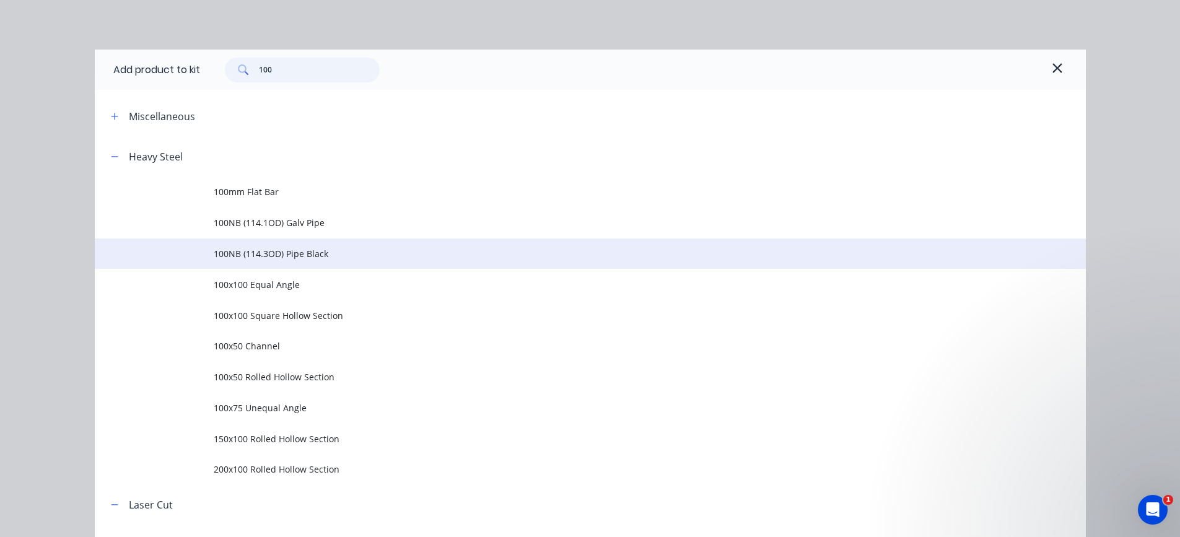
type input "100"
click at [269, 254] on span "100NB (114.3OD) Pipe Black" at bounding box center [562, 253] width 697 height 13
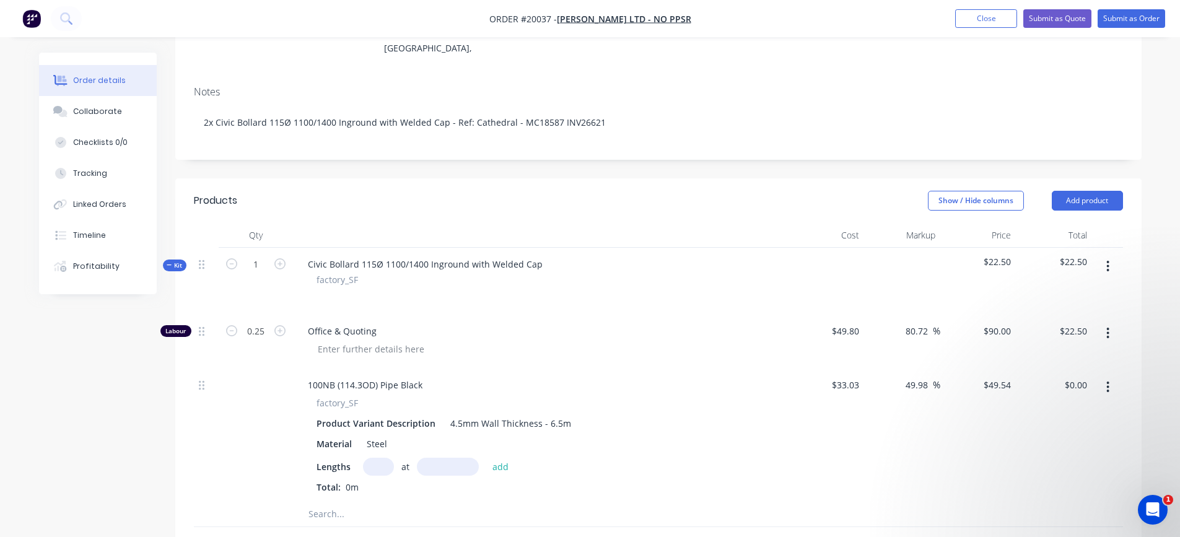
click at [380, 458] on input "text" at bounding box center [378, 467] width 31 height 18
type input "2"
type input "1400mm"
click at [380, 458] on input "2" at bounding box center [378, 467] width 31 height 18
type input "1"
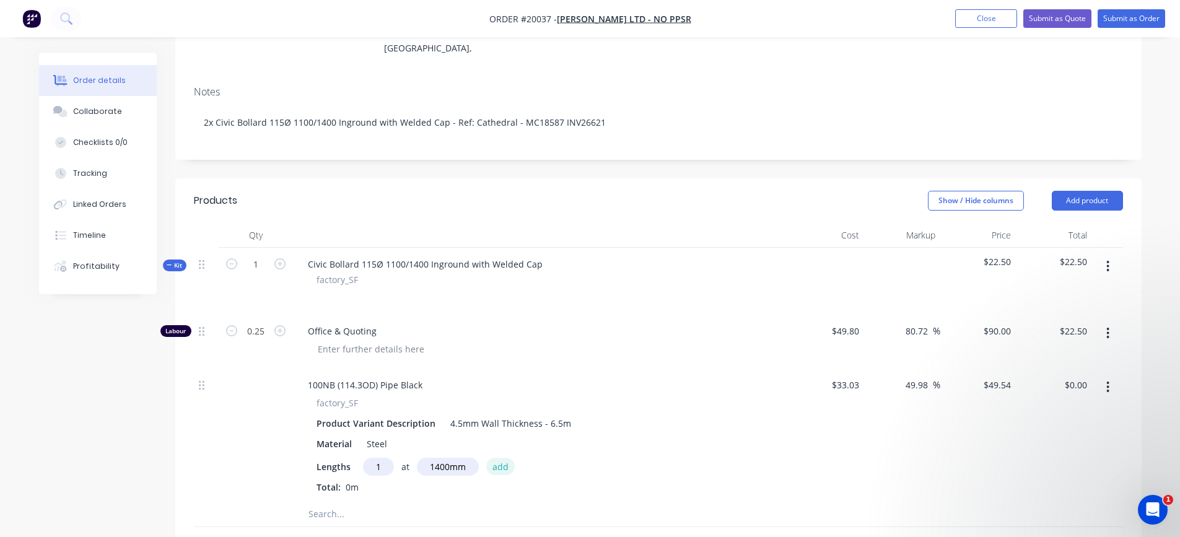
click at [498, 458] on button "add" at bounding box center [500, 466] width 29 height 17
type input "$69.36"
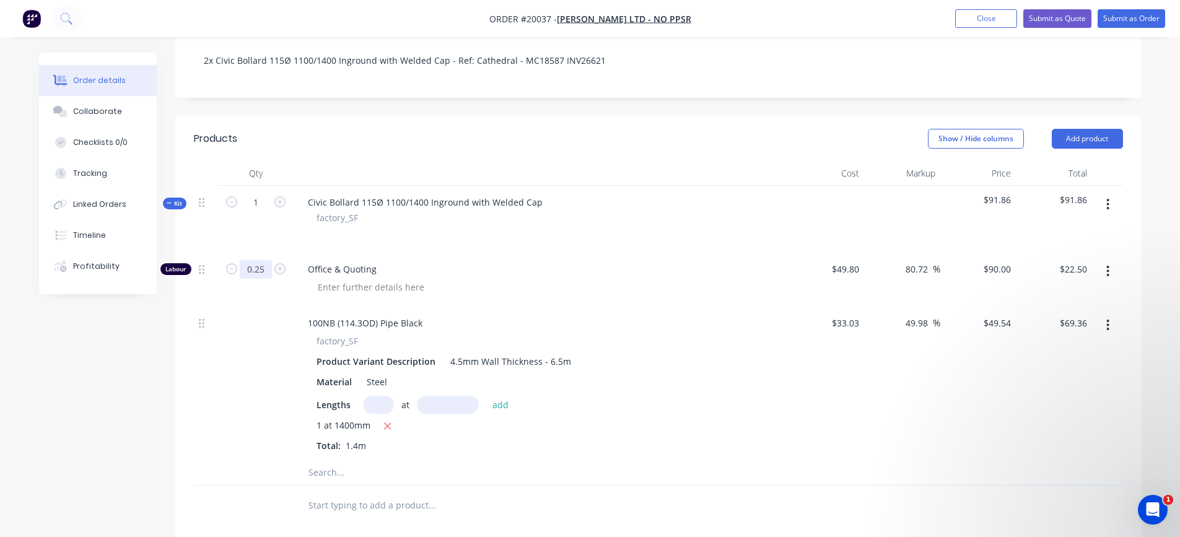
click at [260, 260] on input "0.25" at bounding box center [256, 269] width 32 height 19
type input "0.13"
type input "$11.70"
click at [585, 253] on div "Office & Quoting" at bounding box center [541, 280] width 496 height 54
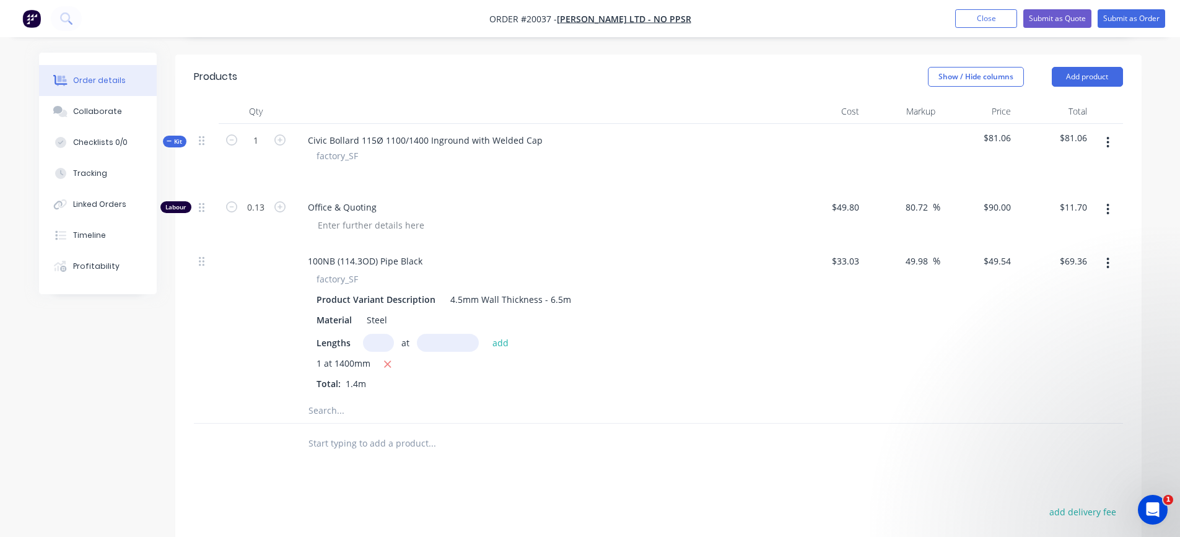
click at [1108, 136] on icon "button" at bounding box center [1107, 143] width 3 height 14
click at [1073, 166] on div "Add product to kit" at bounding box center [1063, 175] width 95 height 18
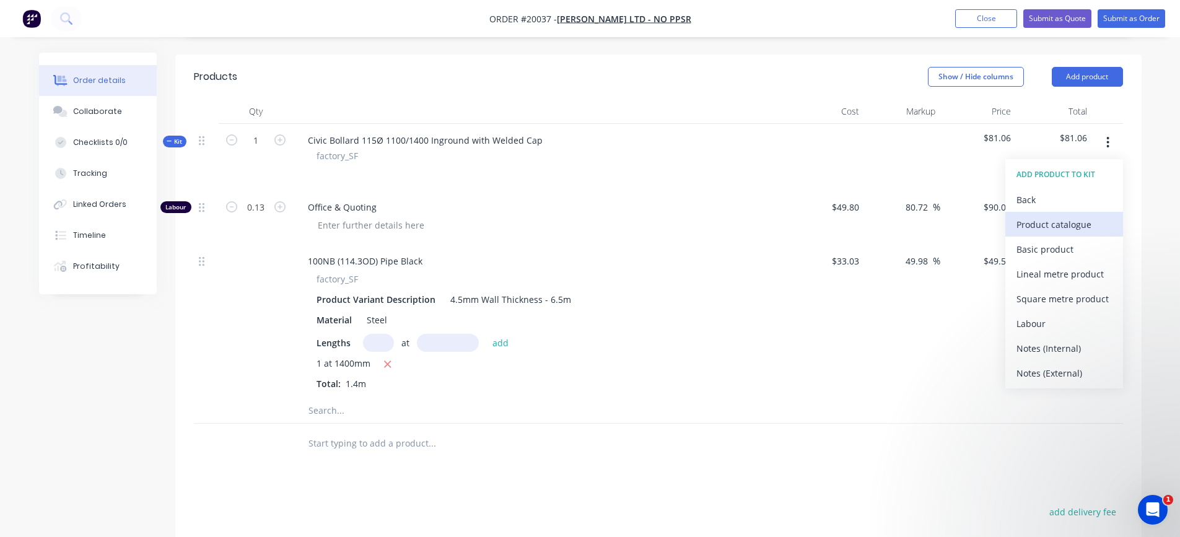
click at [1060, 216] on div "Product catalogue" at bounding box center [1063, 225] width 95 height 18
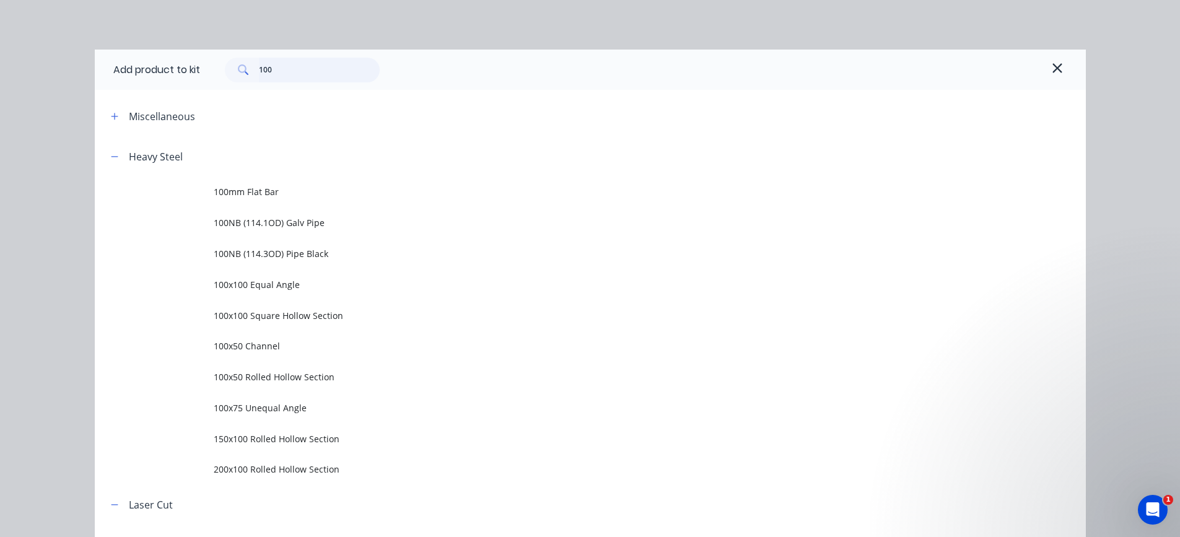
click at [281, 73] on input "100" at bounding box center [319, 70] width 121 height 25
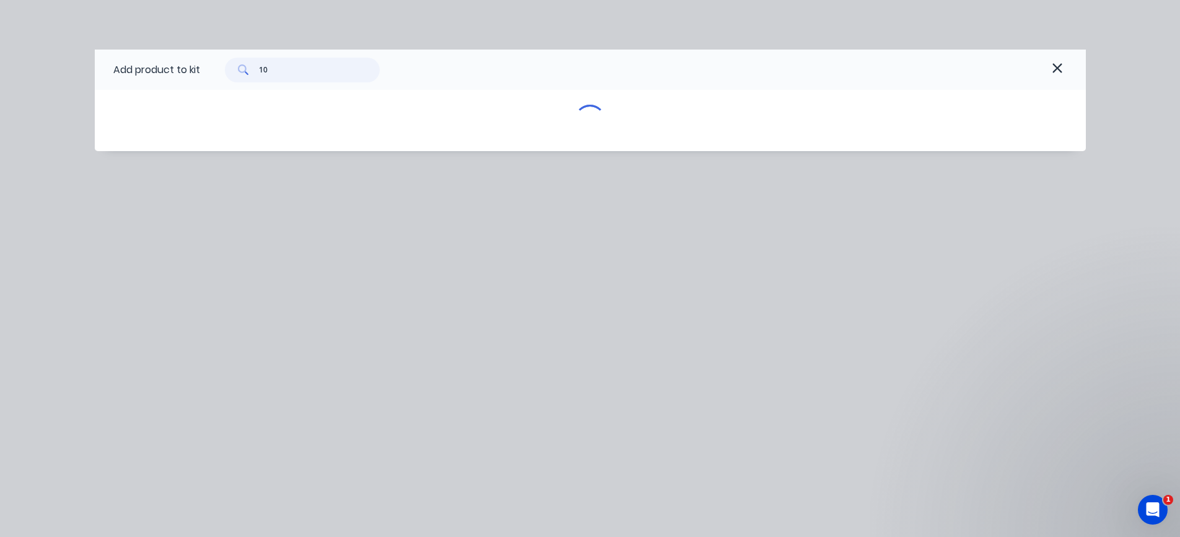
type input "1"
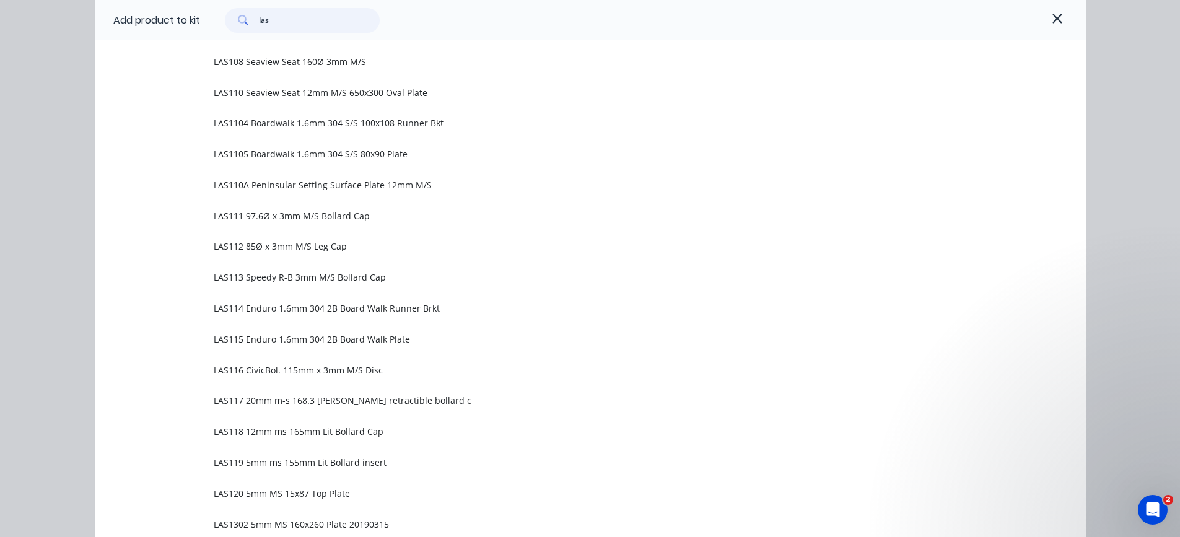
scroll to position [3840, 0]
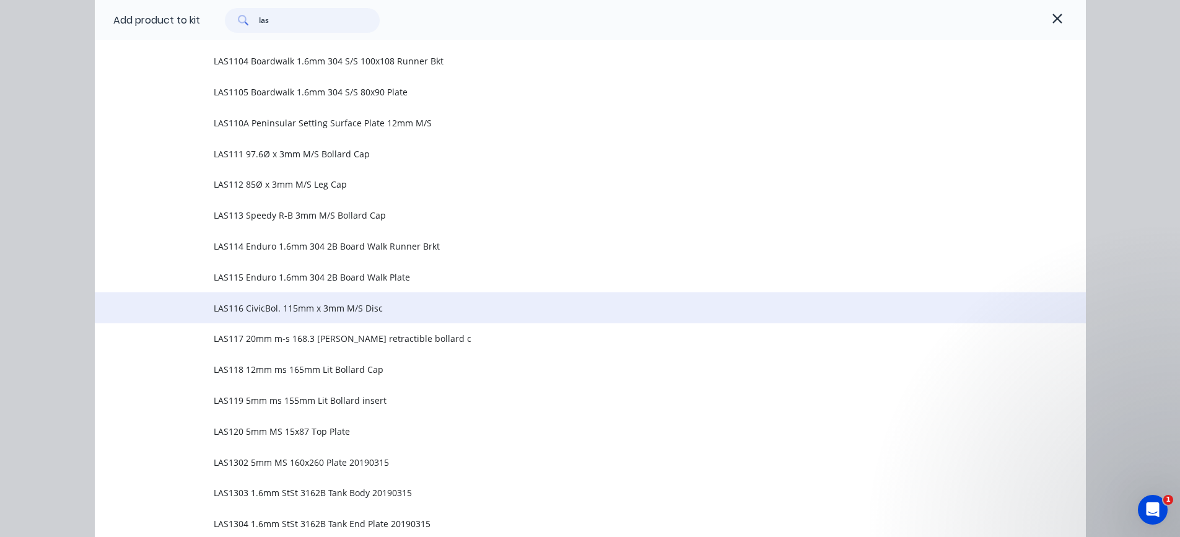
type input "las"
click at [333, 303] on span "LAS116 CivicBol. 115mm x 3mm M/S Disc" at bounding box center [562, 308] width 697 height 13
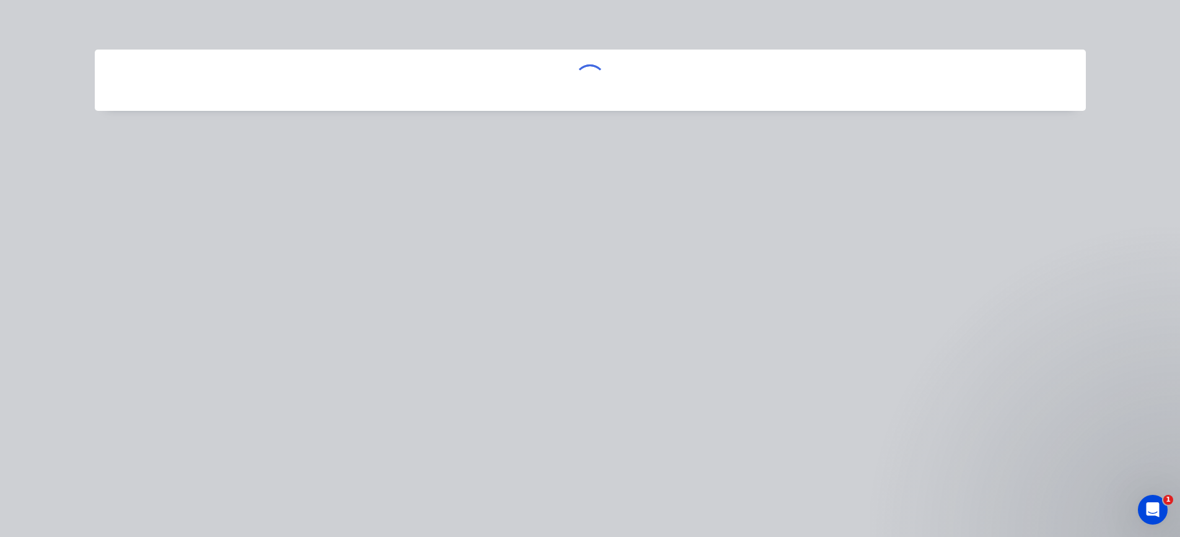
scroll to position [0, 0]
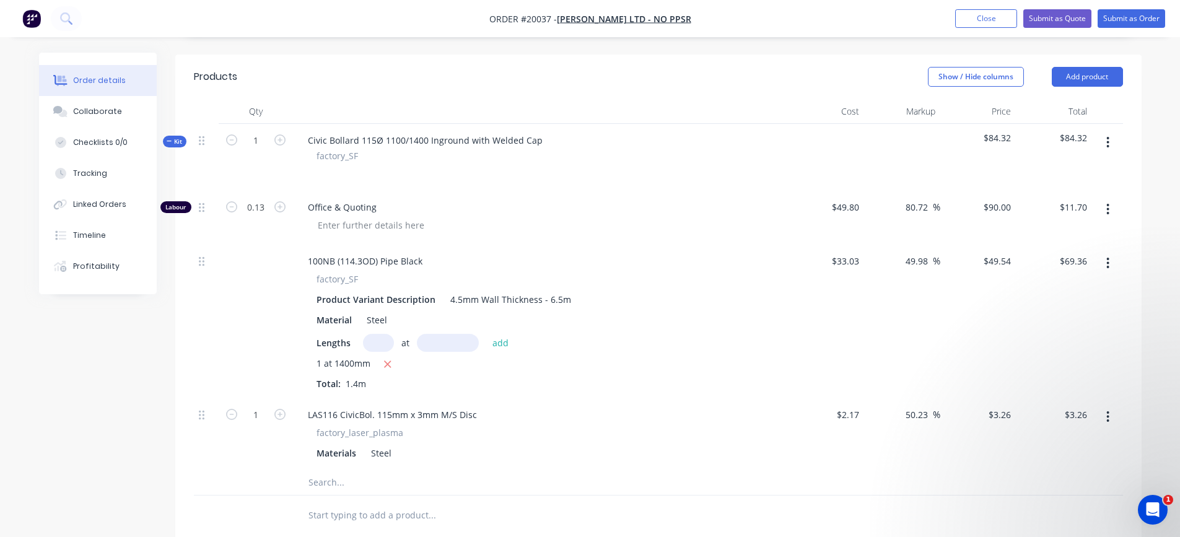
click at [329, 470] on input "text" at bounding box center [432, 482] width 248 height 25
type input "B/P"
click at [357, 497] on button "Add B/P to kit" at bounding box center [484, 515] width 372 height 40
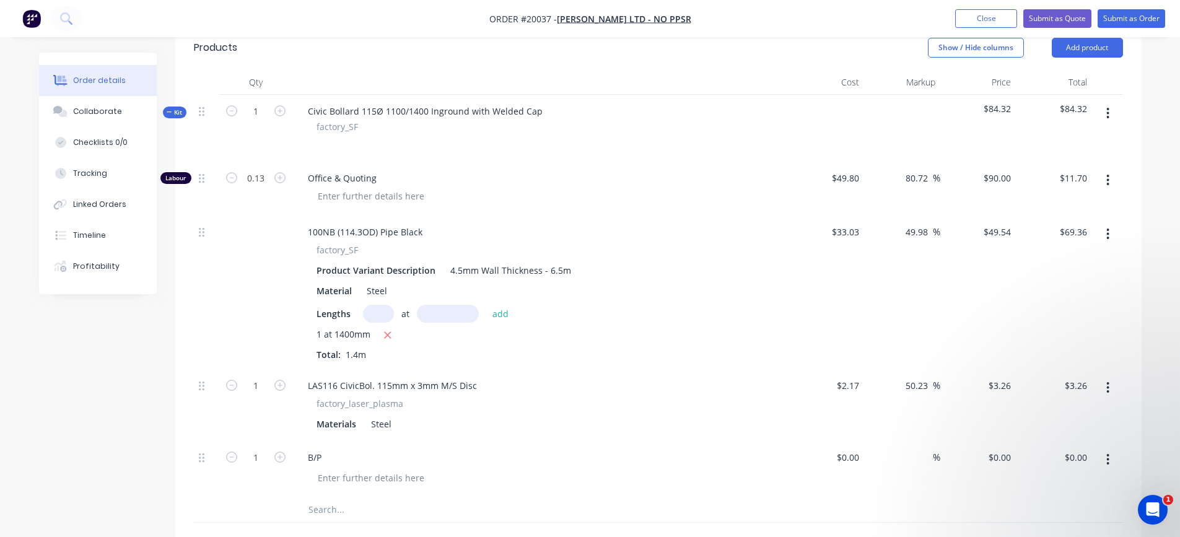
scroll to position [310, 0]
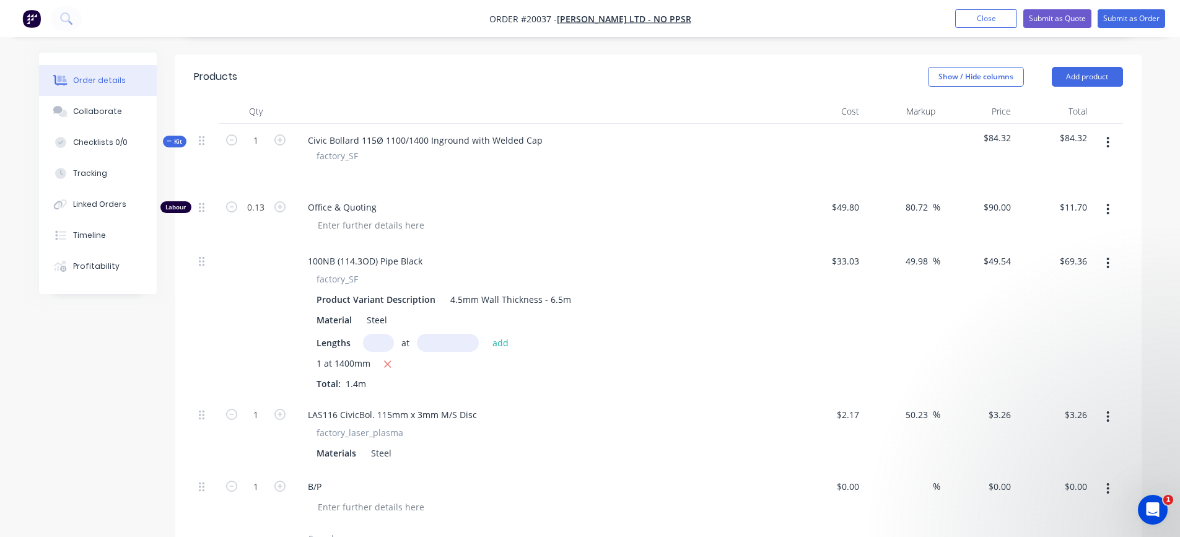
click at [1107, 136] on icon "button" at bounding box center [1107, 143] width 3 height 14
click at [1059, 166] on div "Add product to kit" at bounding box center [1063, 175] width 95 height 18
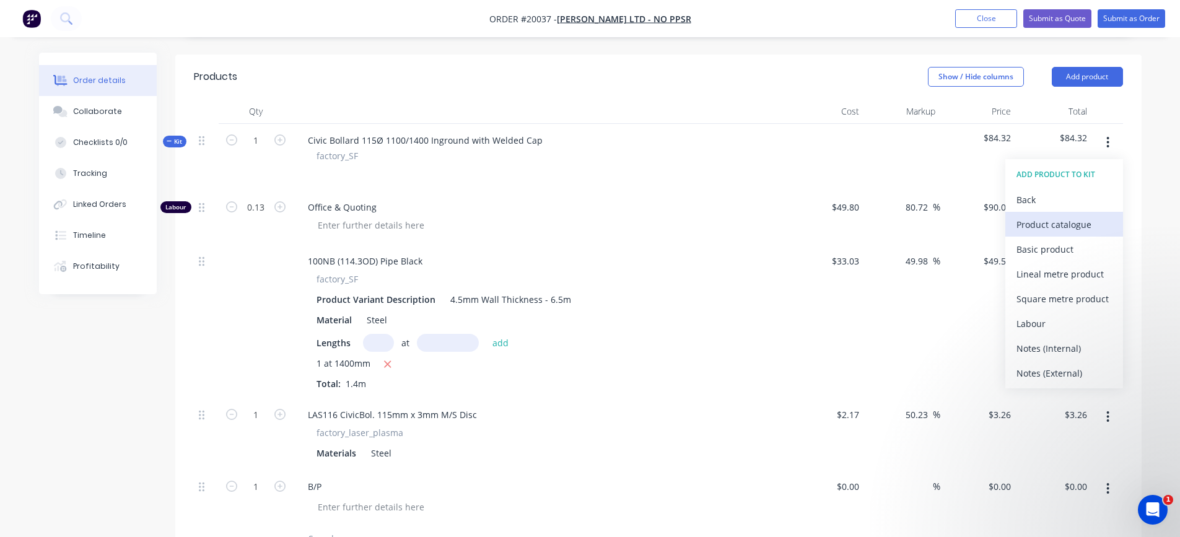
click at [1046, 216] on div "Product catalogue" at bounding box center [1063, 225] width 95 height 18
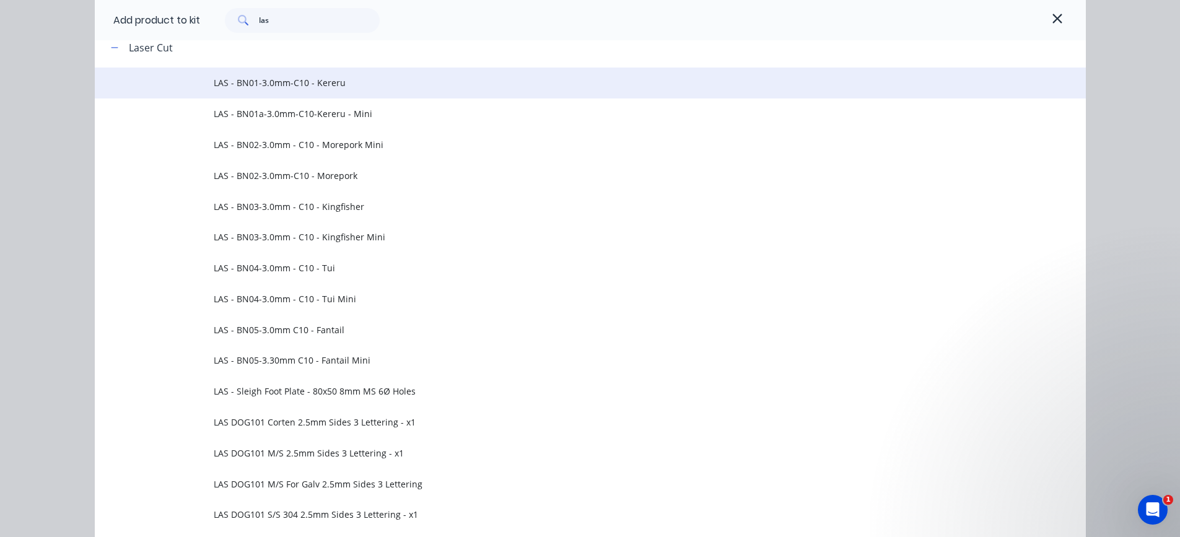
scroll to position [124, 0]
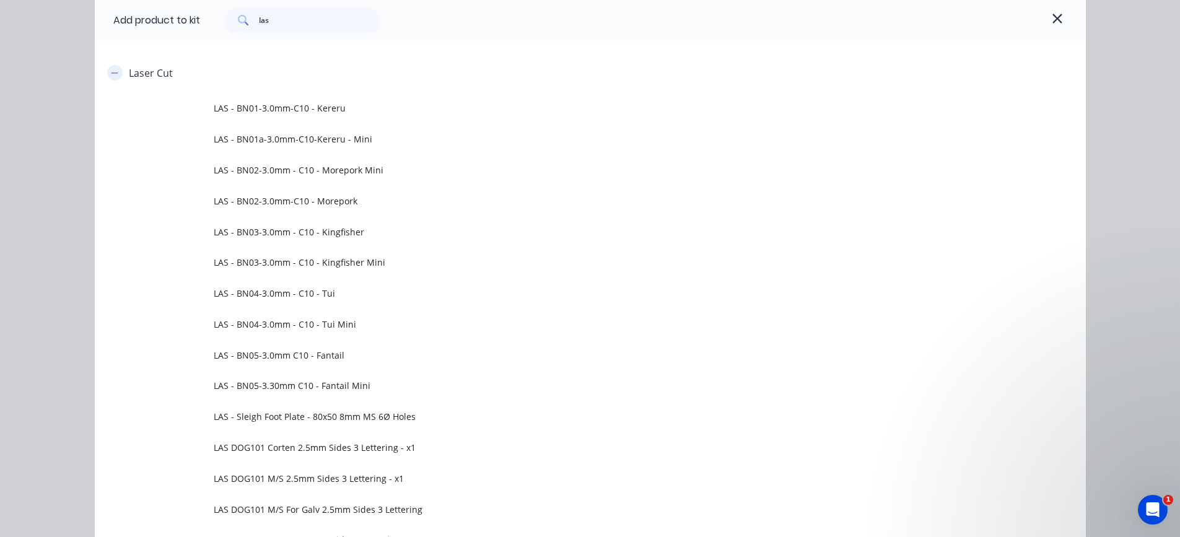
click at [111, 71] on icon "button" at bounding box center [114, 73] width 7 height 9
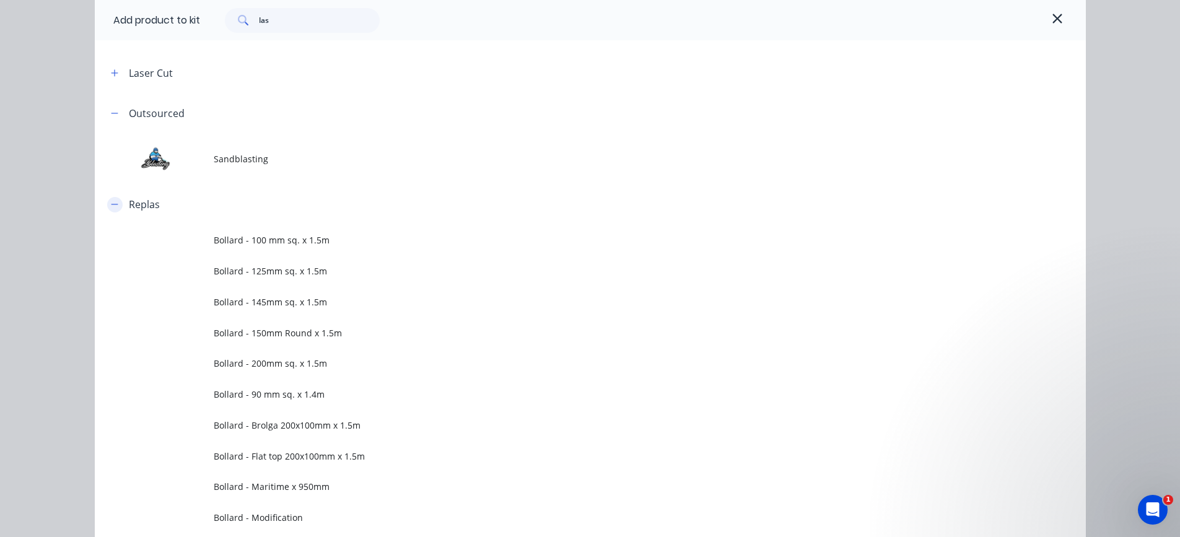
click at [111, 206] on icon "button" at bounding box center [114, 204] width 7 height 9
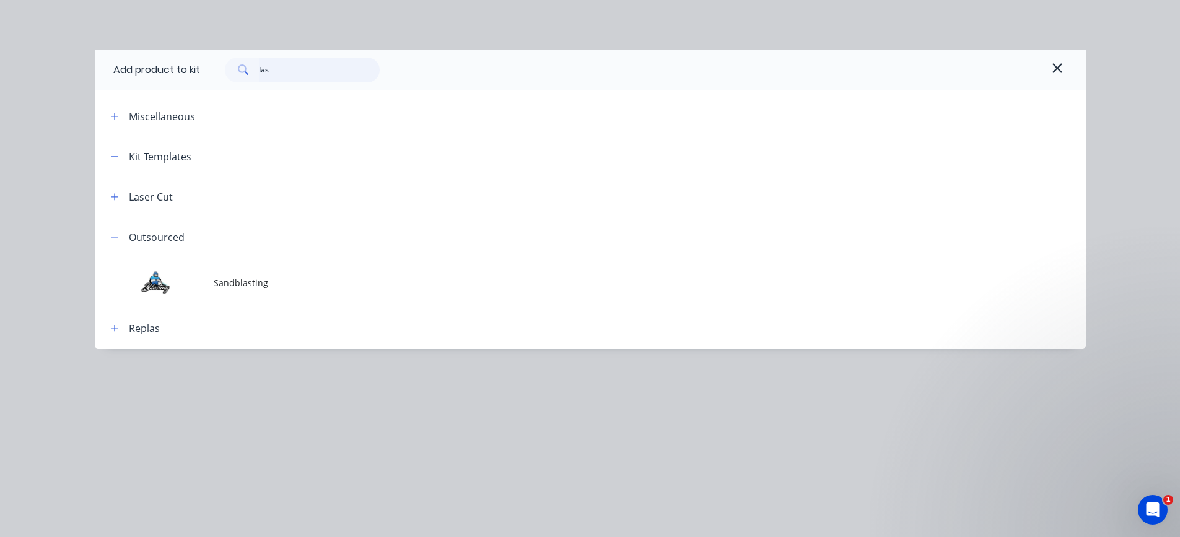
click at [317, 62] on input "las" at bounding box center [319, 70] width 121 height 25
type input "l"
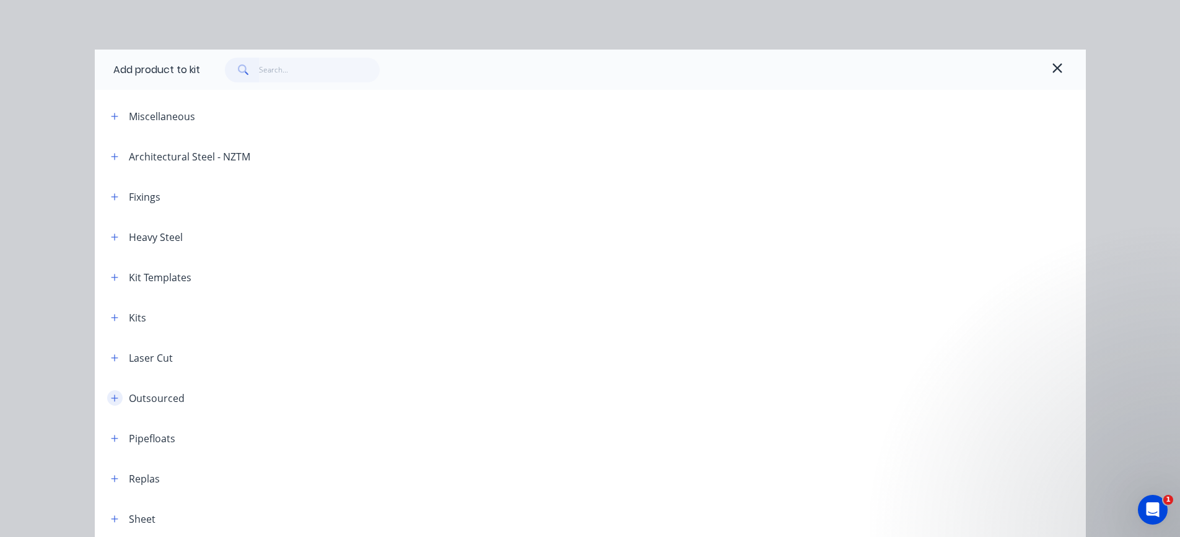
click at [111, 398] on icon "button" at bounding box center [114, 398] width 7 height 7
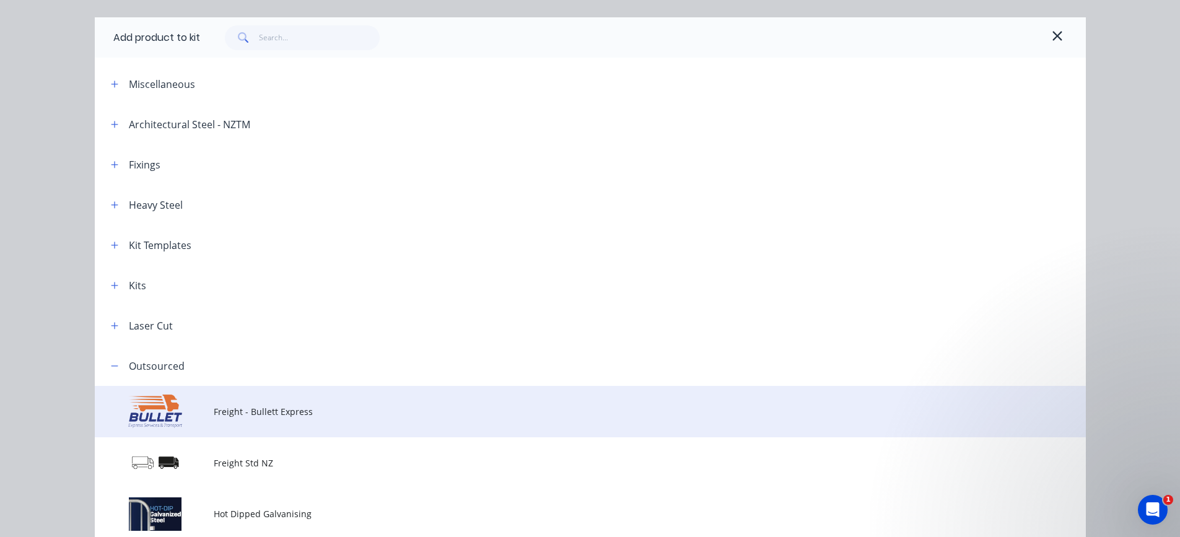
scroll to position [62, 0]
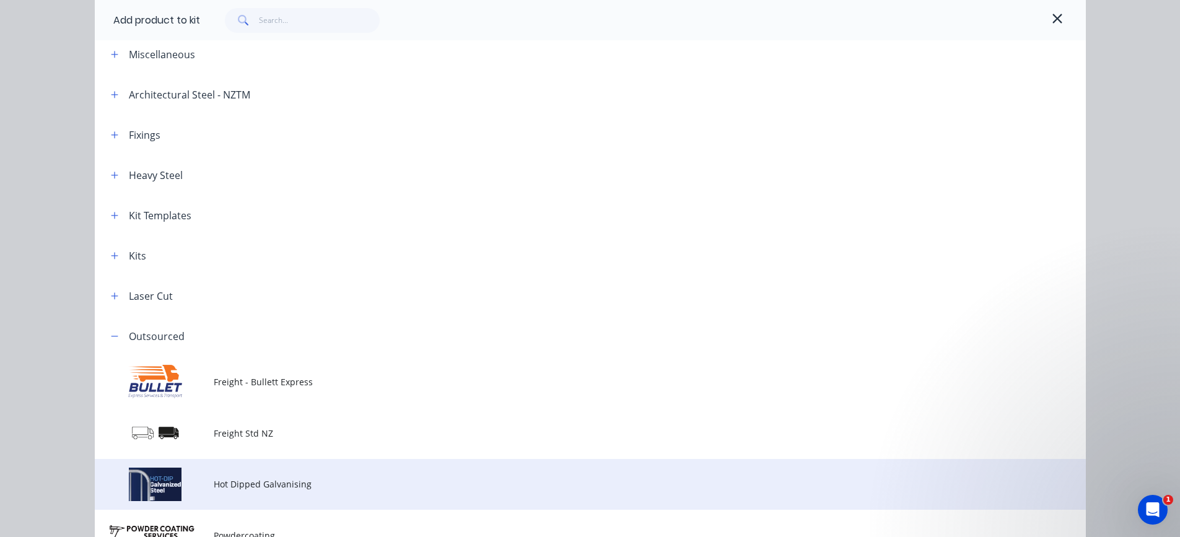
click at [234, 484] on span "Hot Dipped Galvanising" at bounding box center [562, 484] width 697 height 13
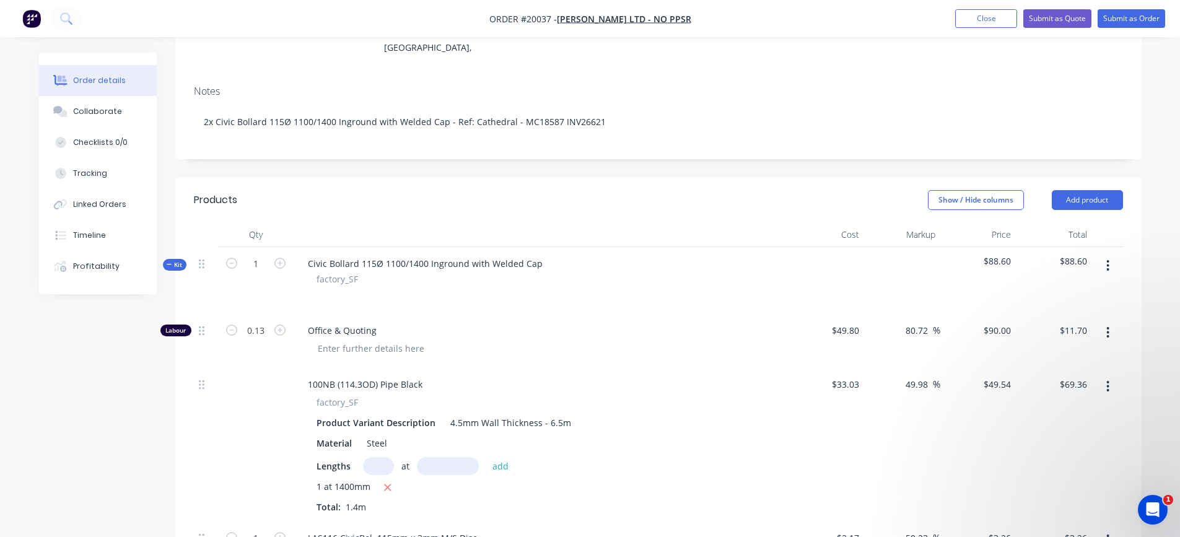
scroll to position [186, 0]
click at [1112, 255] on button "button" at bounding box center [1107, 266] width 29 height 22
click at [1071, 290] on div "Add product to kit" at bounding box center [1063, 299] width 95 height 18
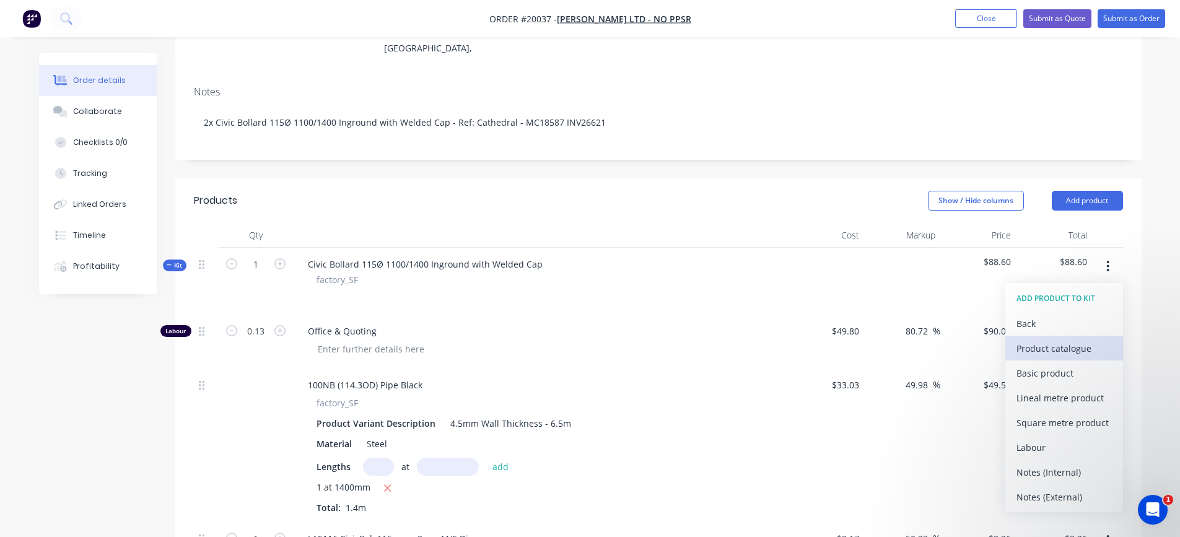
click at [1042, 339] on div "Product catalogue" at bounding box center [1063, 348] width 95 height 18
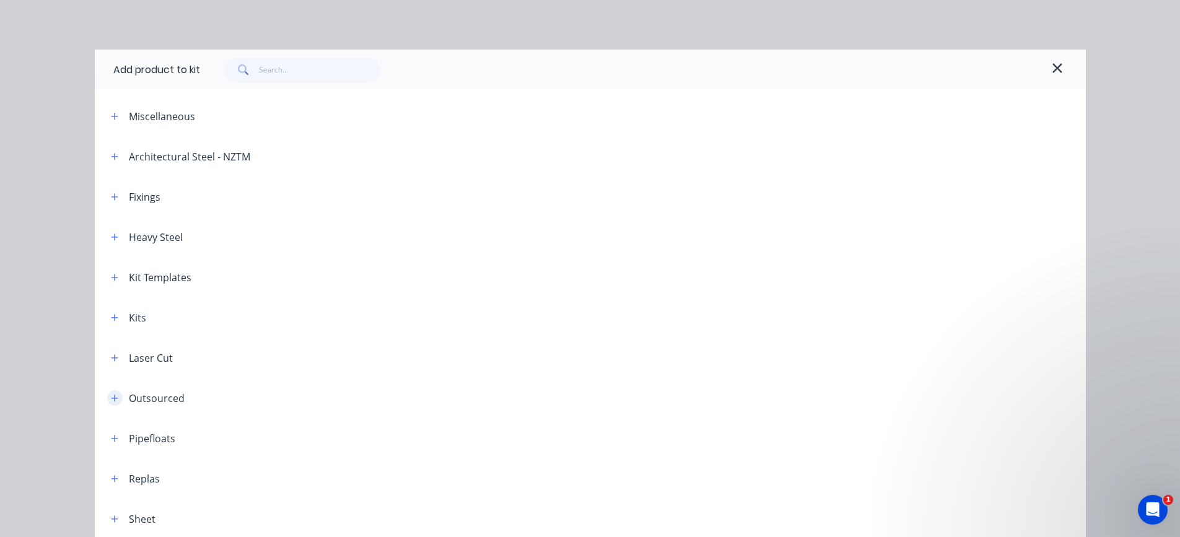
click at [111, 395] on icon "button" at bounding box center [114, 398] width 7 height 7
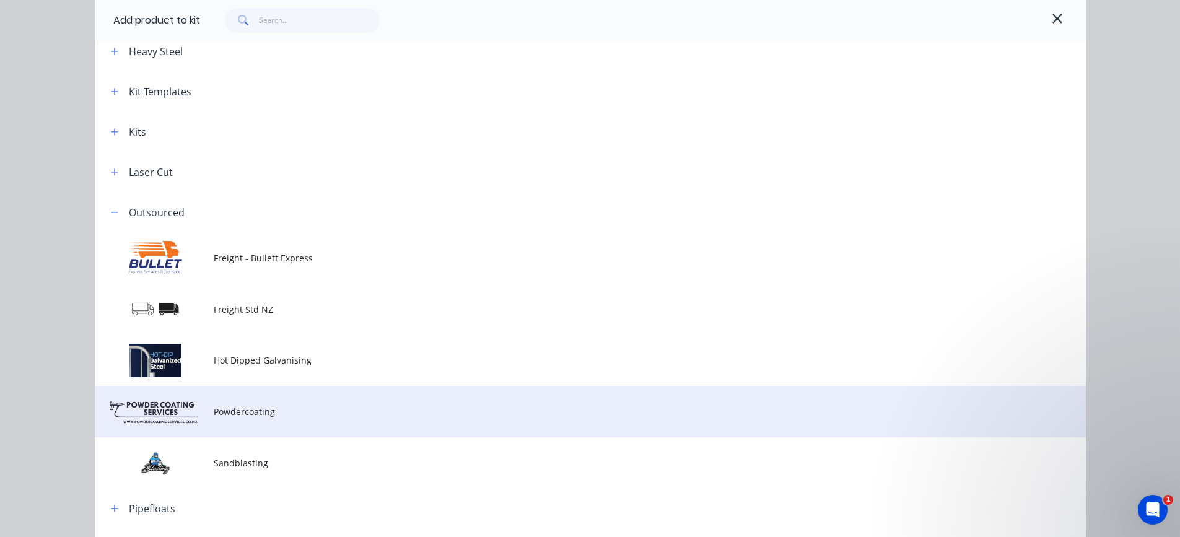
click at [251, 408] on span "Powdercoating" at bounding box center [562, 411] width 697 height 13
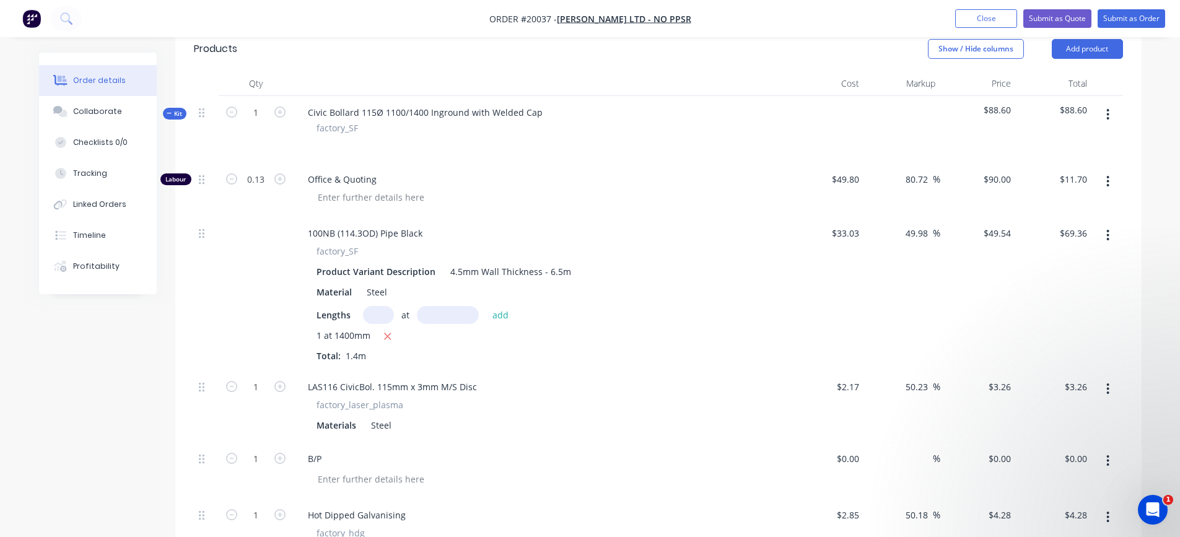
scroll to position [310, 0]
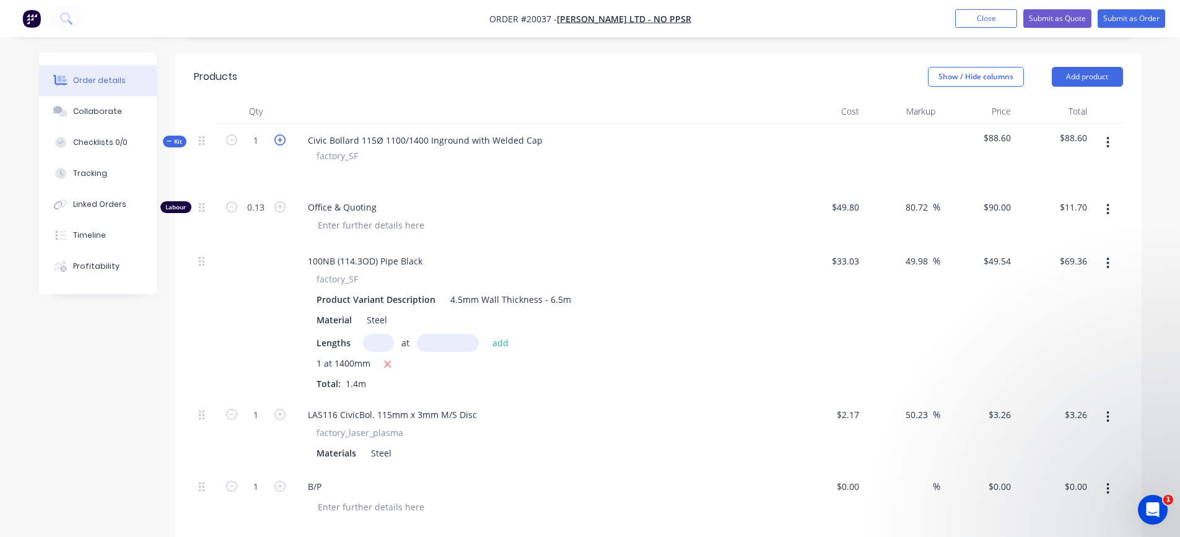
click at [277, 134] on icon "button" at bounding box center [279, 139] width 11 height 11
type input "2"
type input "0.26"
type input "$23.40"
type input "$138.71"
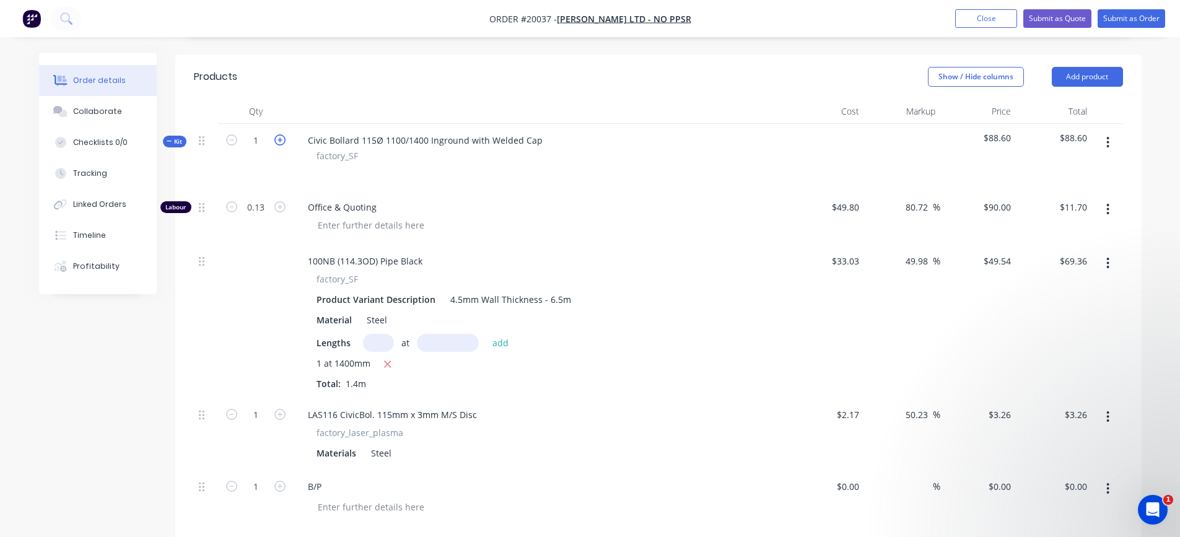
type input "2"
type input "$6.52"
type input "2"
type input "$8.56"
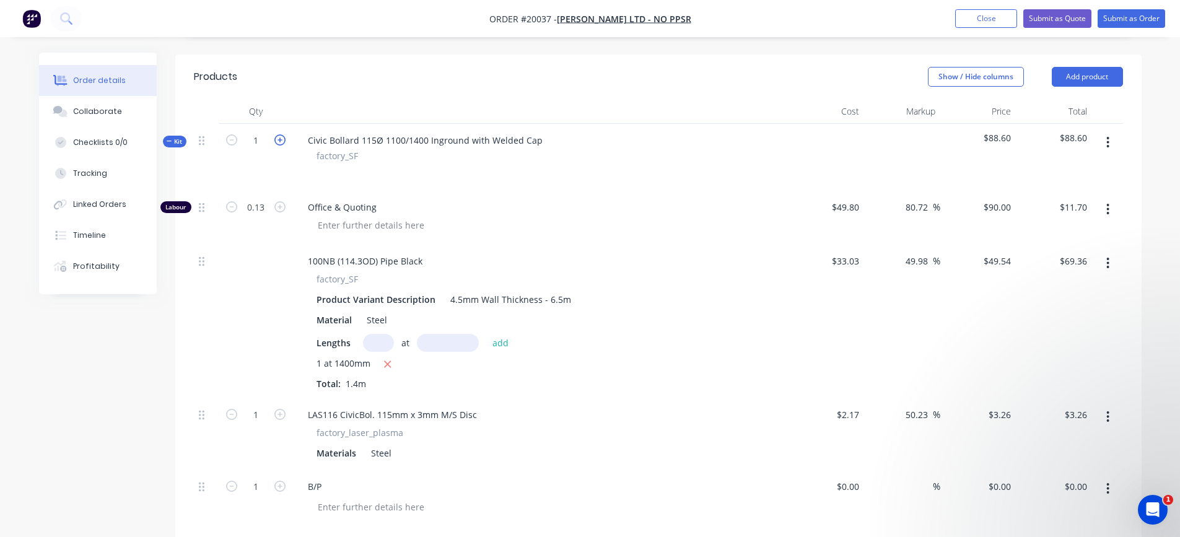
type input "2"
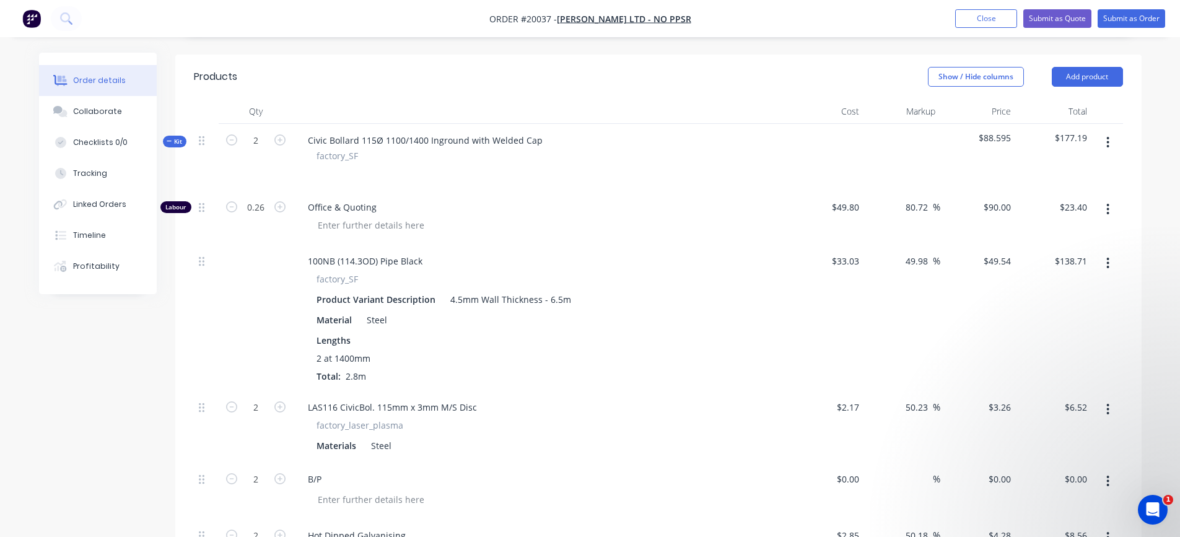
click at [1107, 137] on icon "button" at bounding box center [1108, 142] width 2 height 11
click at [1068, 166] on div "Add product to kit" at bounding box center [1063, 175] width 95 height 18
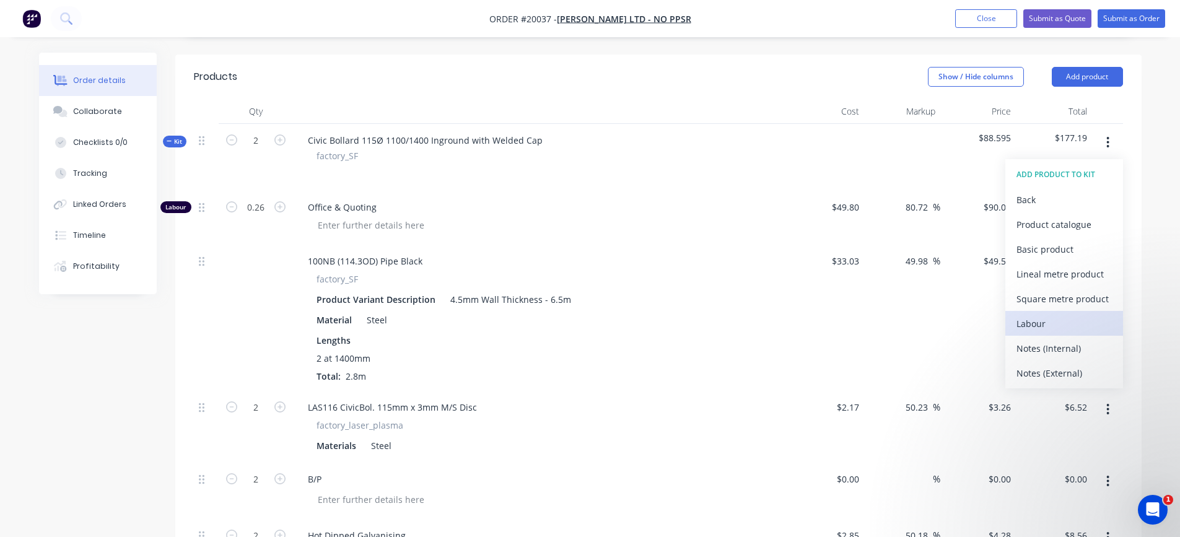
click at [1041, 315] on div "Labour" at bounding box center [1063, 324] width 95 height 18
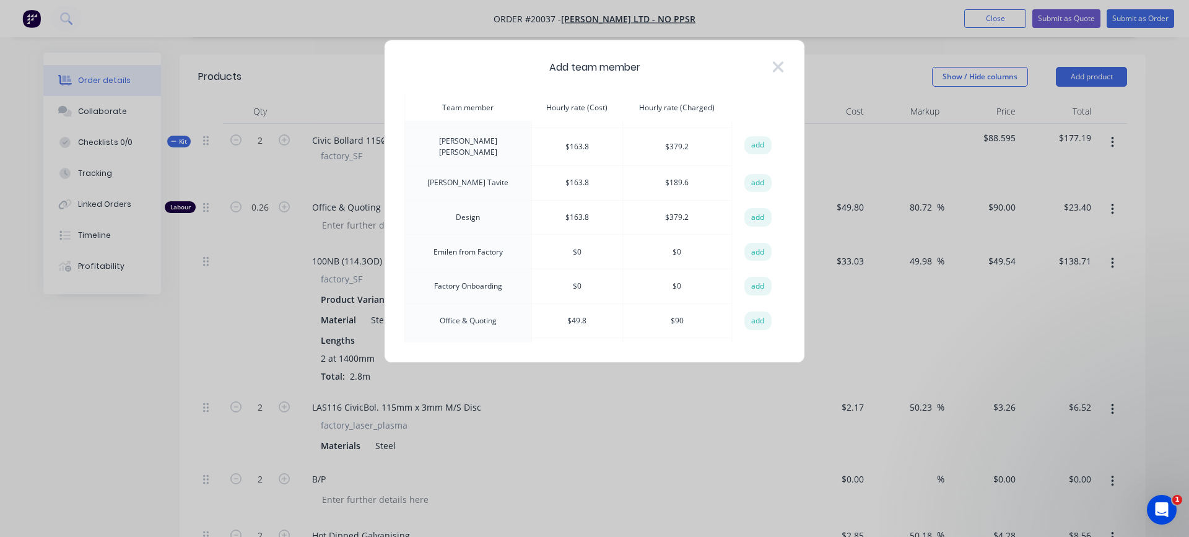
scroll to position [124, 0]
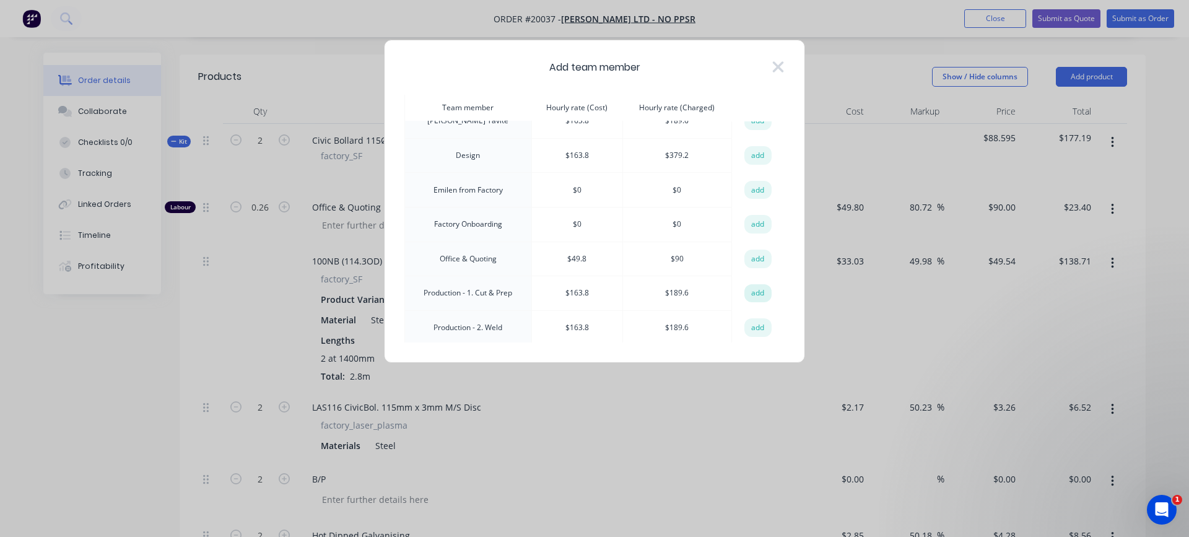
click at [749, 292] on button "add" at bounding box center [757, 293] width 27 height 19
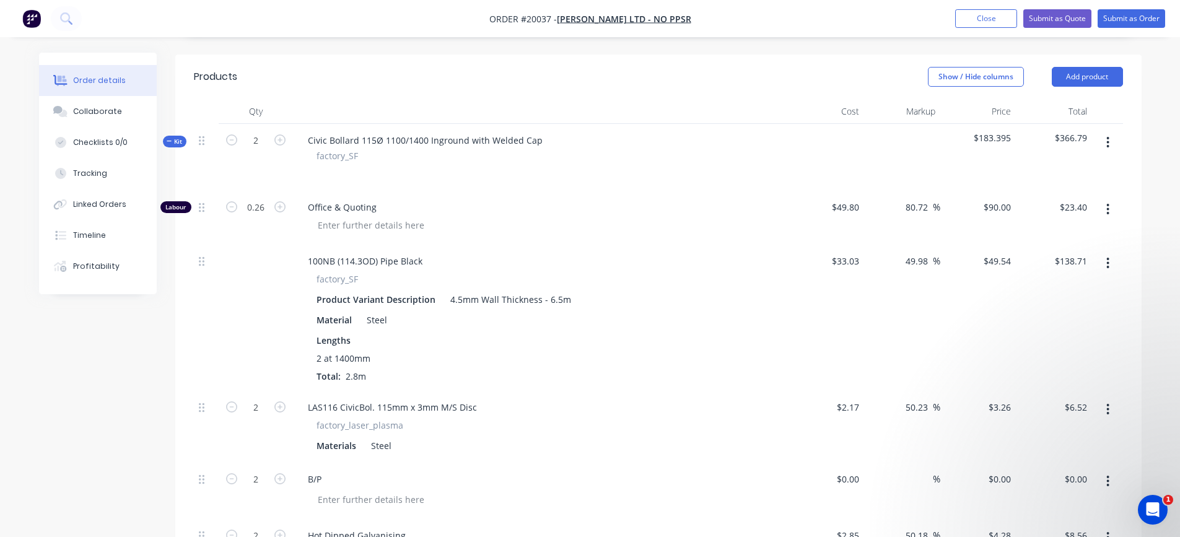
click at [1107, 136] on icon "button" at bounding box center [1107, 143] width 3 height 14
click at [1084, 166] on div "Add product to kit" at bounding box center [1063, 175] width 95 height 18
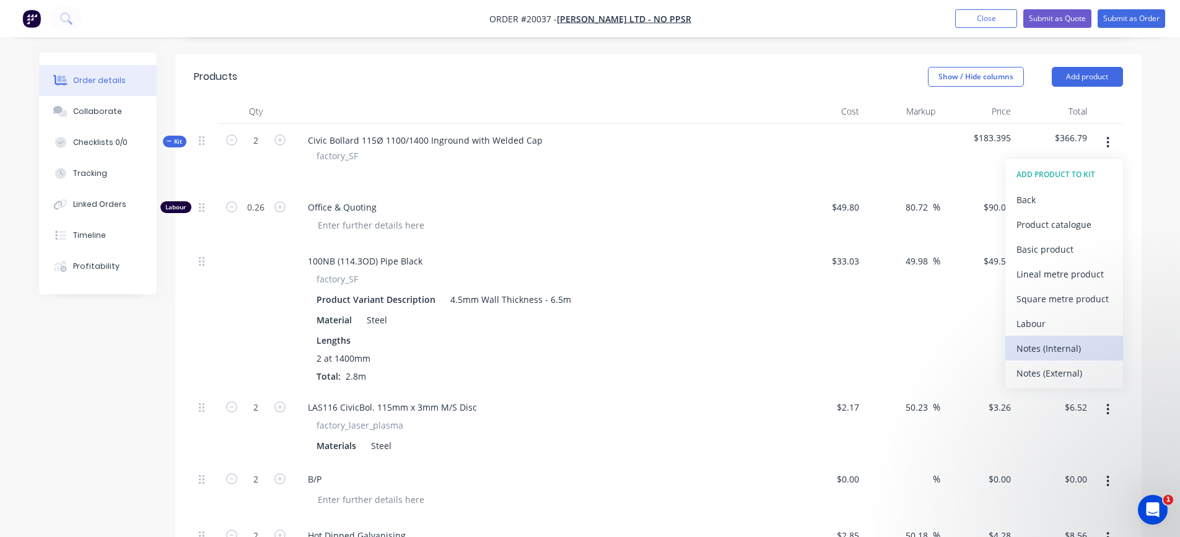
click at [1052, 339] on div "Notes (Internal)" at bounding box center [1063, 348] width 95 height 18
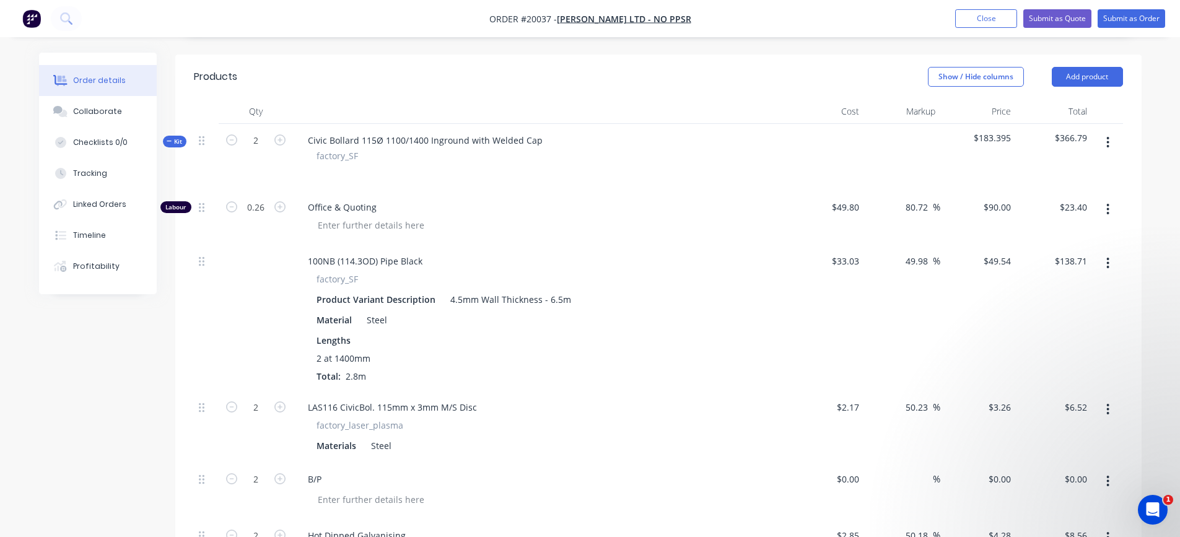
click at [1108, 136] on icon "button" at bounding box center [1107, 143] width 3 height 14
click at [1076, 166] on div "Add product to kit" at bounding box center [1063, 175] width 95 height 18
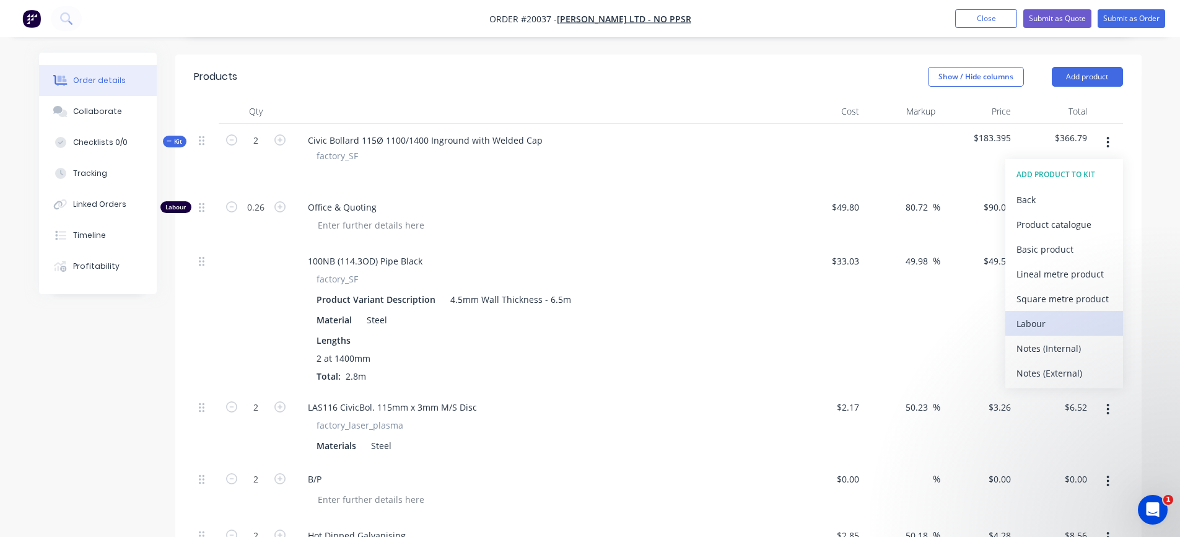
click at [1045, 315] on div "Labour" at bounding box center [1063, 324] width 95 height 18
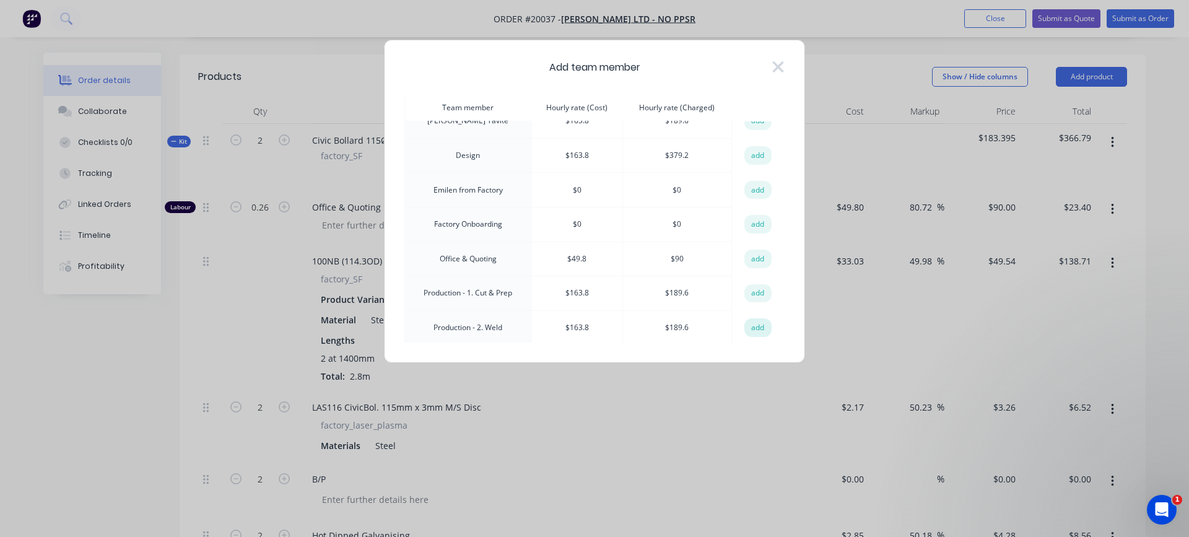
click at [749, 325] on button "add" at bounding box center [757, 327] width 27 height 19
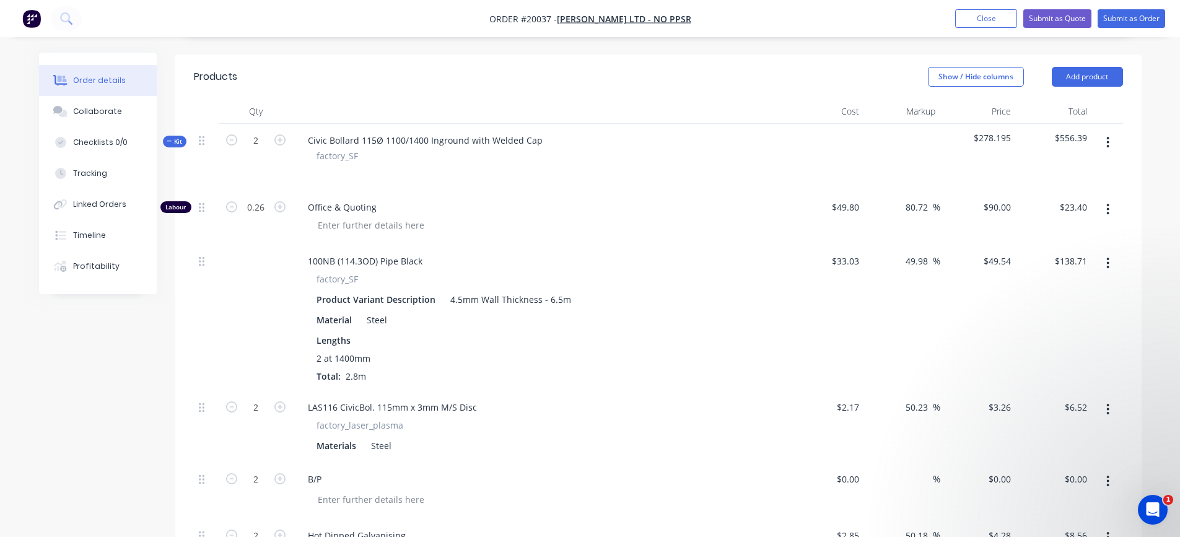
click at [1108, 137] on icon "button" at bounding box center [1108, 142] width 2 height 11
click at [1051, 166] on div "Add product to kit" at bounding box center [1063, 175] width 95 height 18
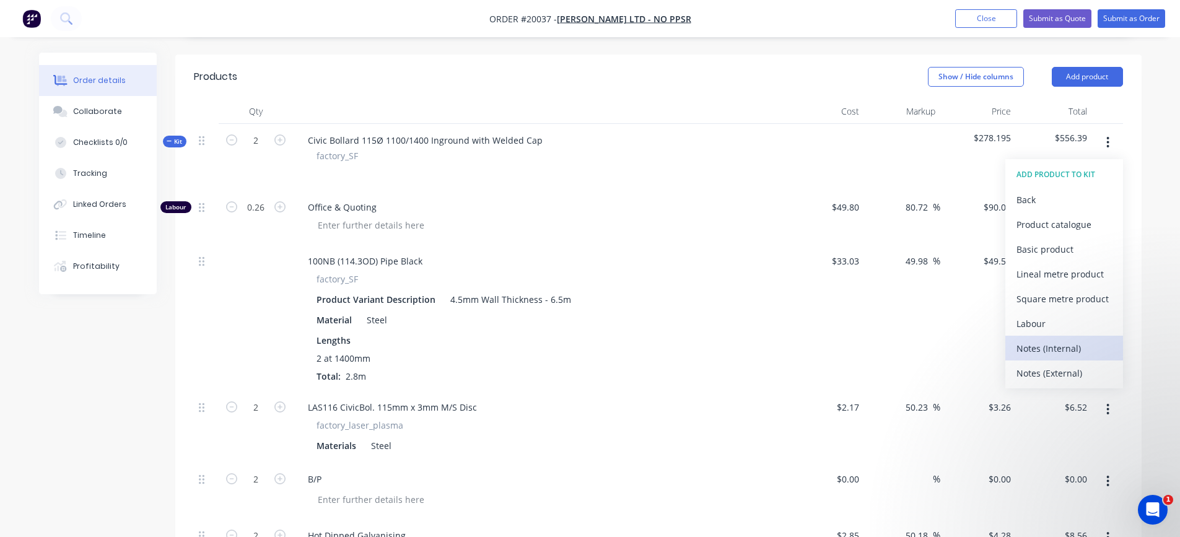
click at [1044, 339] on div "Notes (Internal)" at bounding box center [1063, 348] width 95 height 18
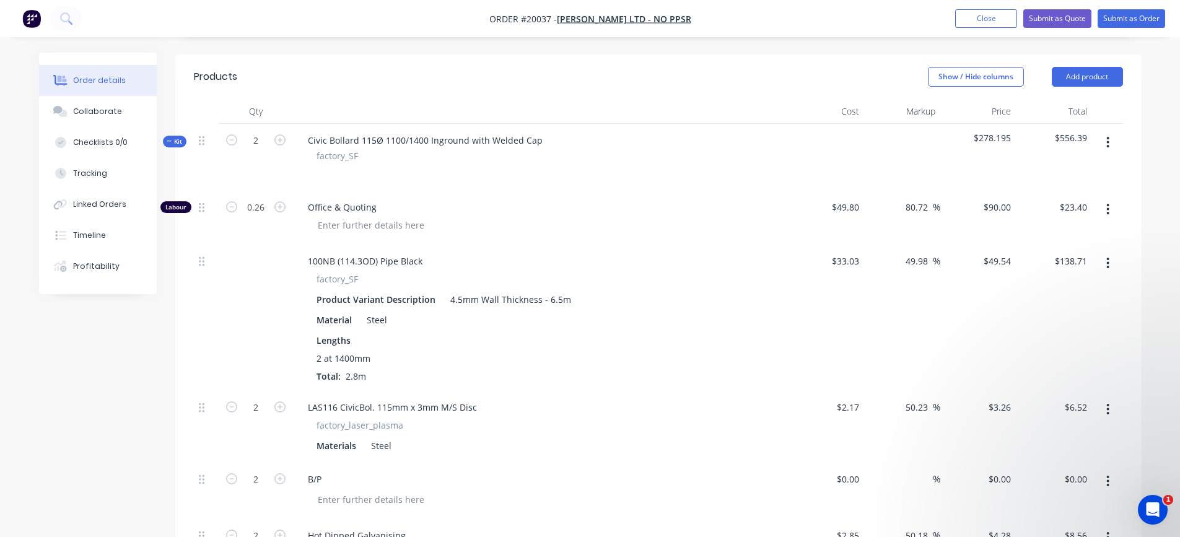
click at [1109, 136] on icon "button" at bounding box center [1107, 143] width 3 height 14
click at [1091, 166] on div "Add product to kit" at bounding box center [1063, 175] width 95 height 18
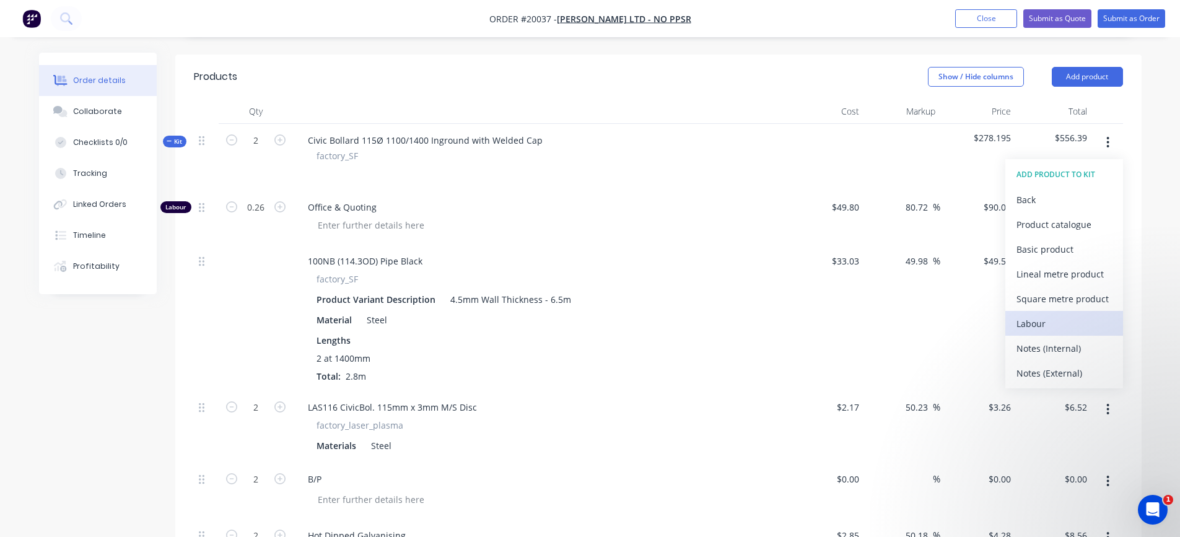
click at [1042, 311] on button "Labour" at bounding box center [1064, 323] width 118 height 25
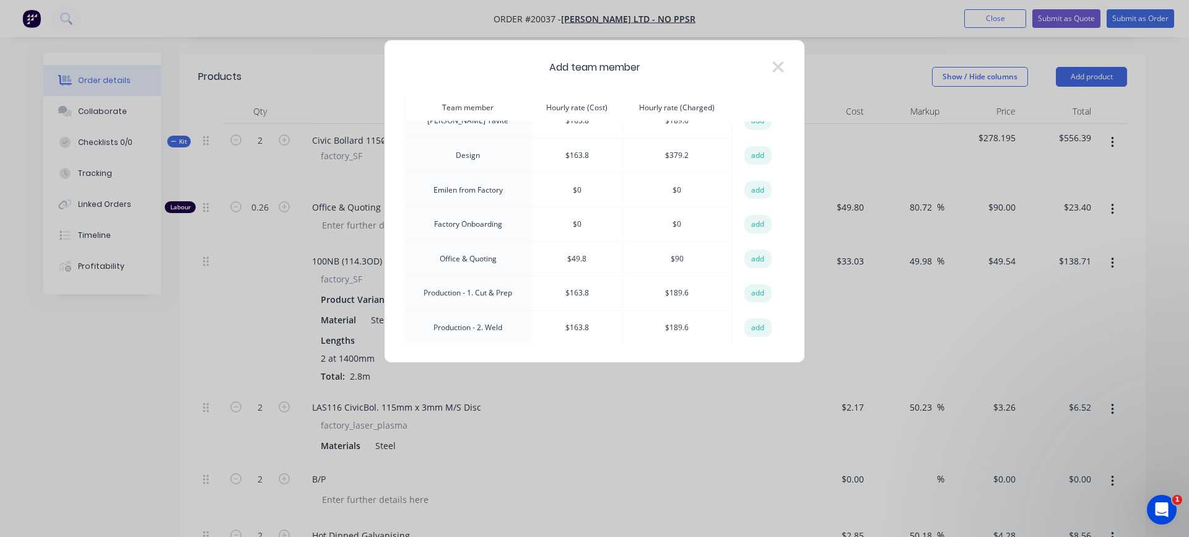
scroll to position [186, 0]
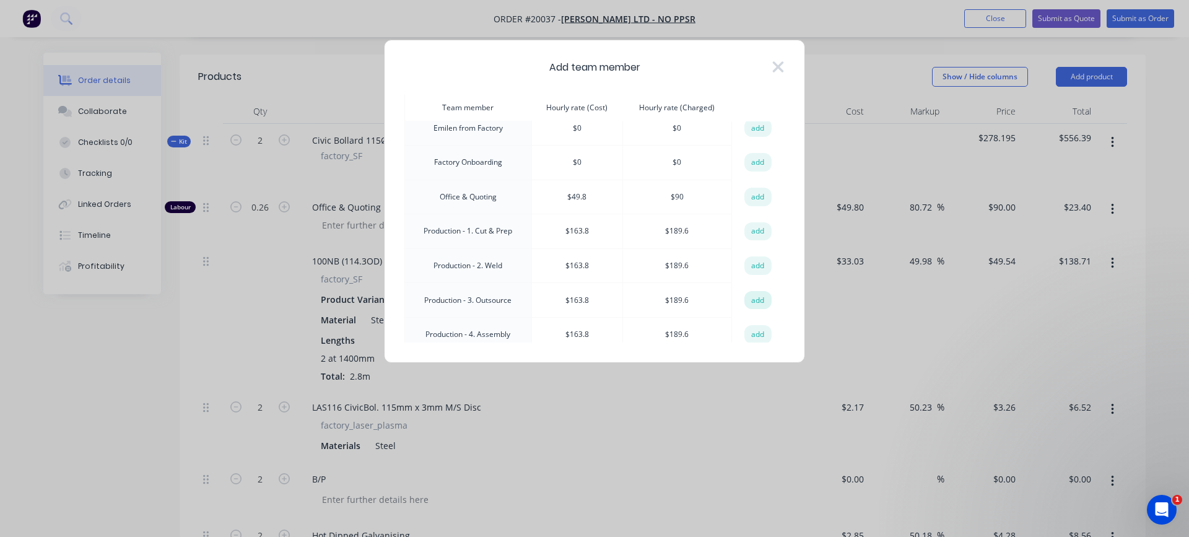
click at [749, 297] on button "add" at bounding box center [757, 300] width 27 height 19
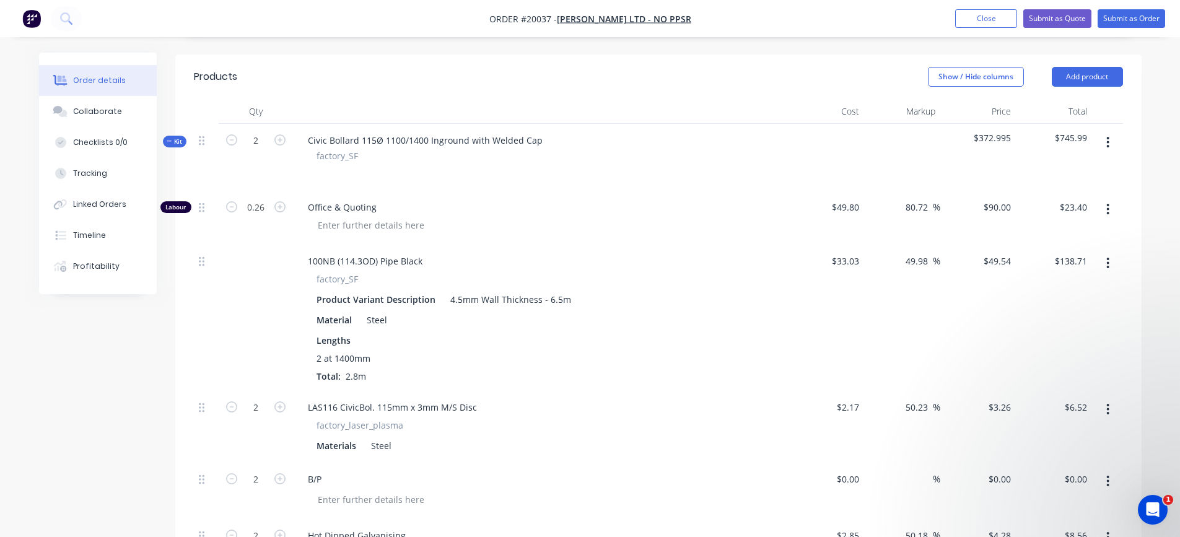
click at [1107, 136] on icon "button" at bounding box center [1107, 143] width 3 height 14
click at [1084, 166] on div "Add product to kit" at bounding box center [1063, 175] width 95 height 18
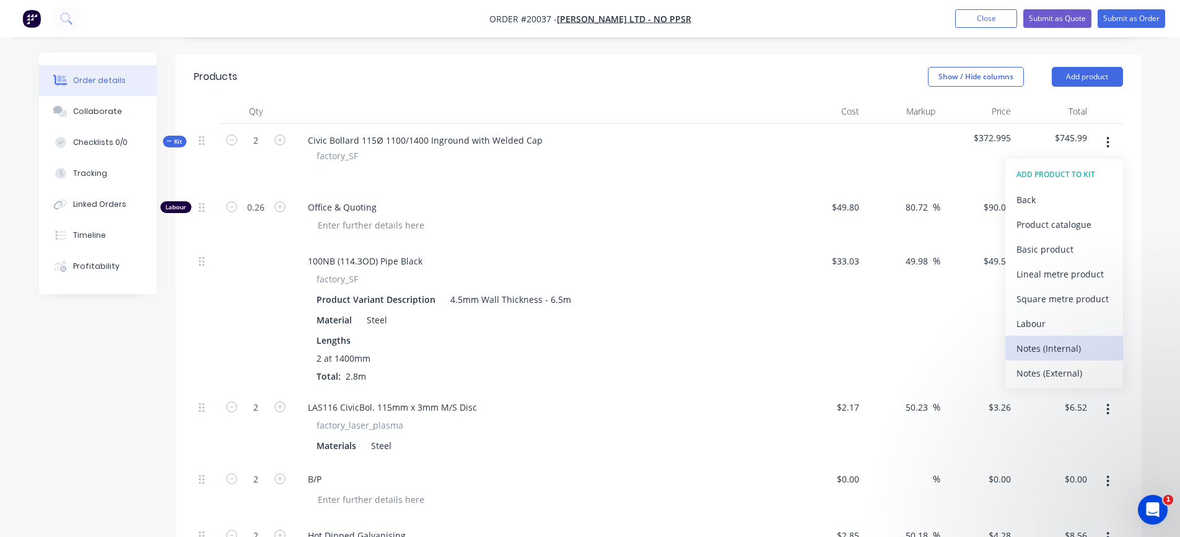
click at [1059, 339] on div "Notes (Internal)" at bounding box center [1063, 348] width 95 height 18
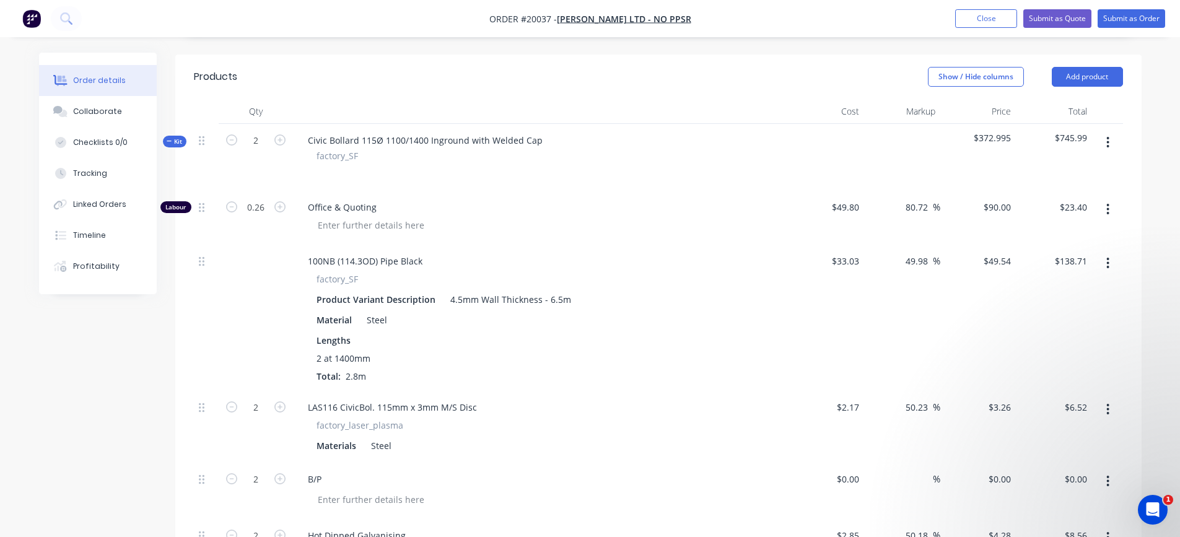
click at [1104, 131] on button "button" at bounding box center [1107, 142] width 29 height 22
click at [1086, 166] on div "Add product to kit" at bounding box center [1063, 175] width 95 height 18
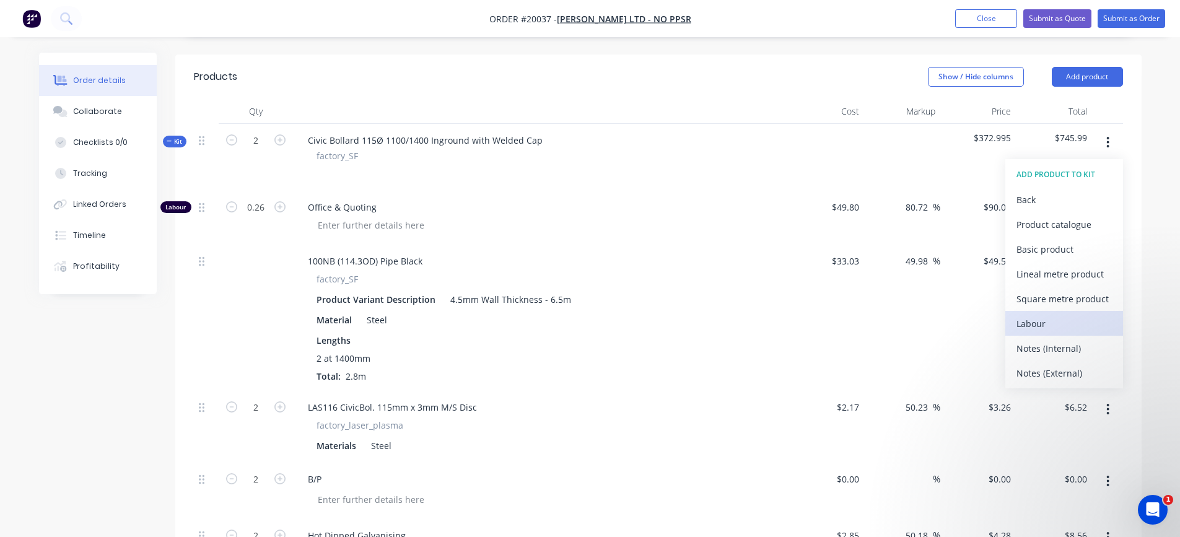
click at [1047, 315] on div "Labour" at bounding box center [1063, 324] width 95 height 18
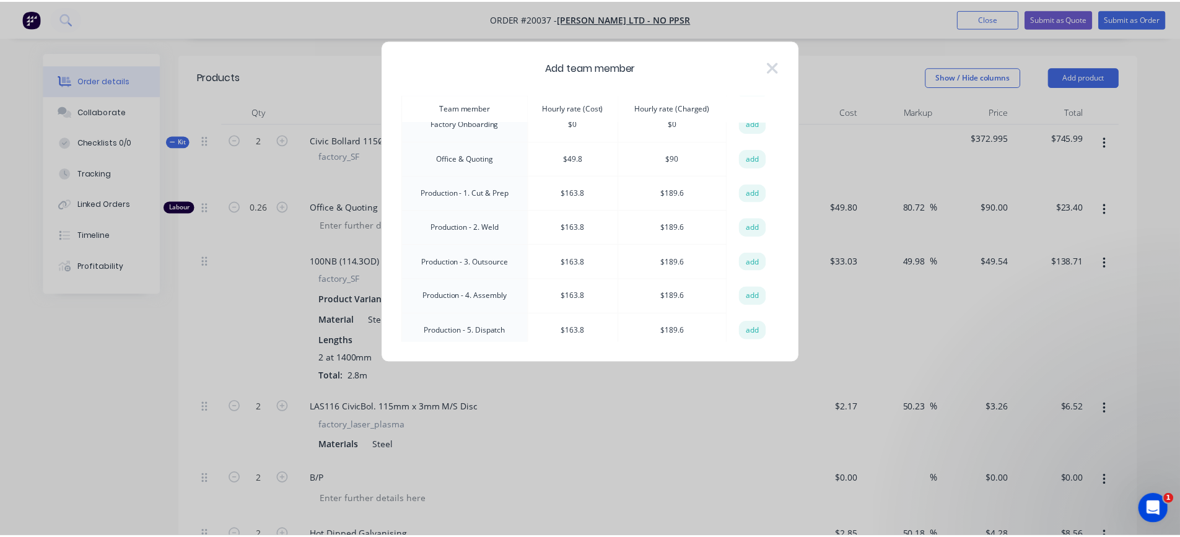
scroll to position [248, 0]
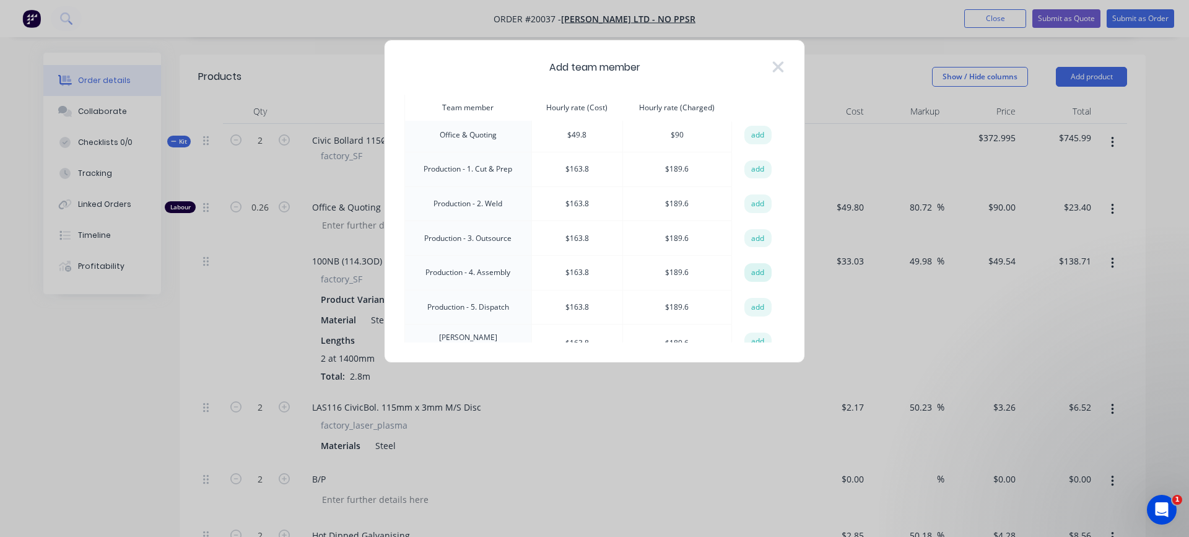
click at [761, 268] on button "add" at bounding box center [757, 272] width 27 height 19
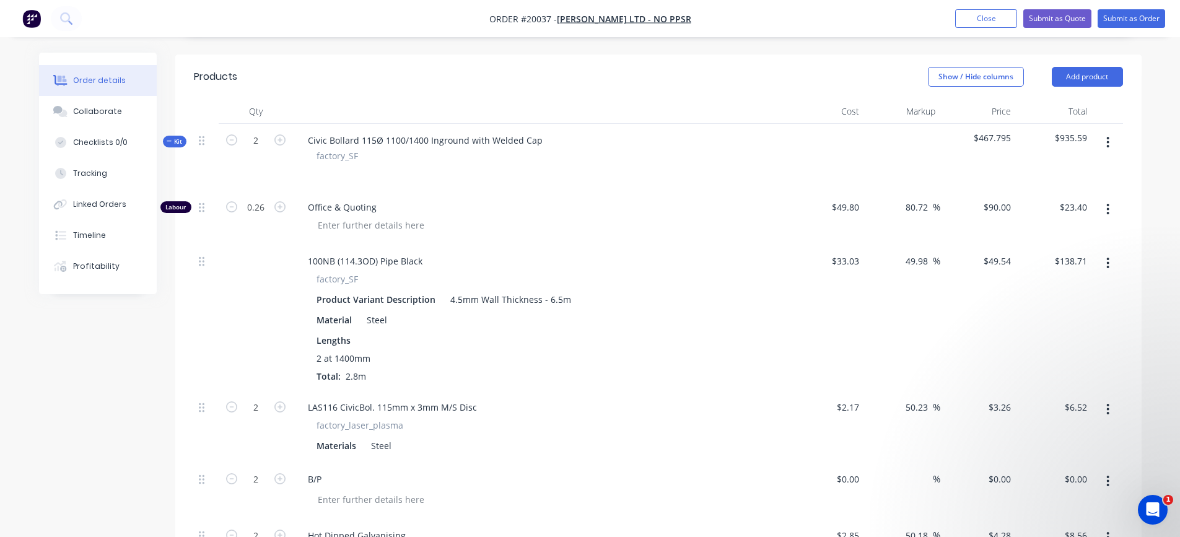
click at [1109, 136] on icon "button" at bounding box center [1107, 143] width 3 height 14
click at [1057, 166] on div "Add product to kit" at bounding box center [1063, 175] width 95 height 18
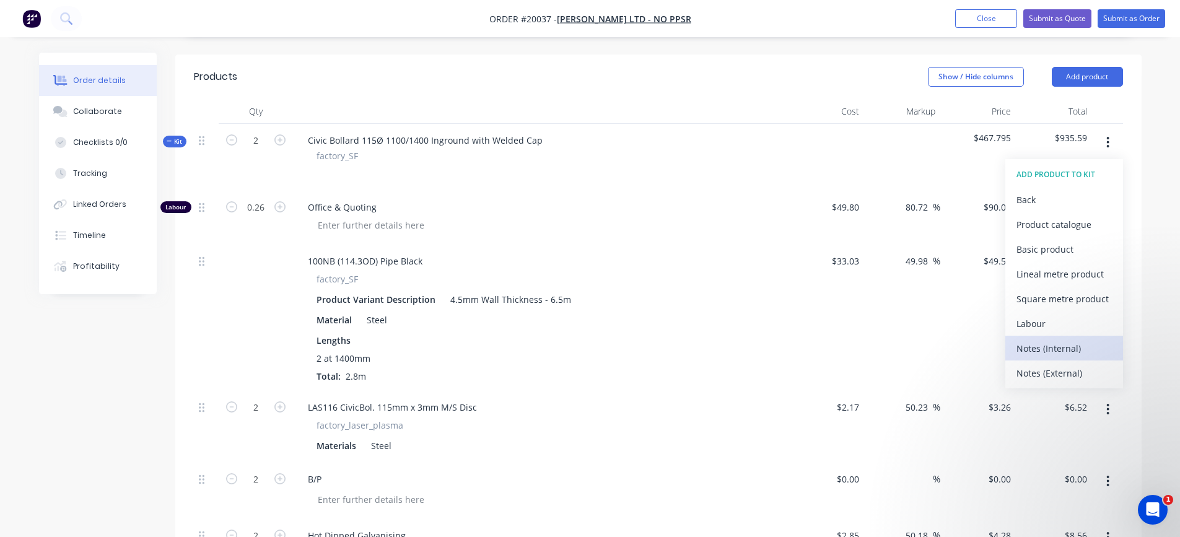
click at [1041, 339] on div "Notes (Internal)" at bounding box center [1063, 348] width 95 height 18
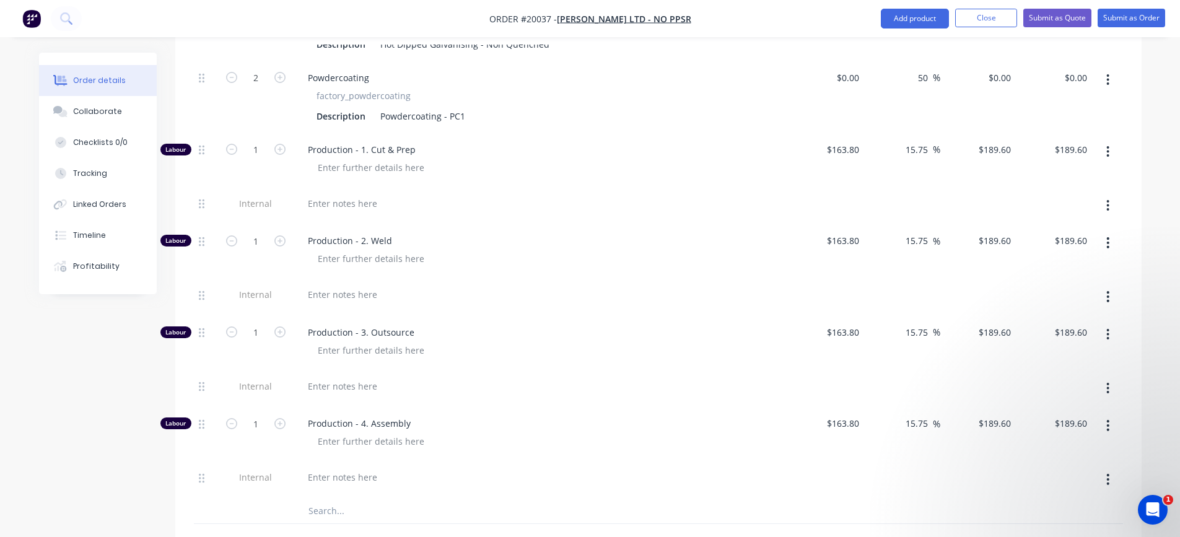
scroll to position [867, 0]
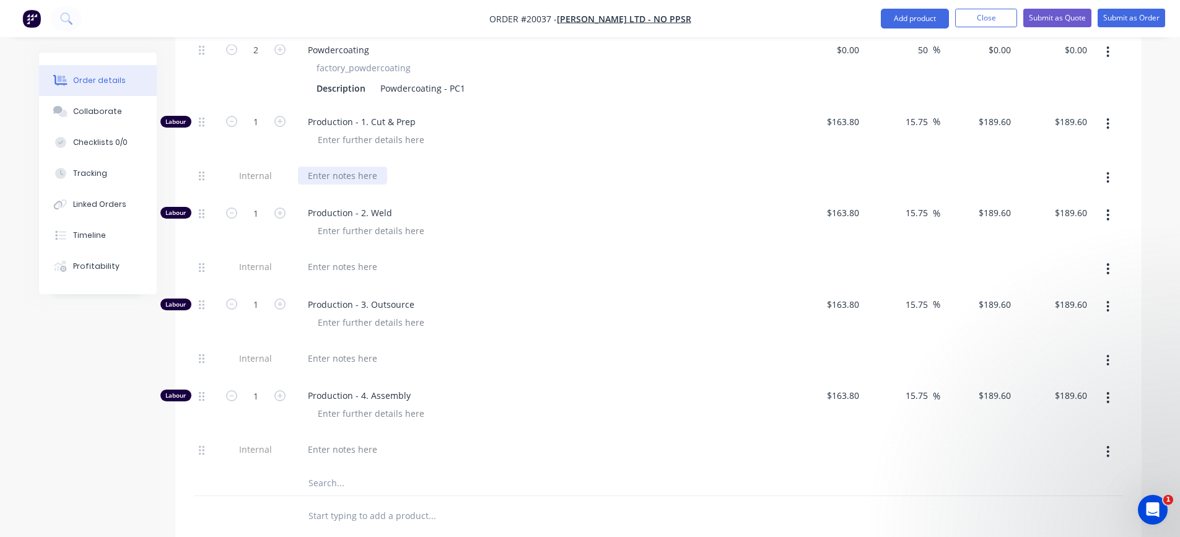
click at [377, 167] on div at bounding box center [342, 176] width 89 height 18
click at [330, 167] on div "C&P (" at bounding box center [318, 176] width 41 height 18
click at [268, 113] on input "1" at bounding box center [256, 122] width 32 height 19
type input "0.25"
type input "$47.40"
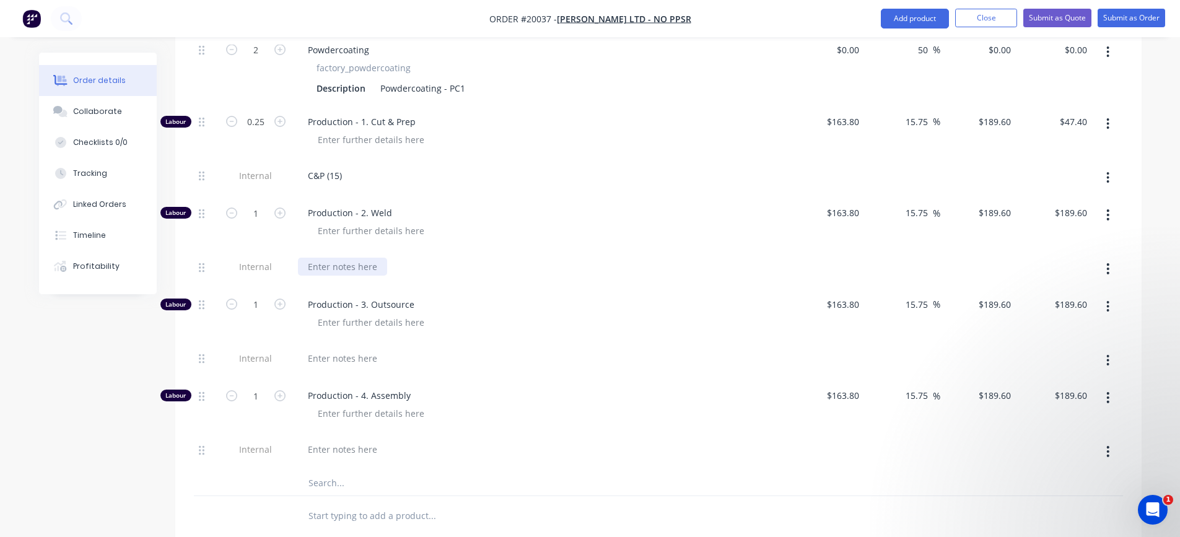
click at [336, 258] on div at bounding box center [342, 267] width 89 height 18
click at [255, 204] on input "1" at bounding box center [256, 213] width 32 height 19
type input "0.25"
type input "$47.40"
click at [344, 313] on div at bounding box center [371, 322] width 126 height 18
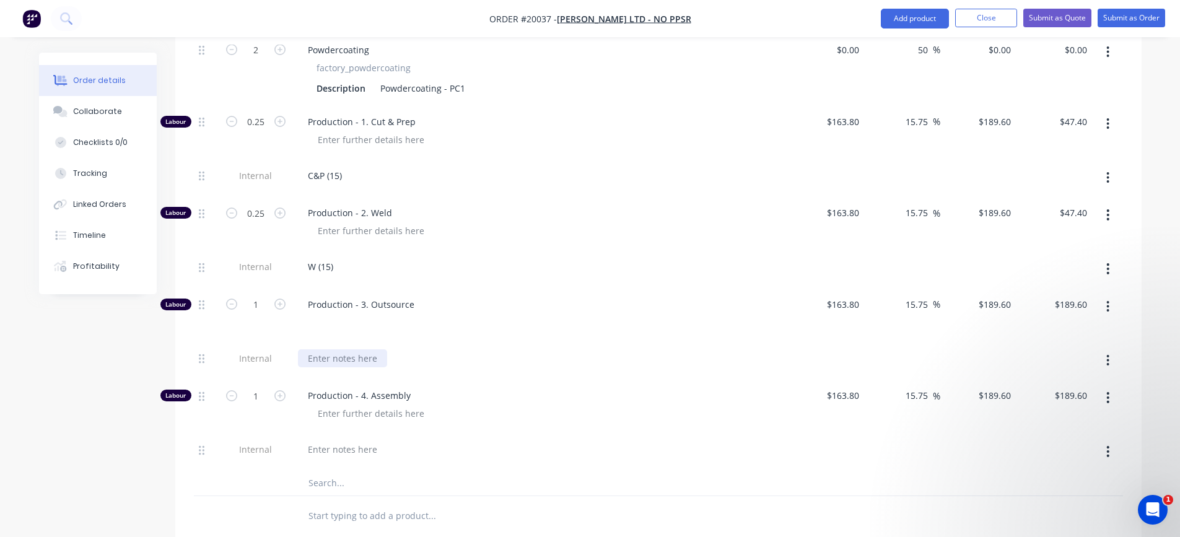
click at [334, 349] on div at bounding box center [342, 358] width 89 height 18
click at [256, 295] on input "1" at bounding box center [256, 304] width 32 height 19
type input "0.13"
type input "$24.65"
click at [337, 440] on div at bounding box center [342, 449] width 89 height 18
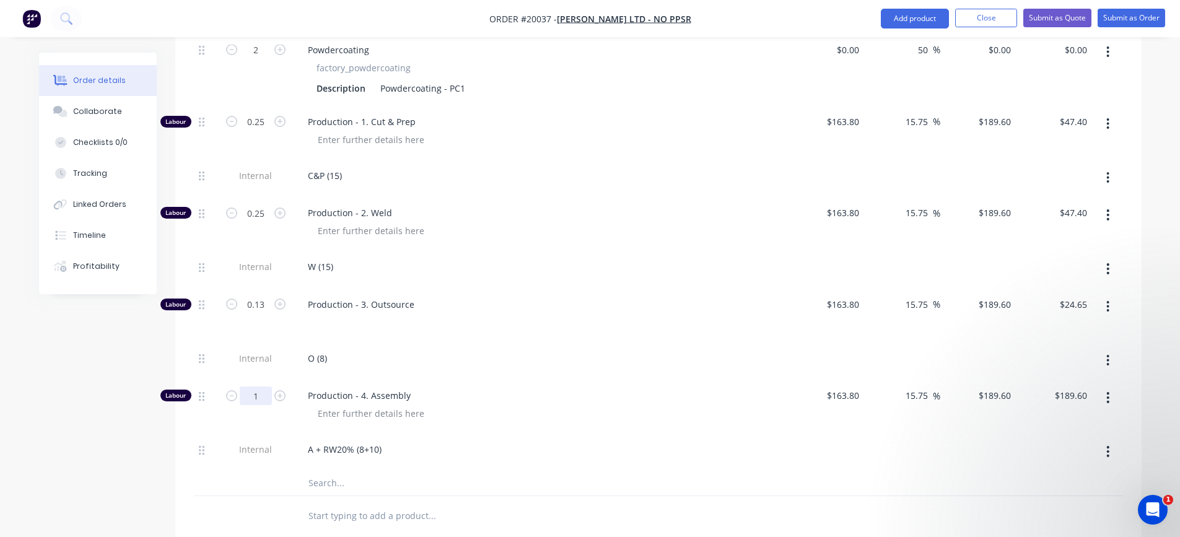
click at [261, 386] on input "1" at bounding box center [256, 395] width 32 height 19
type input "0.3"
type input "$56.88"
click at [655, 389] on span "Production - 4. Assembly" at bounding box center [546, 395] width 476 height 13
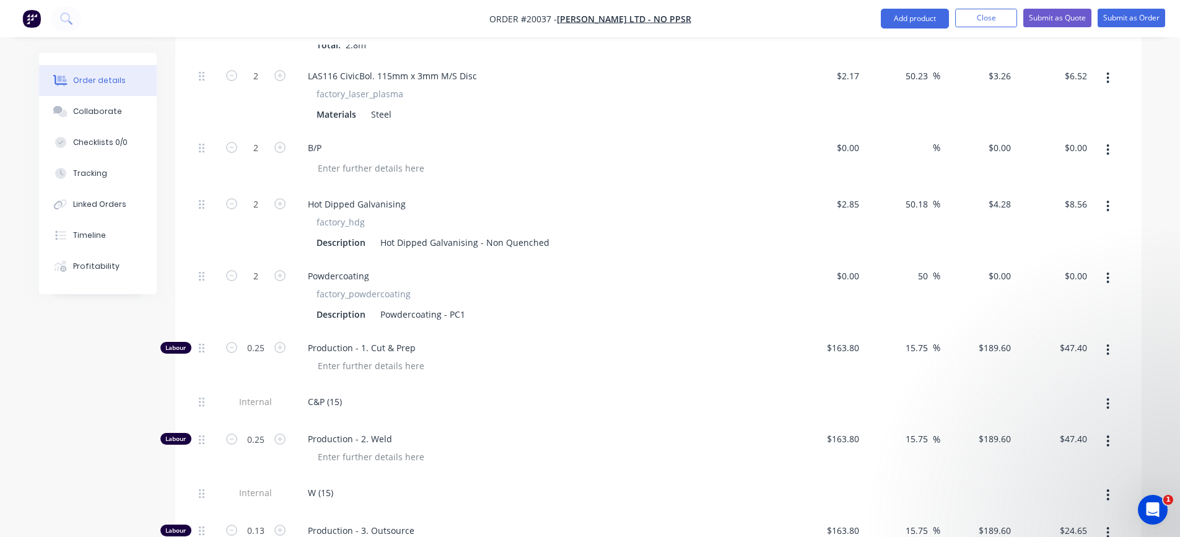
scroll to position [619, 0]
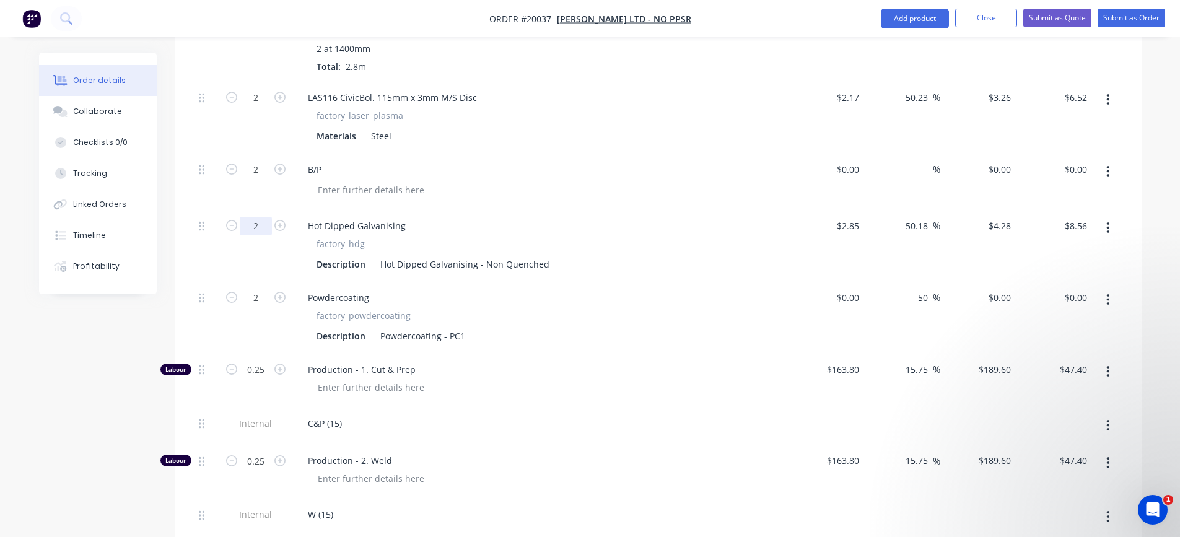
click at [263, 217] on input "2" at bounding box center [256, 226] width 32 height 19
type input "28"
type input "$119.84"
click at [559, 217] on div "Hot Dipped Galvanising" at bounding box center [541, 226] width 486 height 18
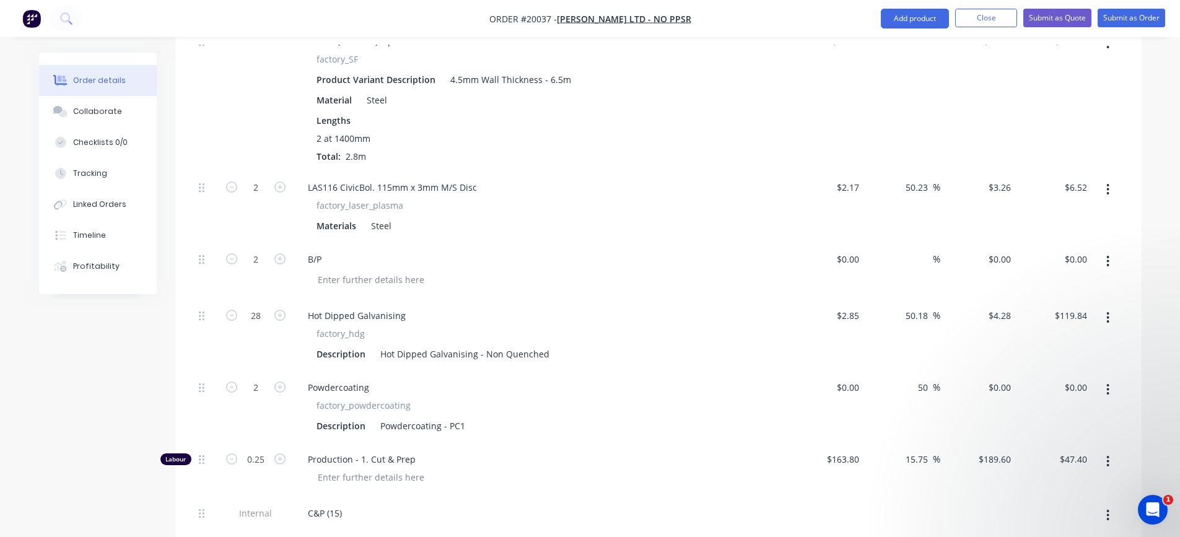
scroll to position [557, 0]
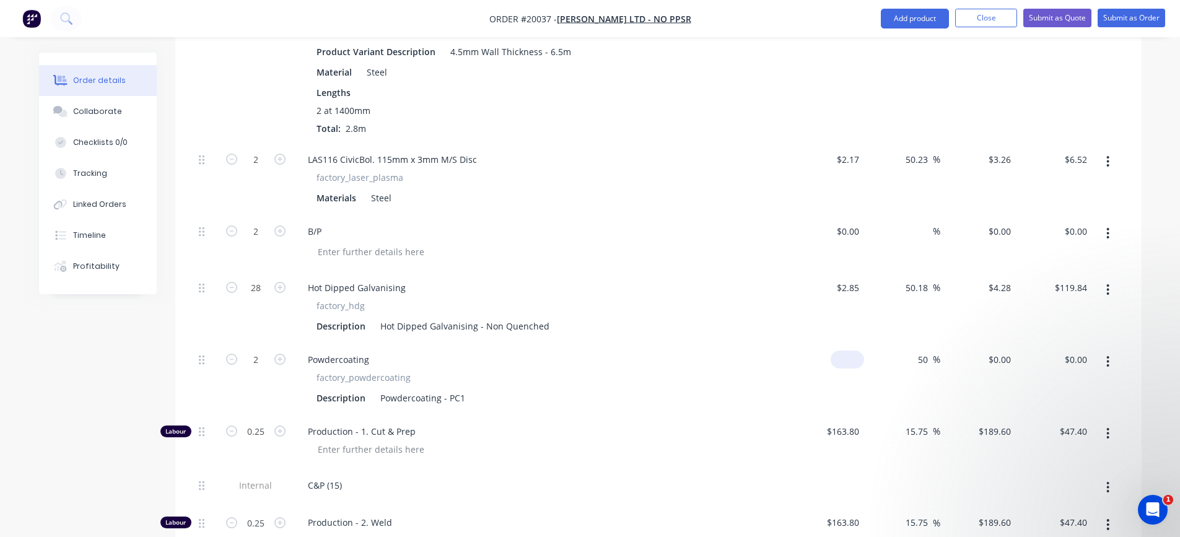
click at [849, 351] on div "$0.00" at bounding box center [847, 360] width 33 height 18
type input "$36.21"
type input "$54.315"
type input "$108.63"
click at [777, 371] on div "factory_powdercoating Description Powdercoating - PC1" at bounding box center [541, 389] width 486 height 36
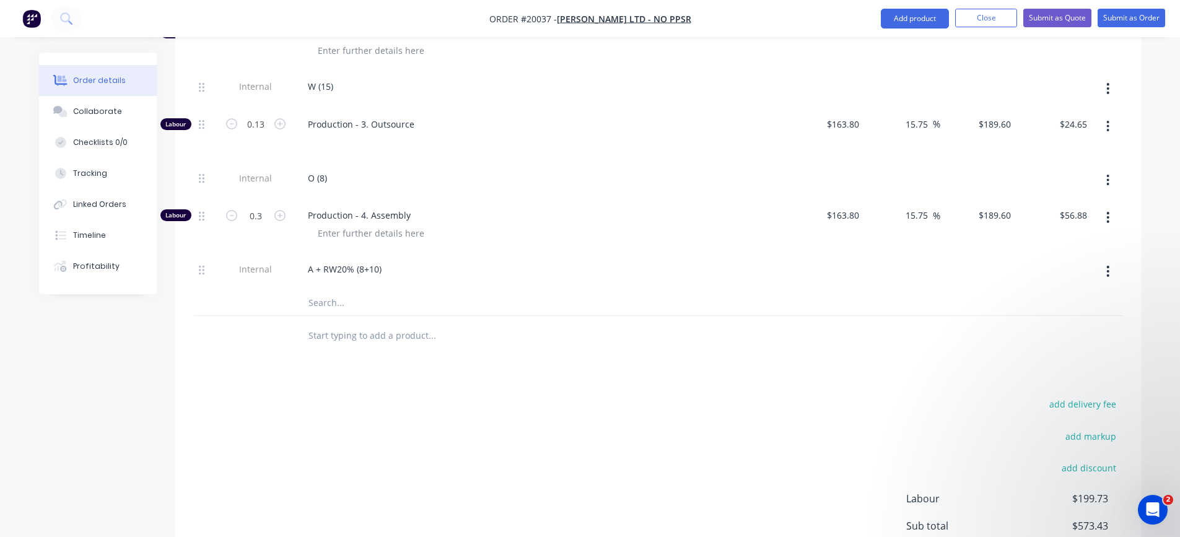
scroll to position [1053, 0]
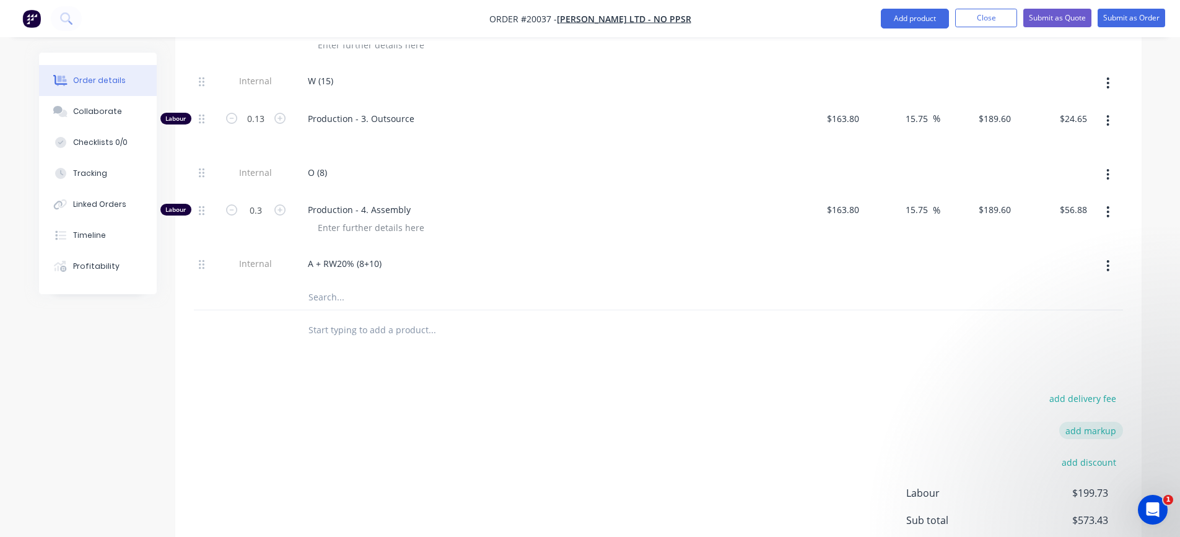
click at [1096, 422] on button "add markup" at bounding box center [1091, 430] width 64 height 17
type input "match to quoted"
click at [1075, 422] on input at bounding box center [1075, 431] width 56 height 19
click at [1073, 422] on input at bounding box center [1075, 431] width 56 height 19
type input "39"
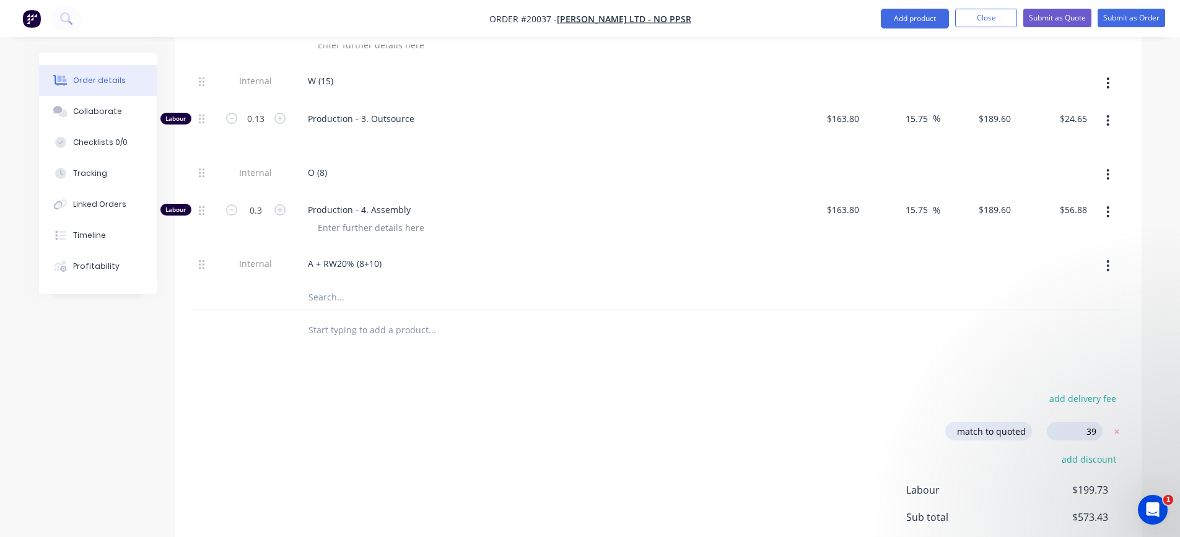
click input "submit" at bounding box center [0, 0] width 0 height 0
type input "151.2"
type input "$125.10"
type input "$32.53"
type input "108.48"
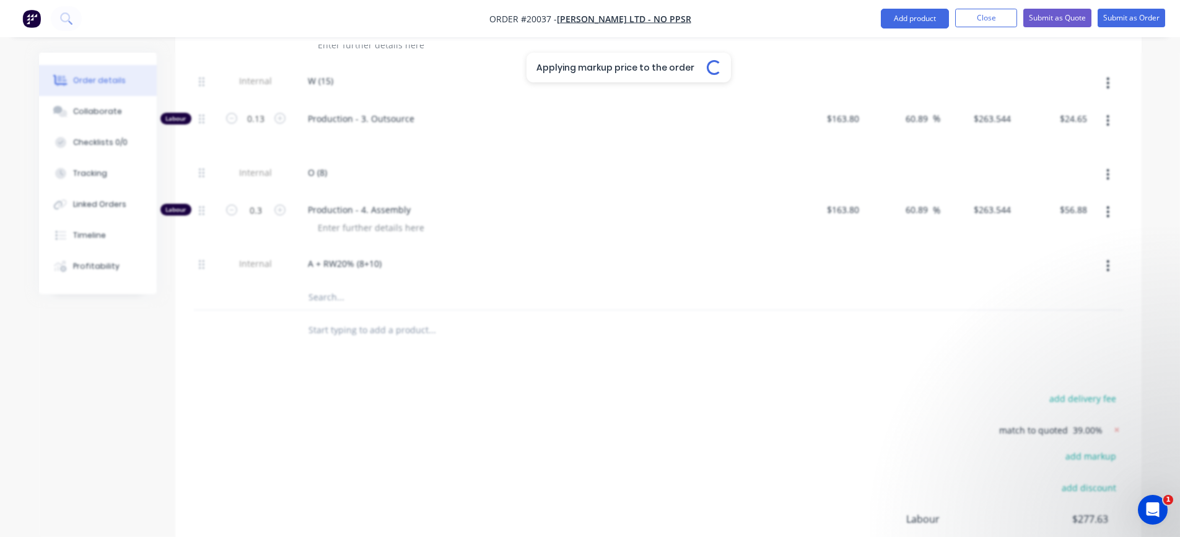
type input "$68.8606"
type input "$192.81"
type input "108.82"
type input "$4.5314"
type input "$9.06"
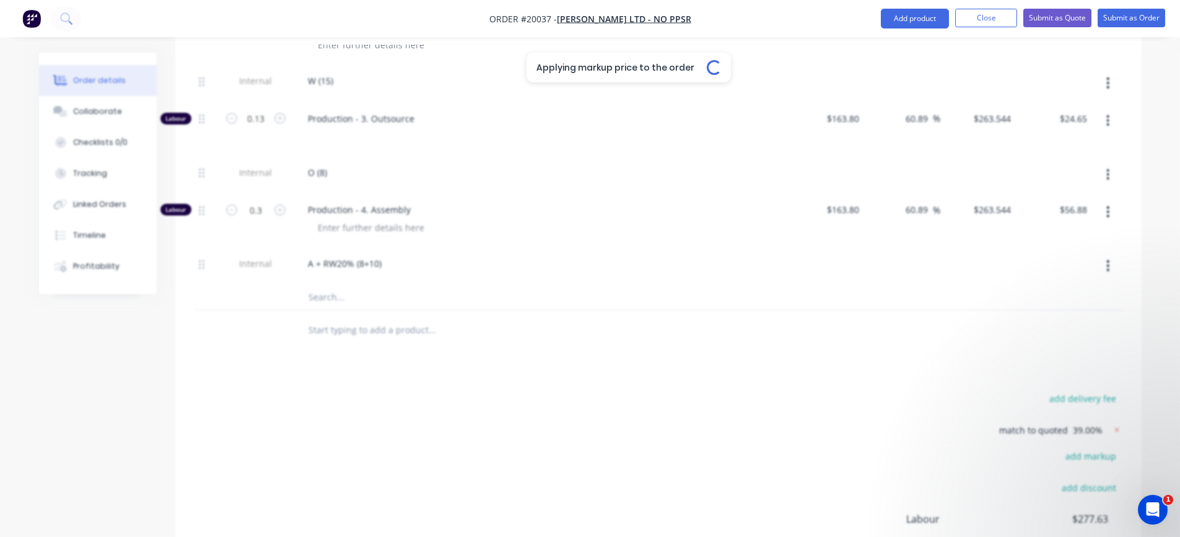
type input "108.74"
type input "$5.9492"
type input "$166.58"
type input "108.5"
type input "$75.4979"
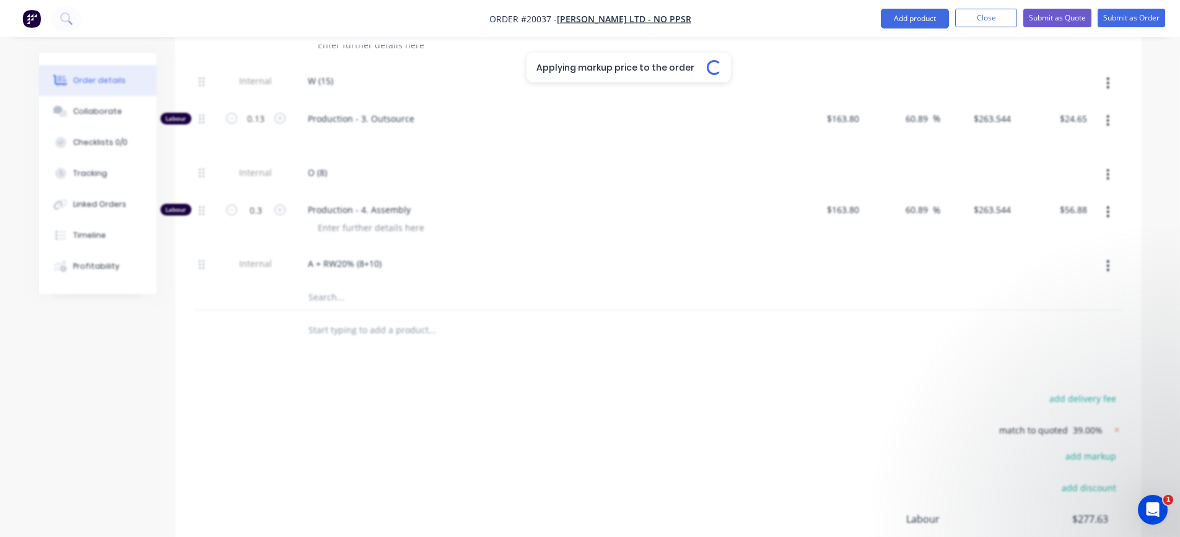
type input "$151.00"
type input "60.89"
type input "$263.544"
type input "$65.89"
type input "60.89"
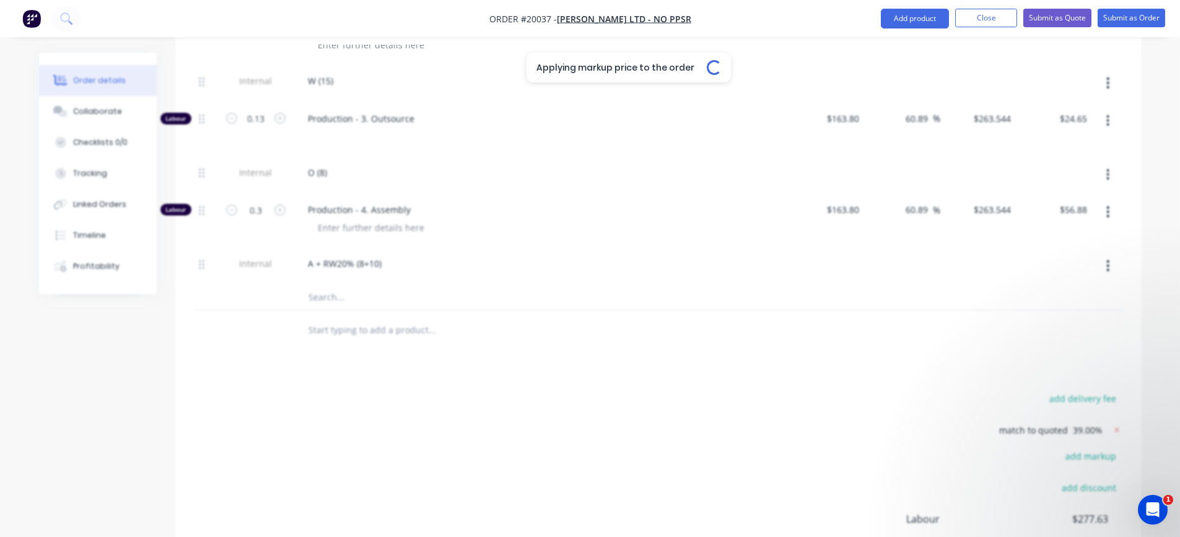
type input "$263.544"
type input "$65.89"
type input "60.89"
type input "$263.544"
type input "$34.26"
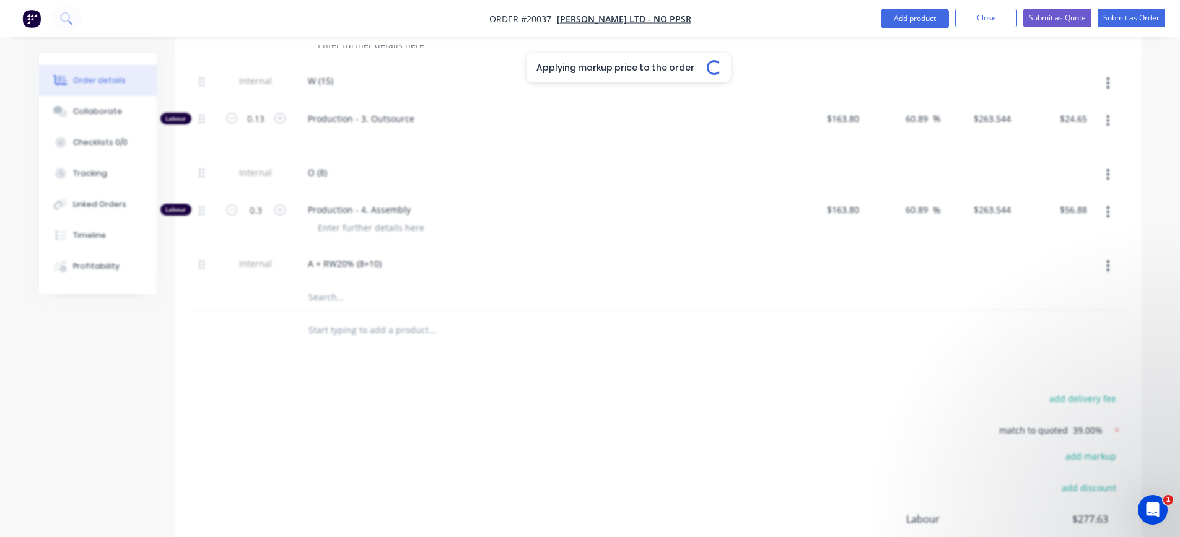
type input "60.89"
type input "$263.544"
type input "$79.06"
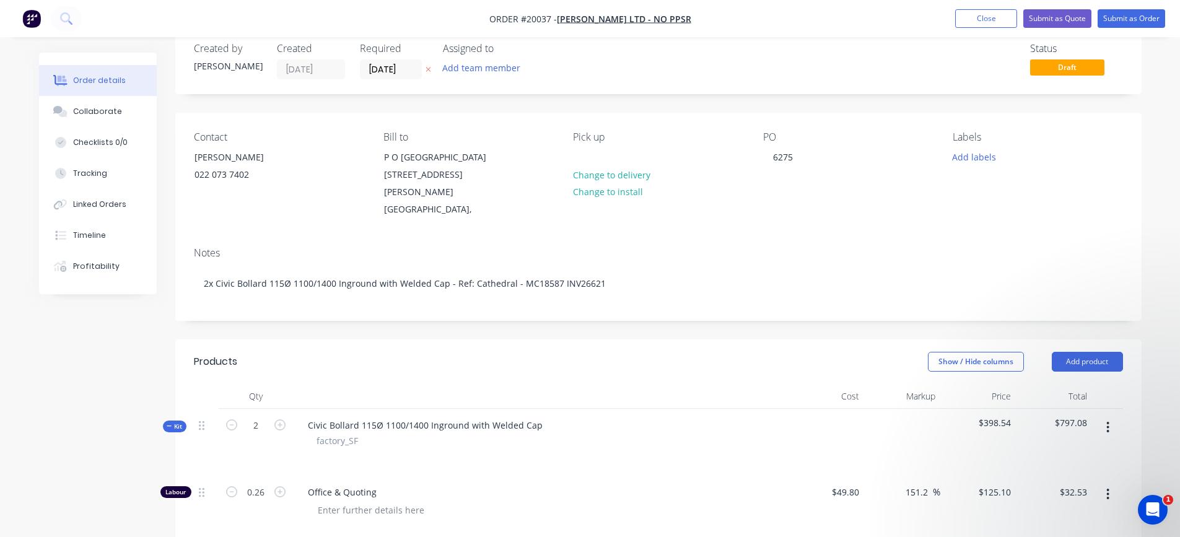
scroll to position [0, 0]
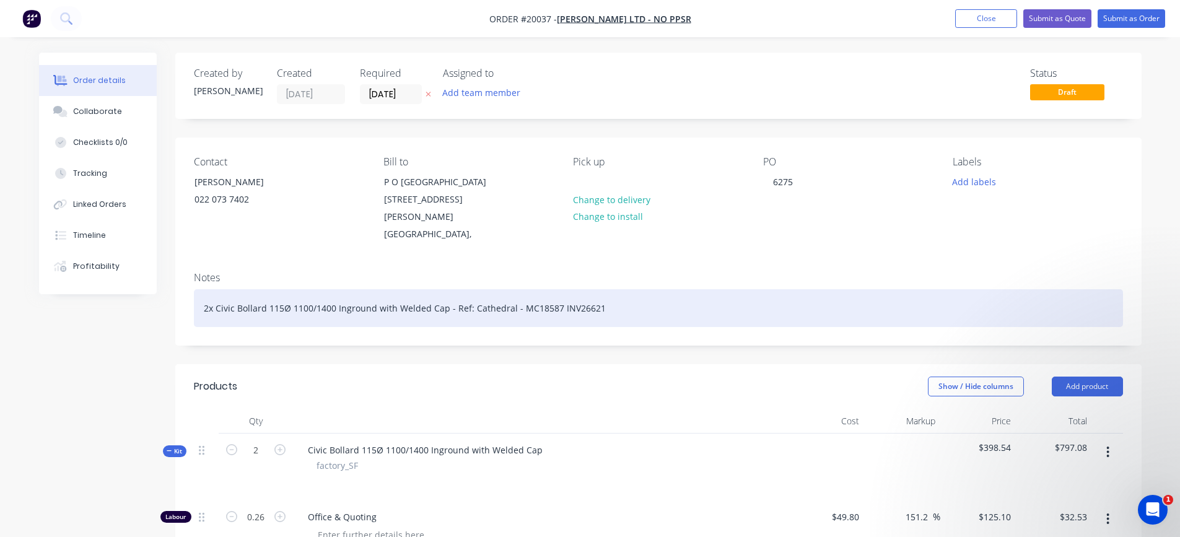
click at [600, 292] on div "2x Civic Bollard 115Ø 1100/1400 Inground with Welded Cap - Ref: Cathedral - MC1…" at bounding box center [658, 308] width 929 height 38
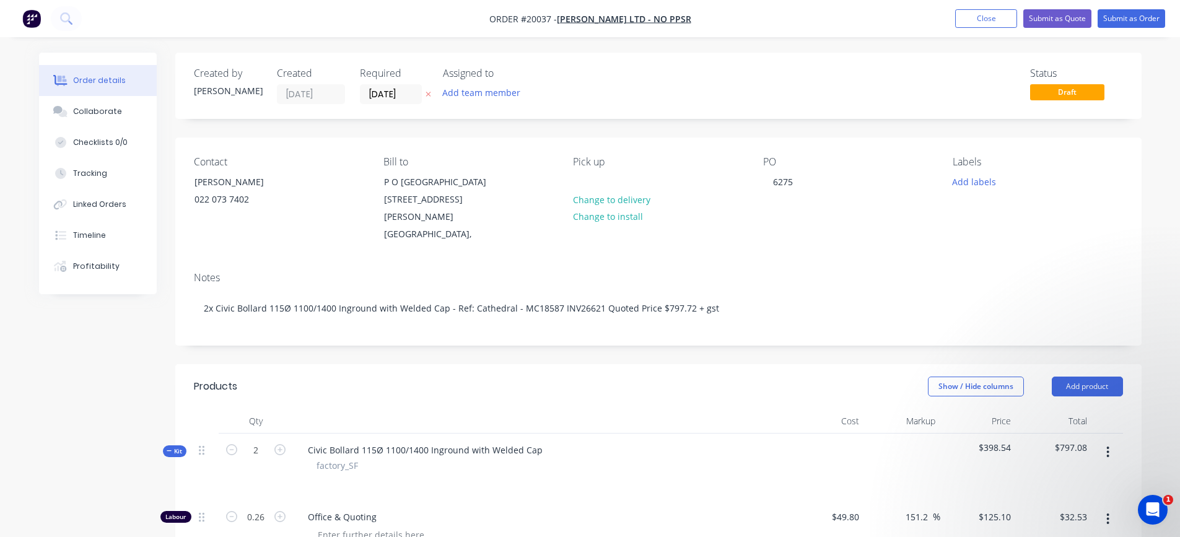
click at [813, 311] on div "Notes 2x Civic Bollard 115Ø 1100/1400 Inground with Welded Cap - Ref: Cathedral…" at bounding box center [658, 303] width 966 height 83
click at [1120, 20] on button "Submit as Order" at bounding box center [1132, 18] width 68 height 19
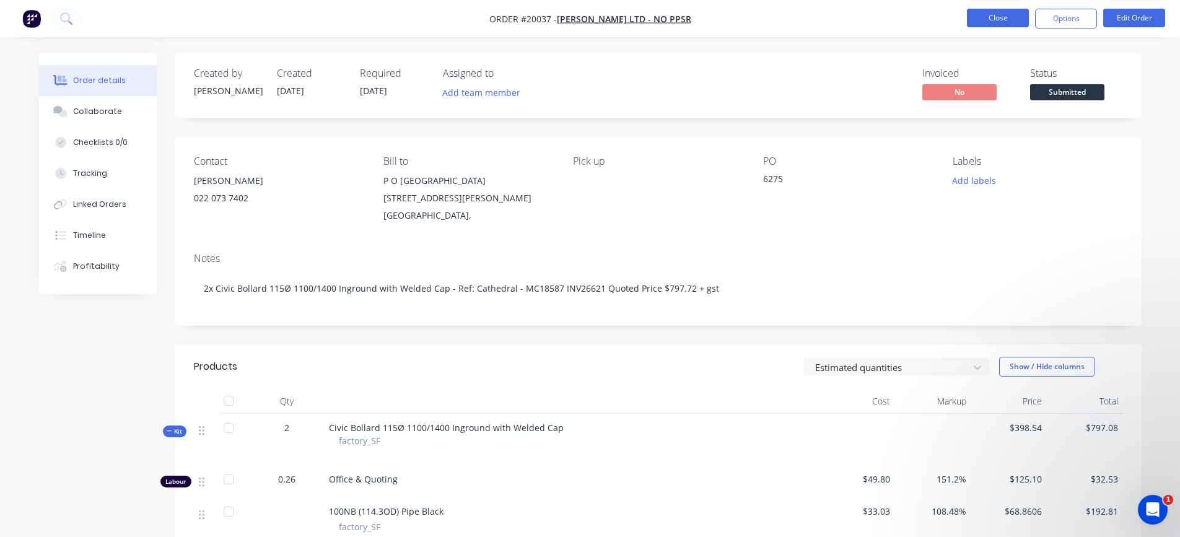
click at [979, 23] on button "Close" at bounding box center [998, 18] width 62 height 19
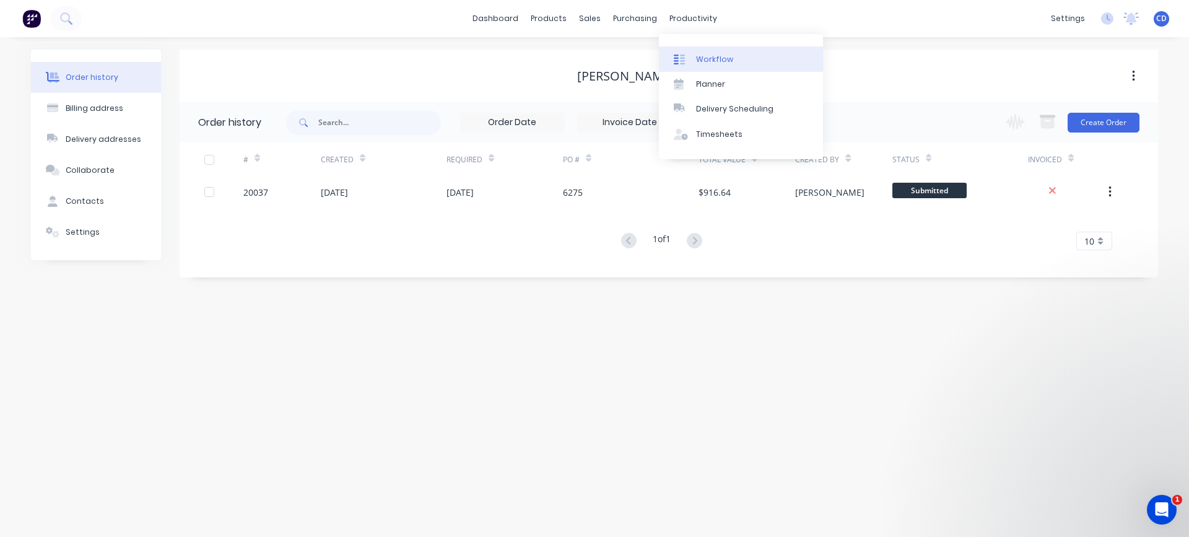
click at [699, 53] on link "Workflow" at bounding box center [741, 58] width 164 height 25
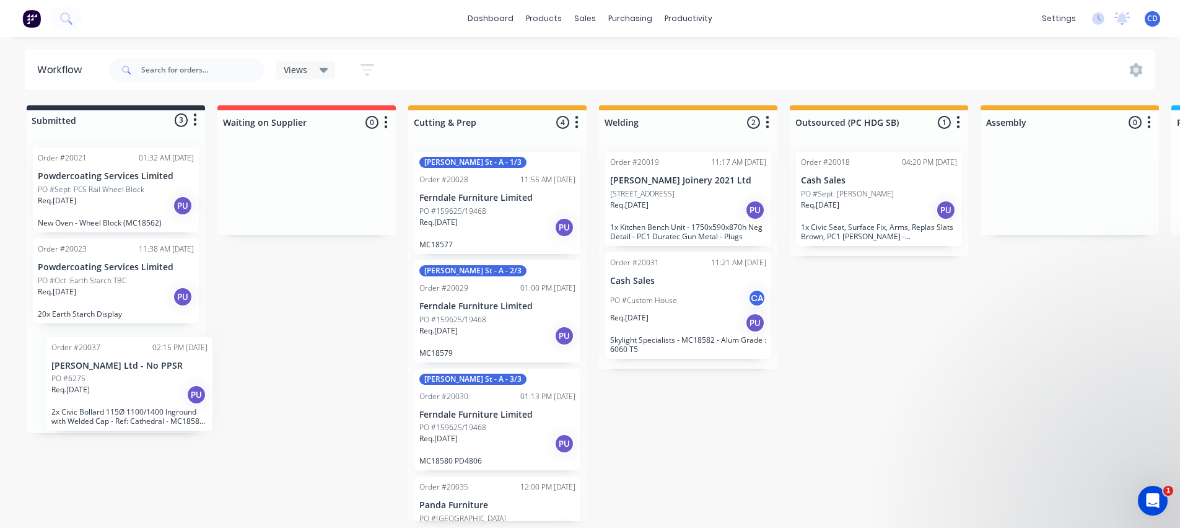
drag, startPoint x: 87, startPoint y: 384, endPoint x: 105, endPoint y: 390, distance: 18.2
click at [105, 390] on div "Order #20021 01:32 AM [DATE] Powdercoating Services Limited PO #Sept: PCS Rail …" at bounding box center [116, 285] width 178 height 295
